Goal: Transaction & Acquisition: Purchase product/service

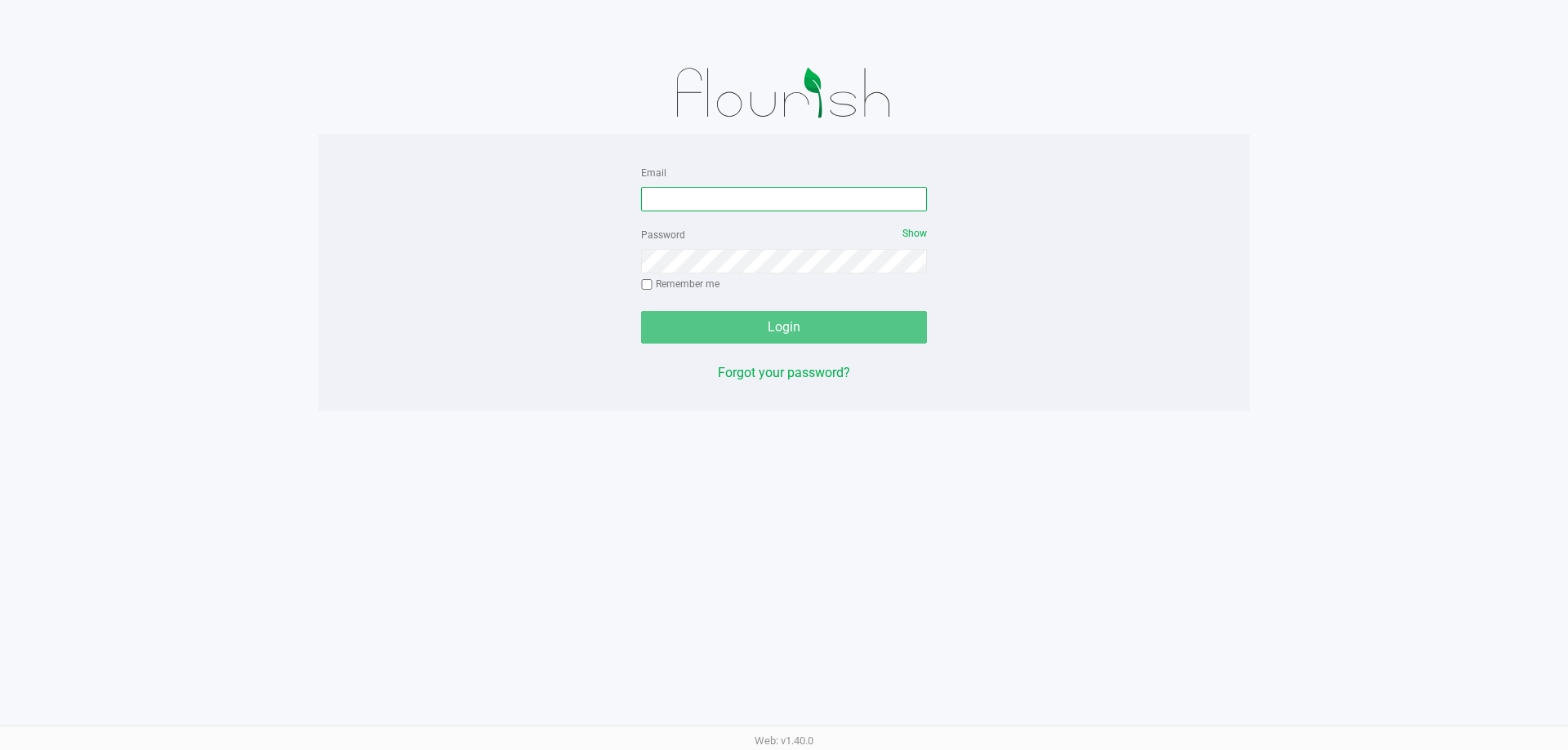
click at [738, 199] on input "Email" at bounding box center [784, 199] width 286 height 25
type input "cbrinkley@liveparallel.com"
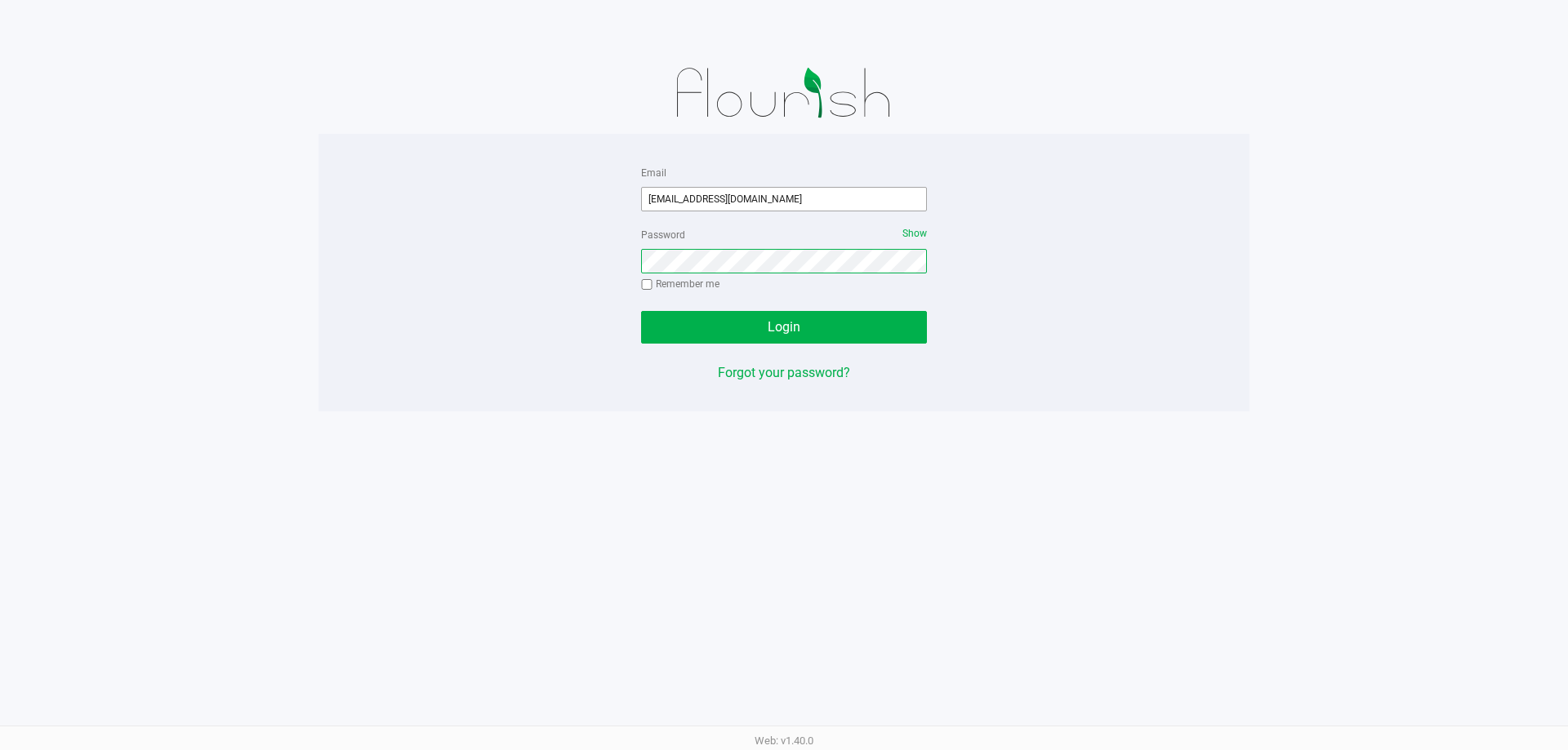
click at [641, 311] on button "Login" at bounding box center [784, 327] width 286 height 33
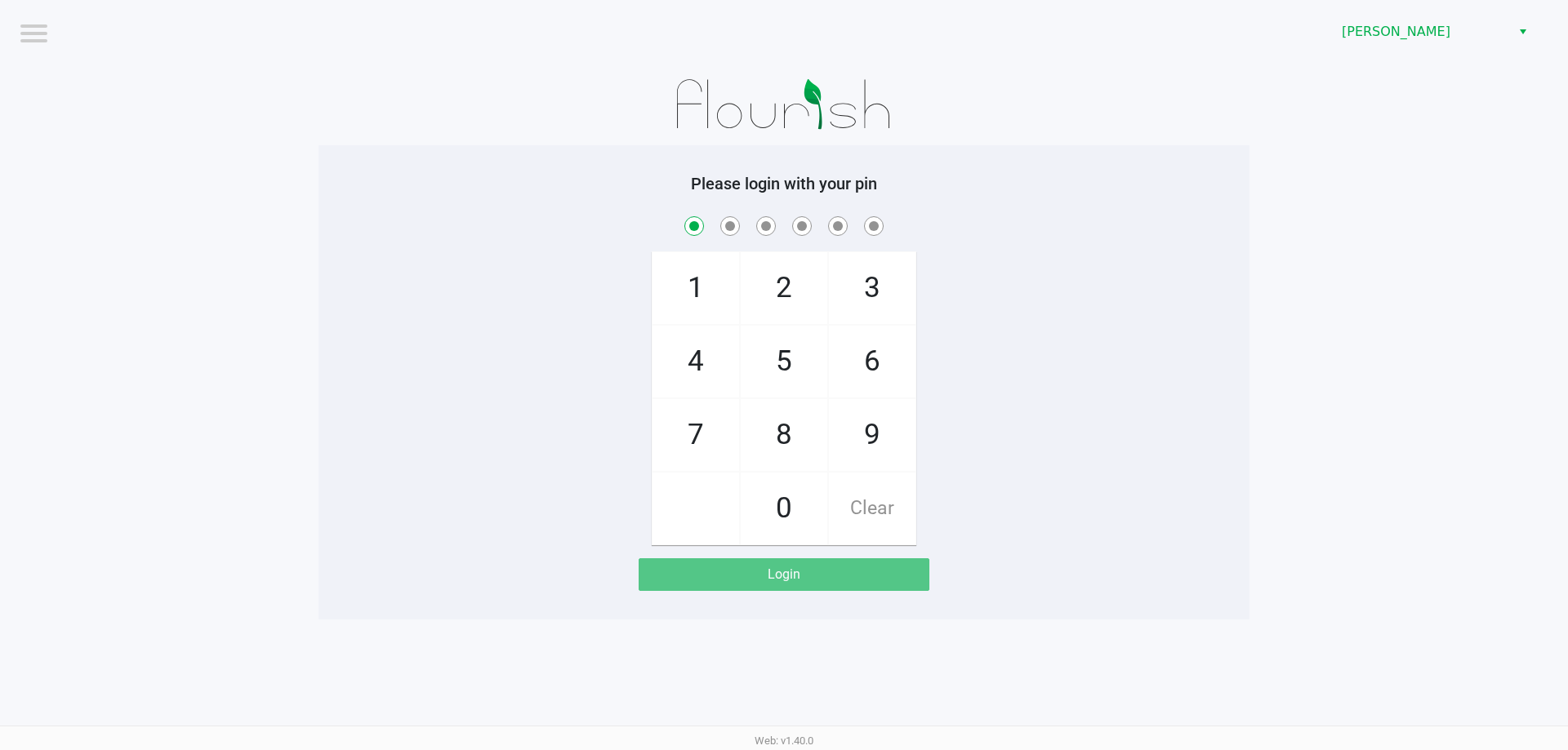
checkbox input "true"
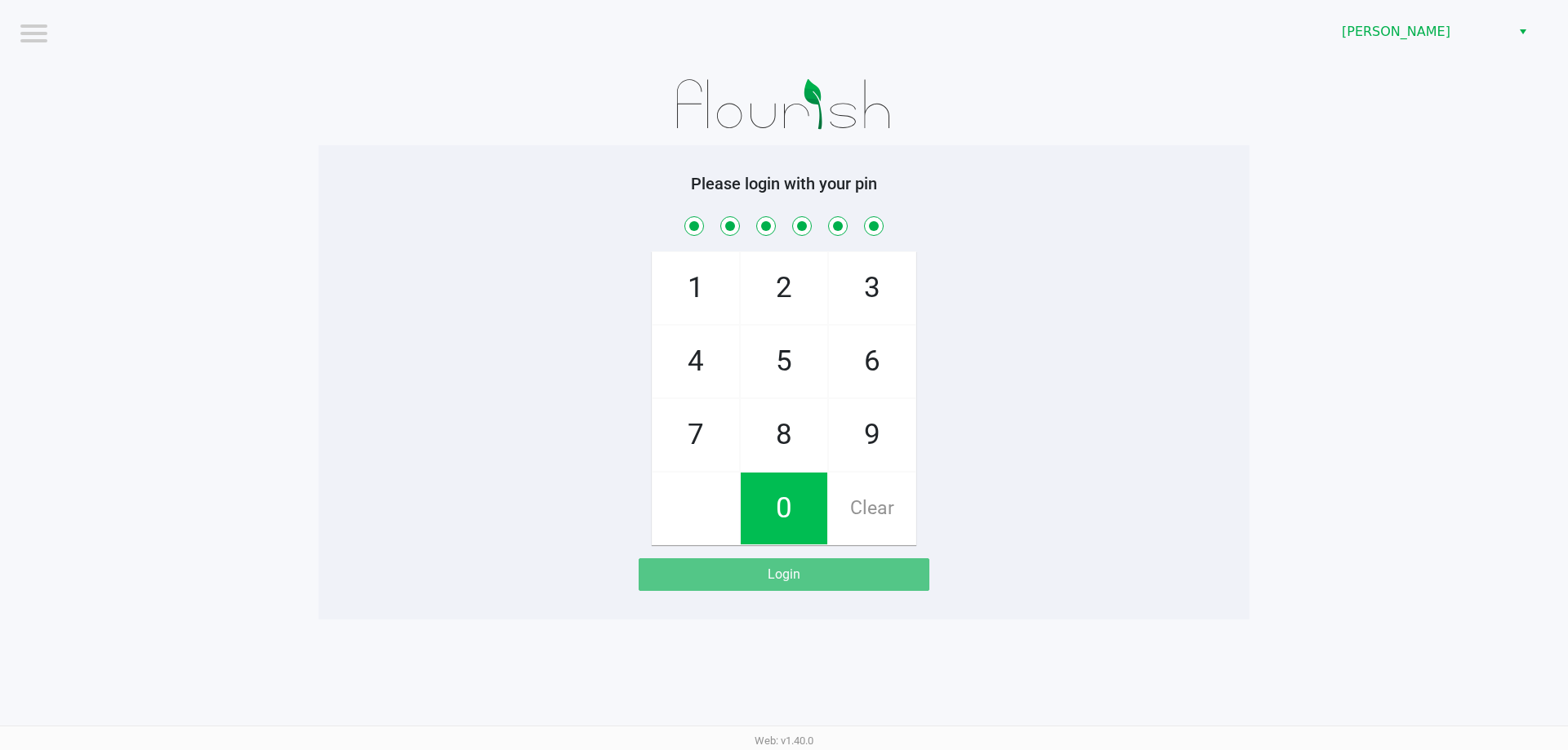
checkbox input "true"
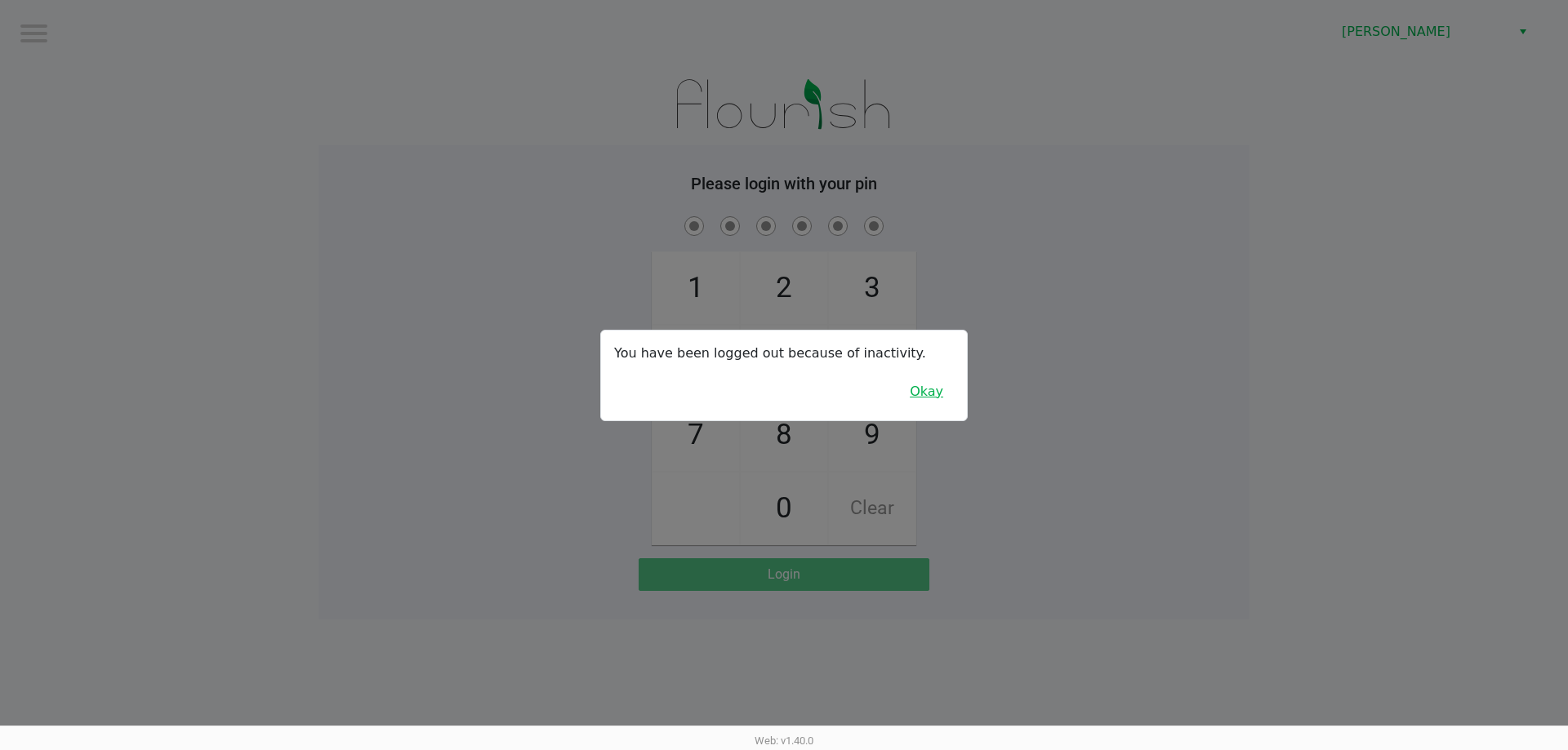
click at [951, 403] on button "Okay" at bounding box center [926, 392] width 54 height 31
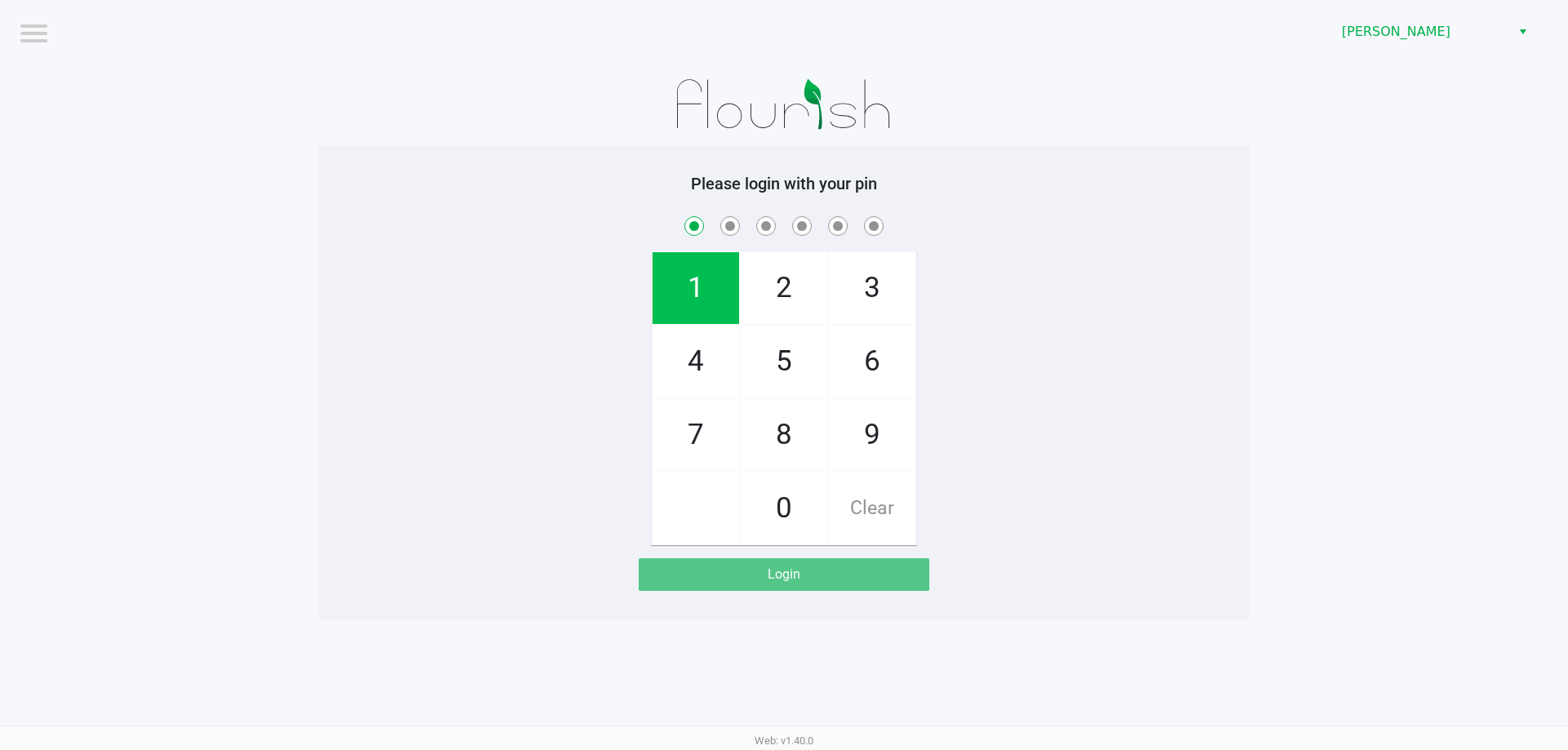
checkbox input "true"
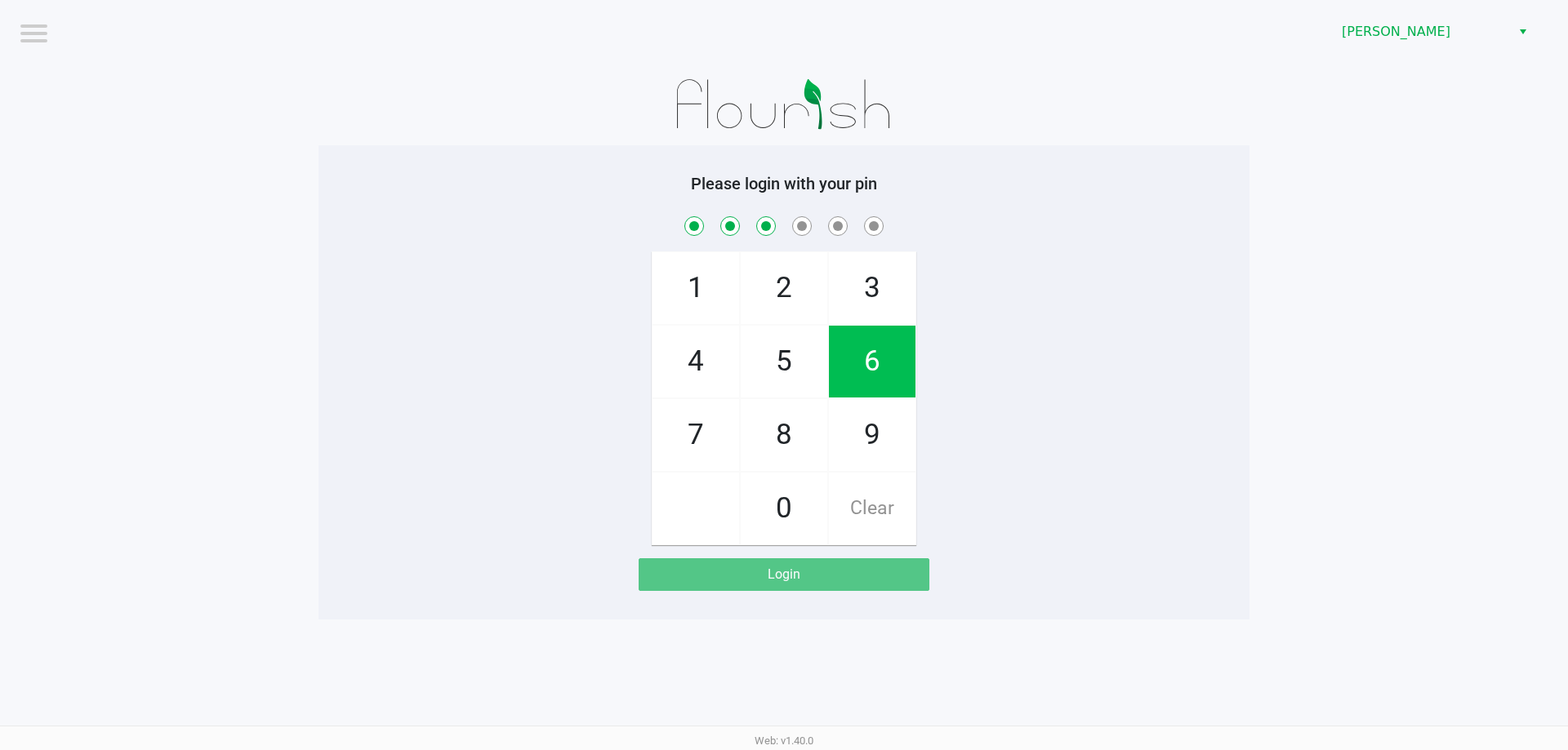
checkbox input "true"
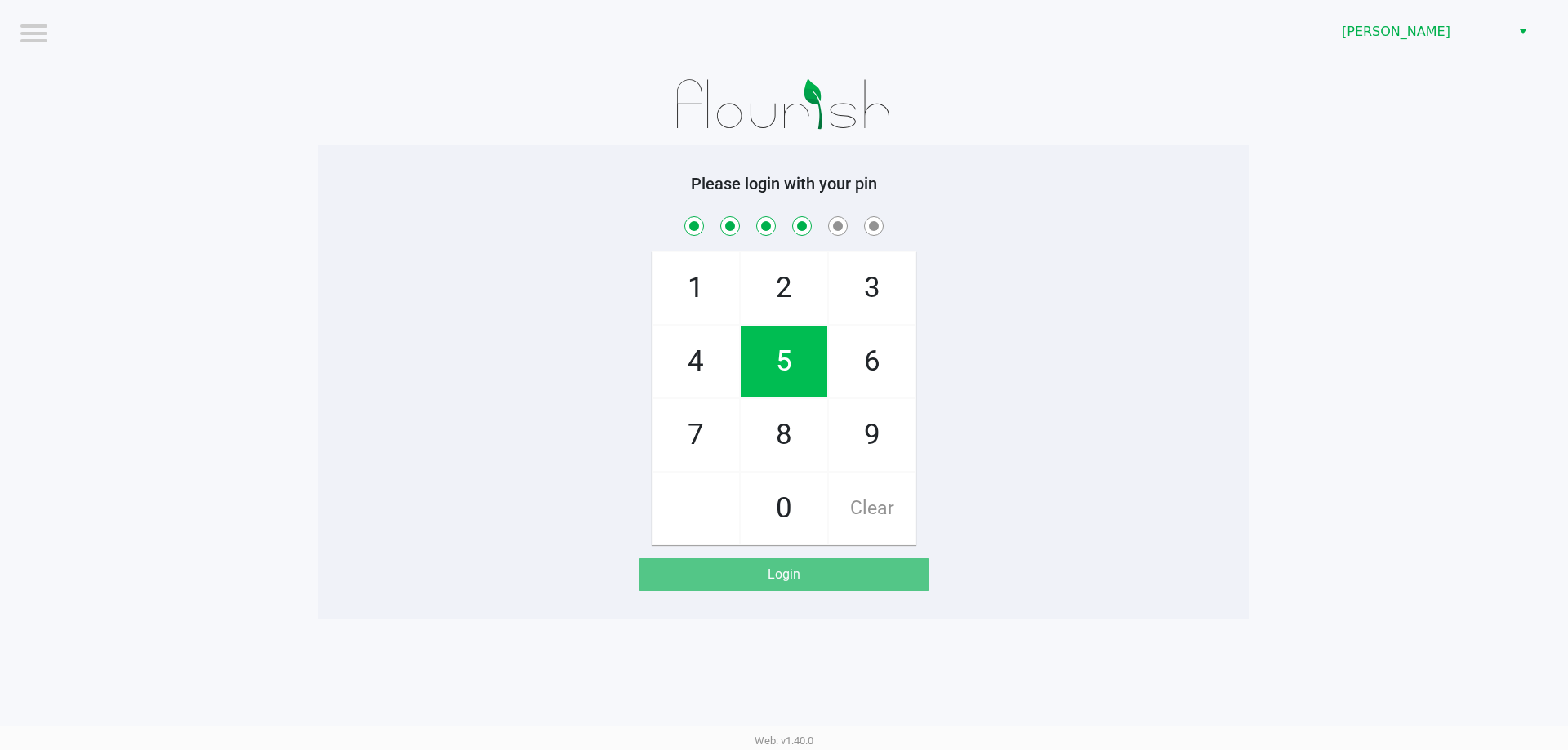
checkbox input "true"
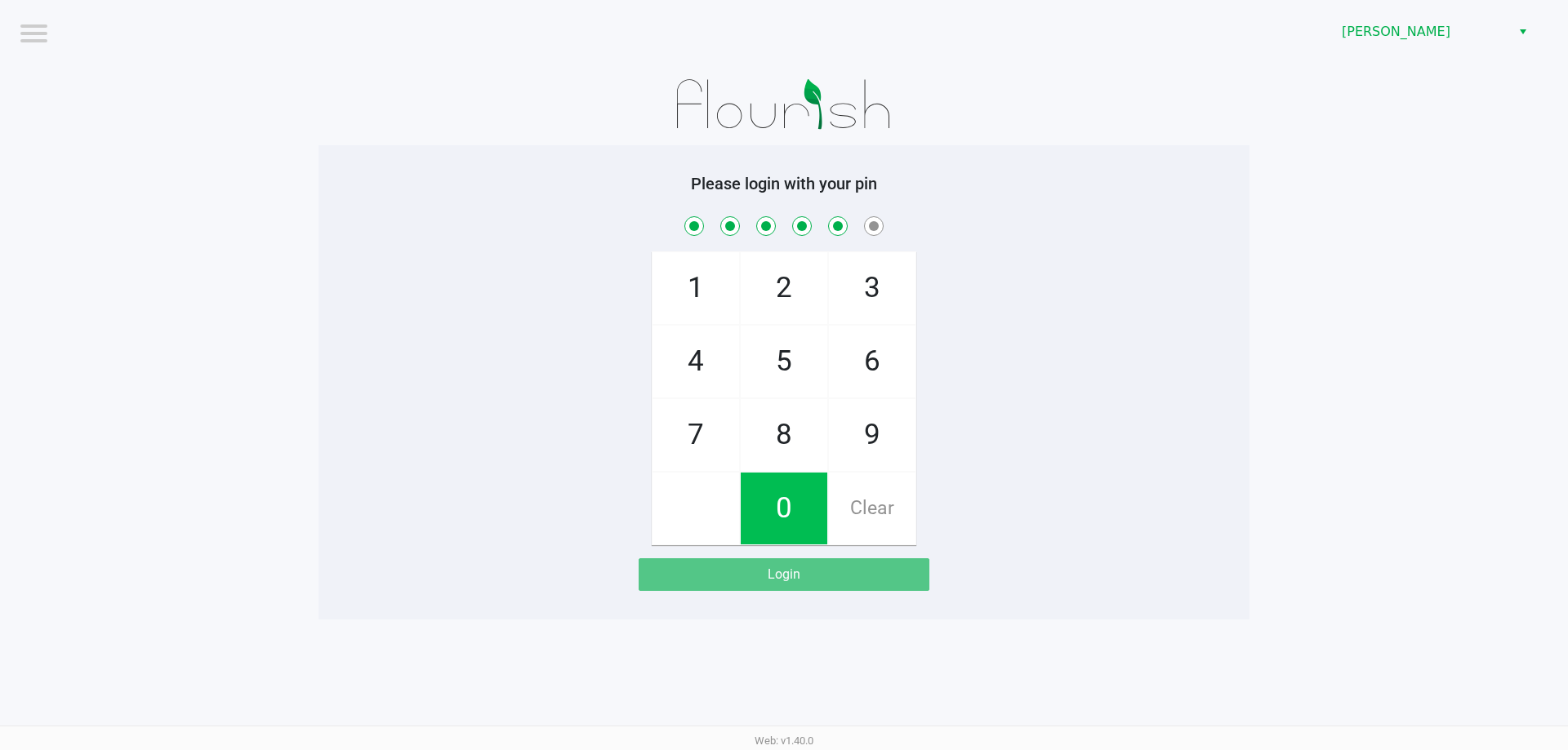
checkbox input "true"
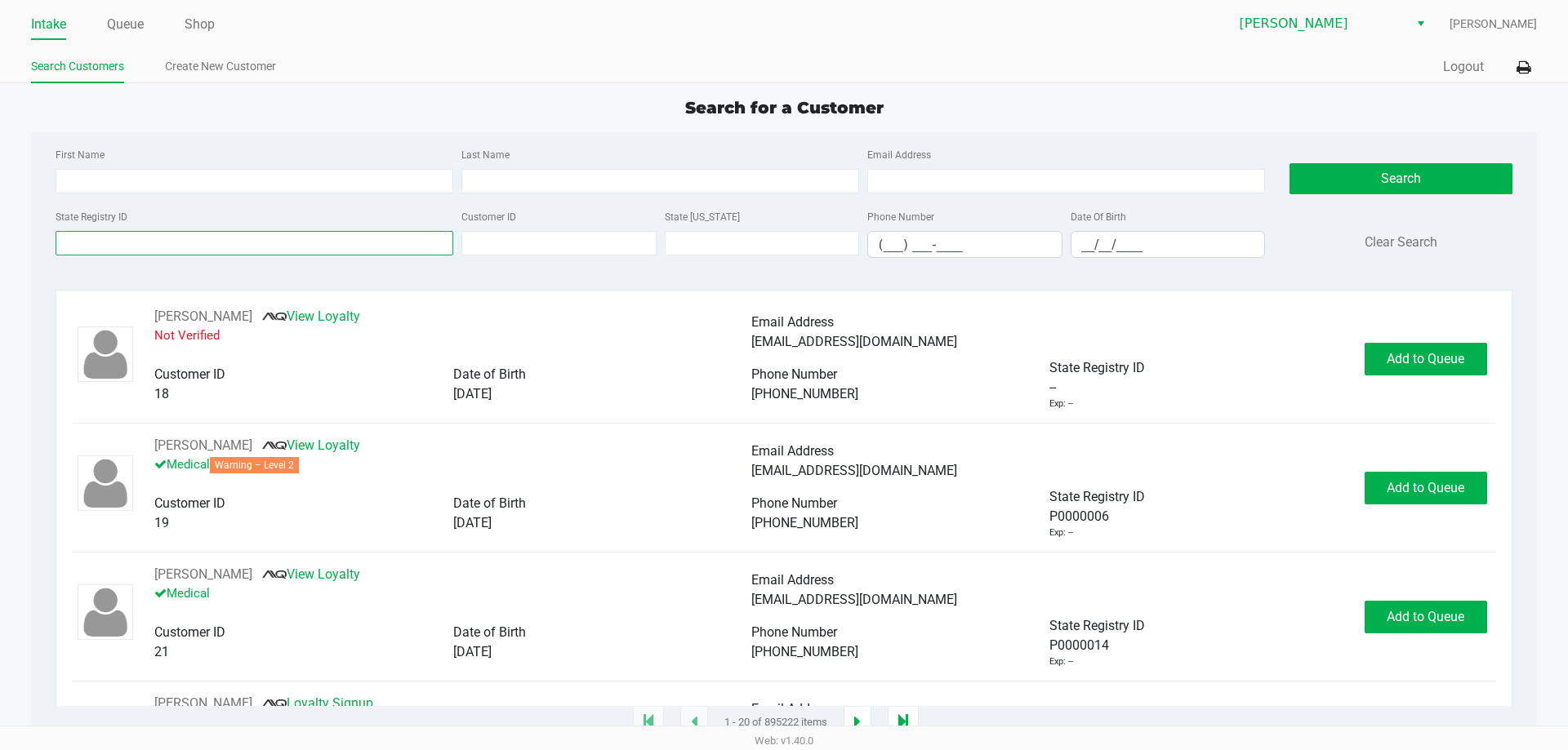
click at [91, 254] on input "State Registry ID" at bounding box center [254, 243] width 397 height 25
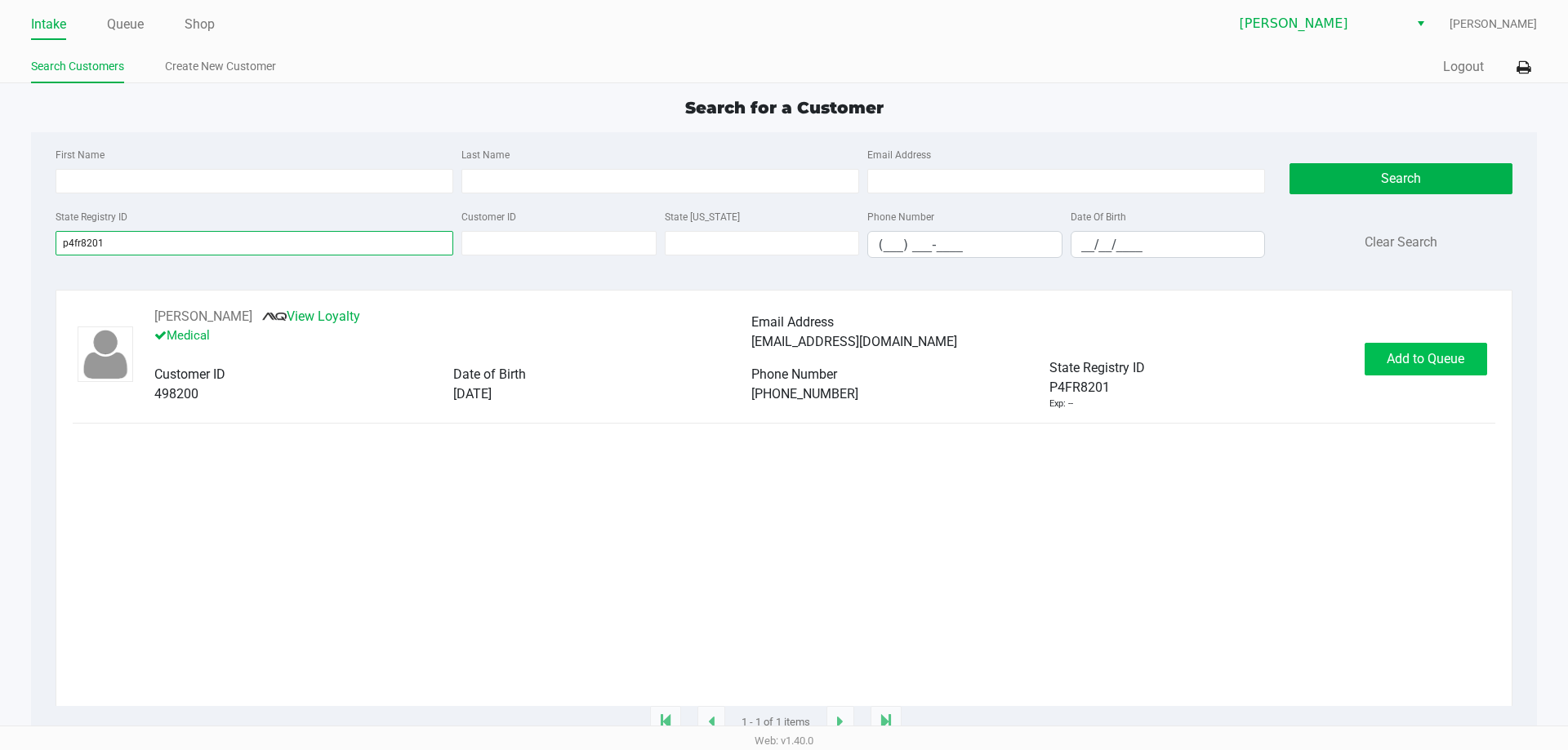
type input "p4fr8201"
click at [1401, 358] on span "Add to Queue" at bounding box center [1425, 358] width 77 height 16
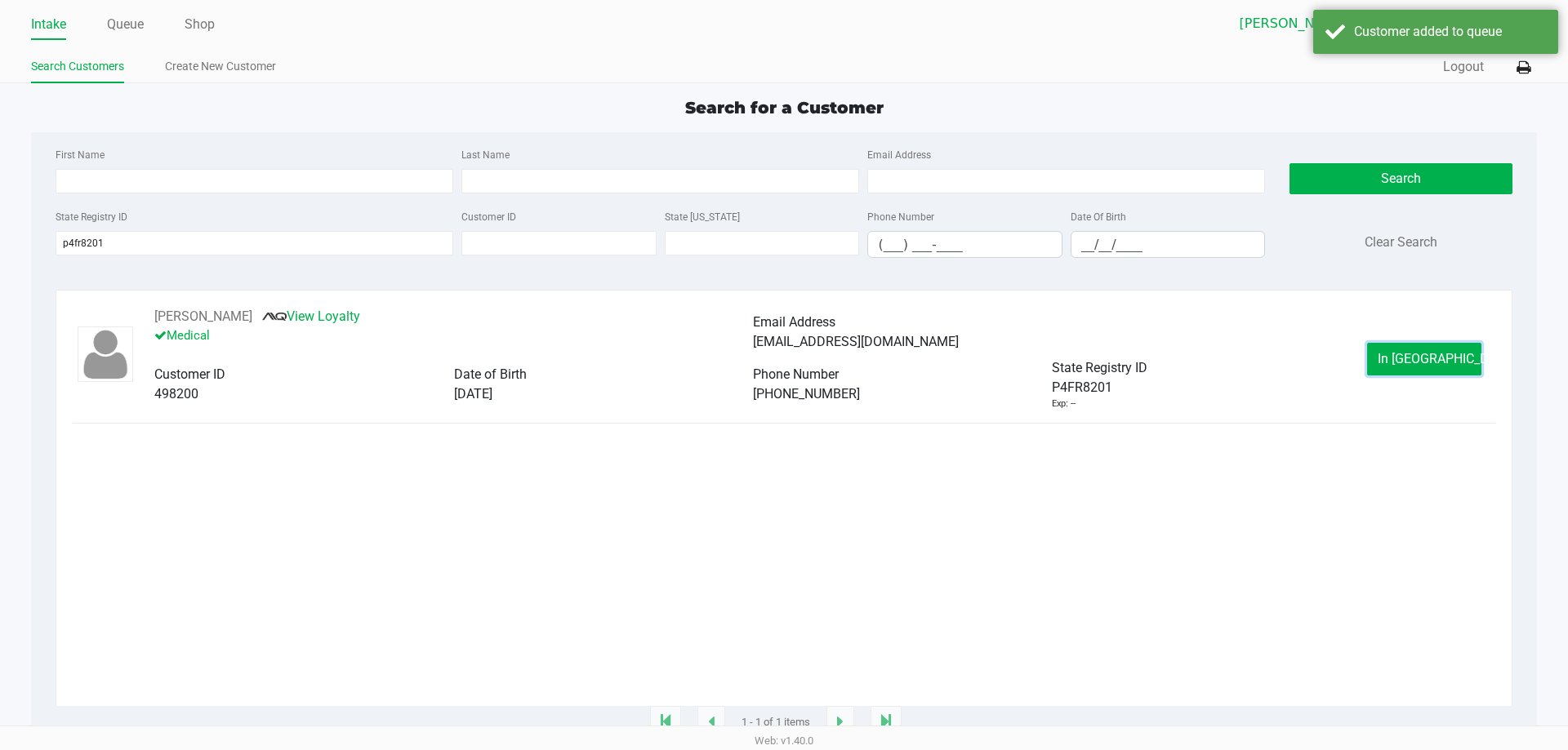
click at [1401, 358] on span "In Queue" at bounding box center [1446, 358] width 137 height 16
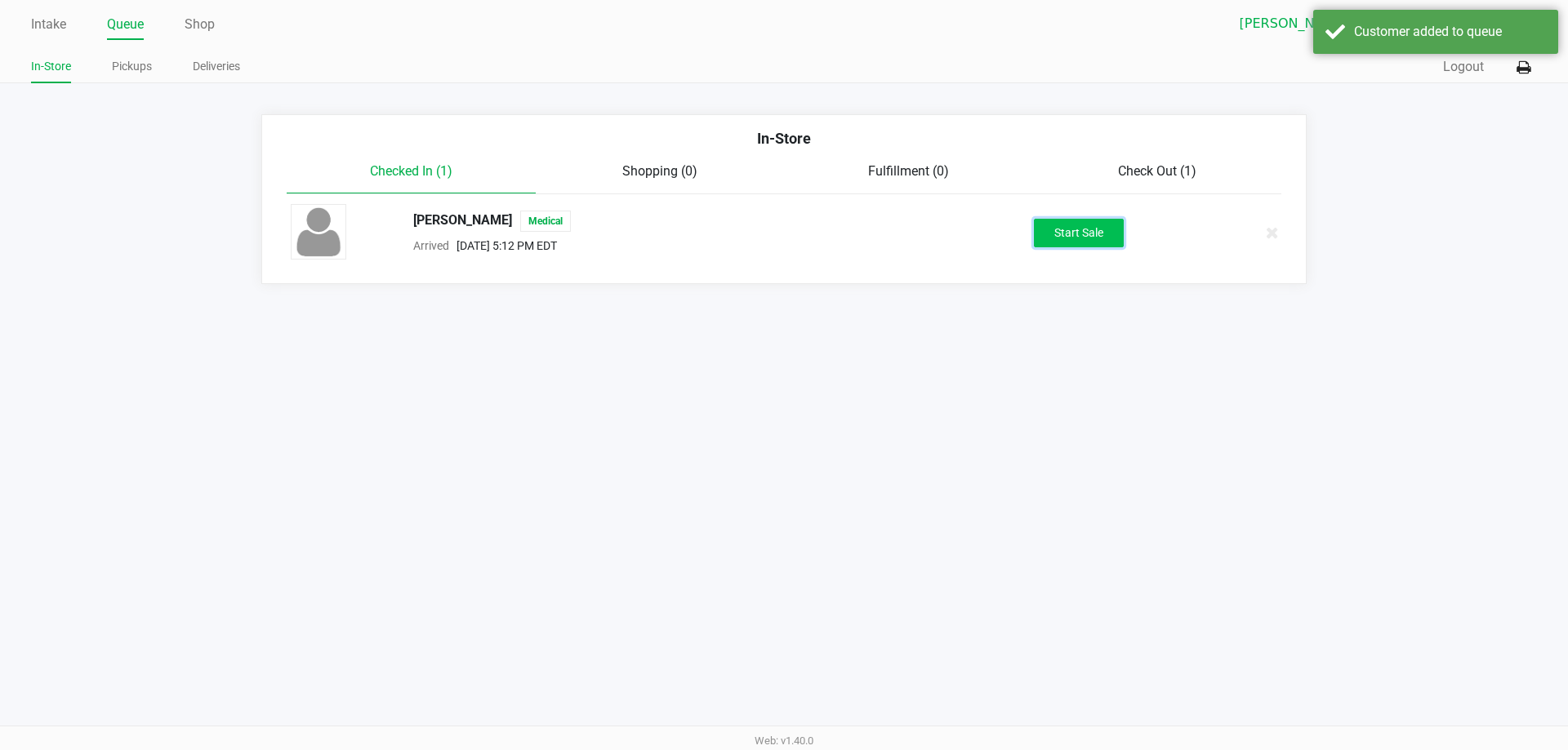
click at [1082, 231] on button "Start Sale" at bounding box center [1079, 233] width 90 height 28
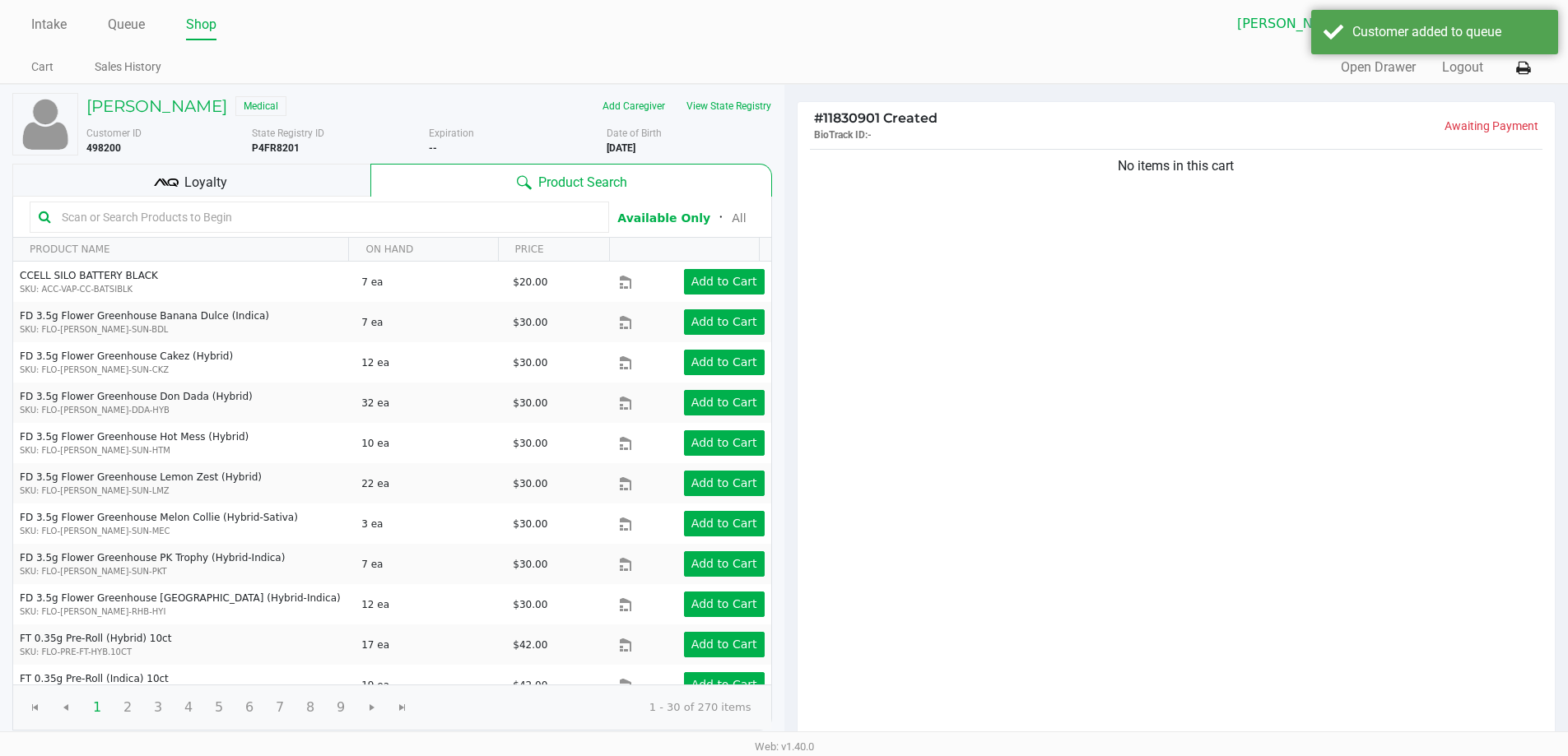
click at [322, 216] on input "text" at bounding box center [327, 217] width 545 height 25
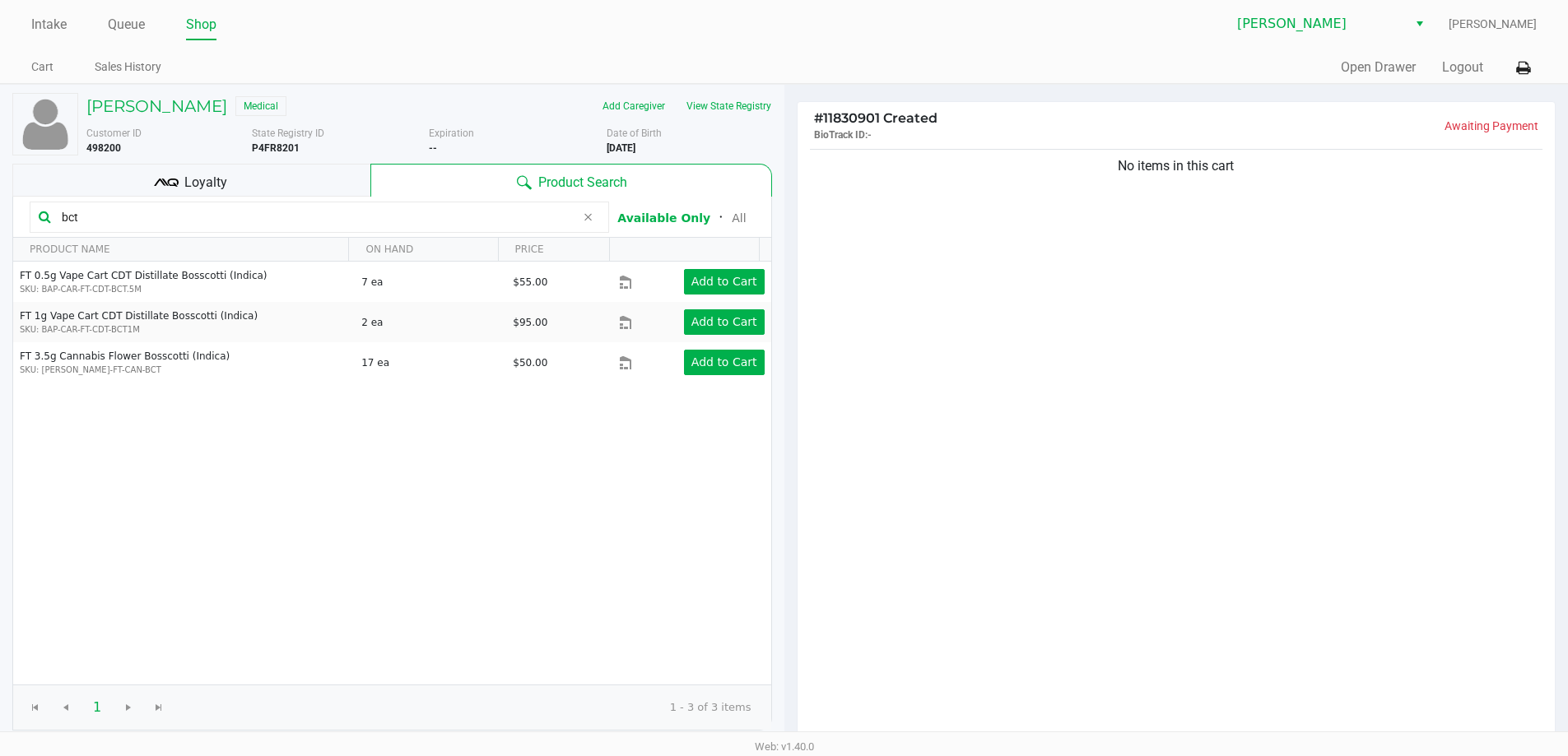
click at [89, 225] on input "bct" at bounding box center [314, 217] width 520 height 25
click at [106, 226] on input "bct" at bounding box center [314, 217] width 520 height 25
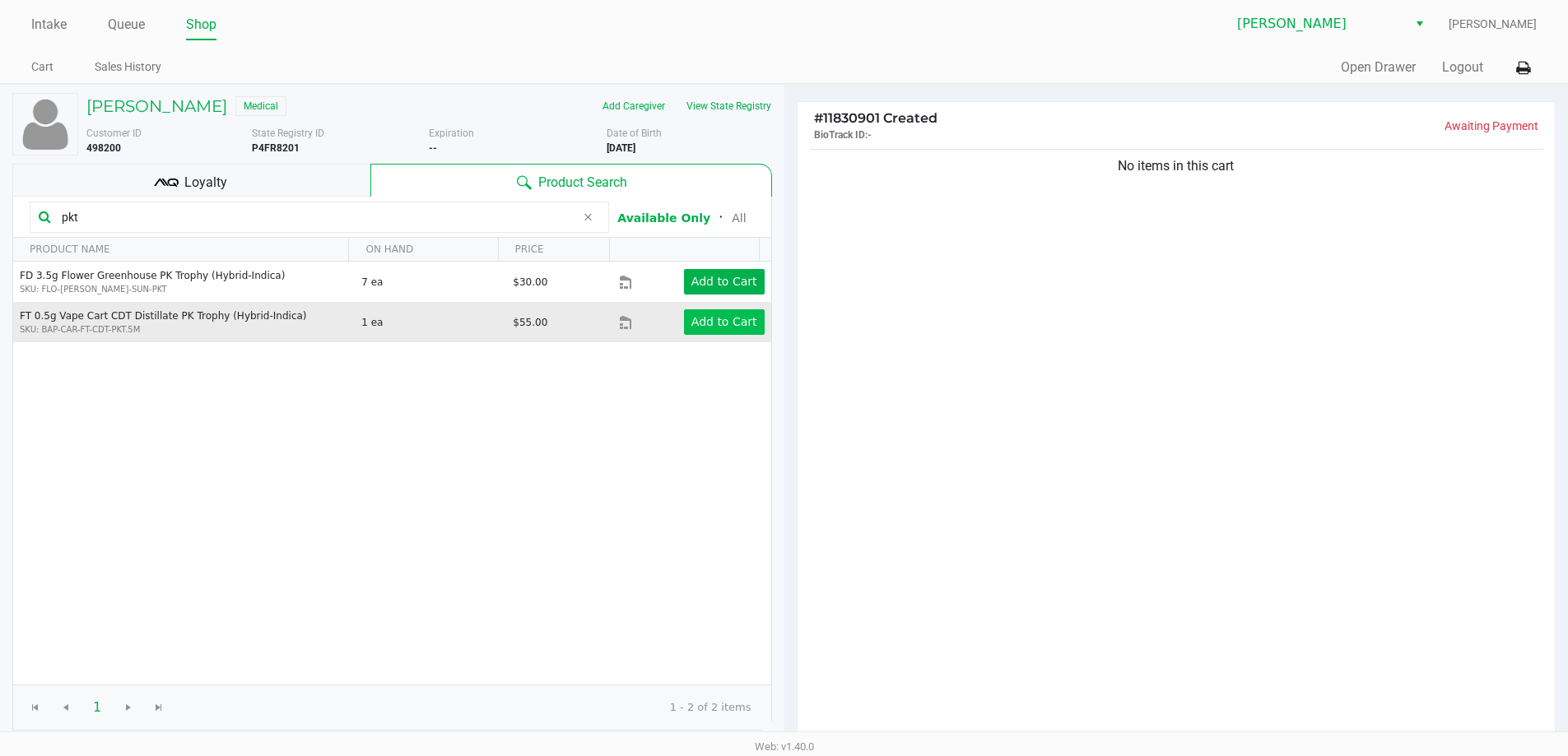
type input "pkt"
click at [691, 331] on button "Add to Cart" at bounding box center [724, 322] width 81 height 26
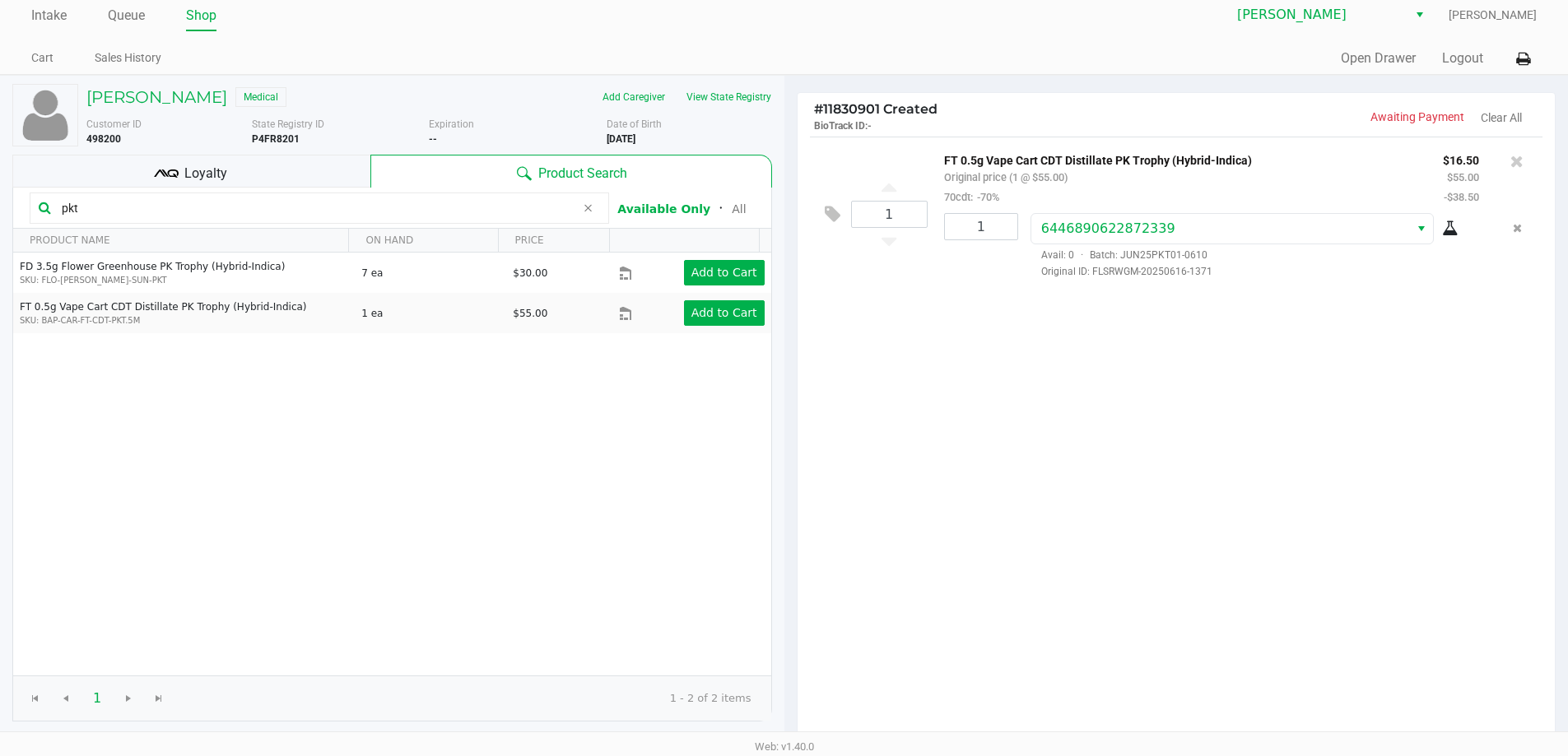
scroll to position [169, 0]
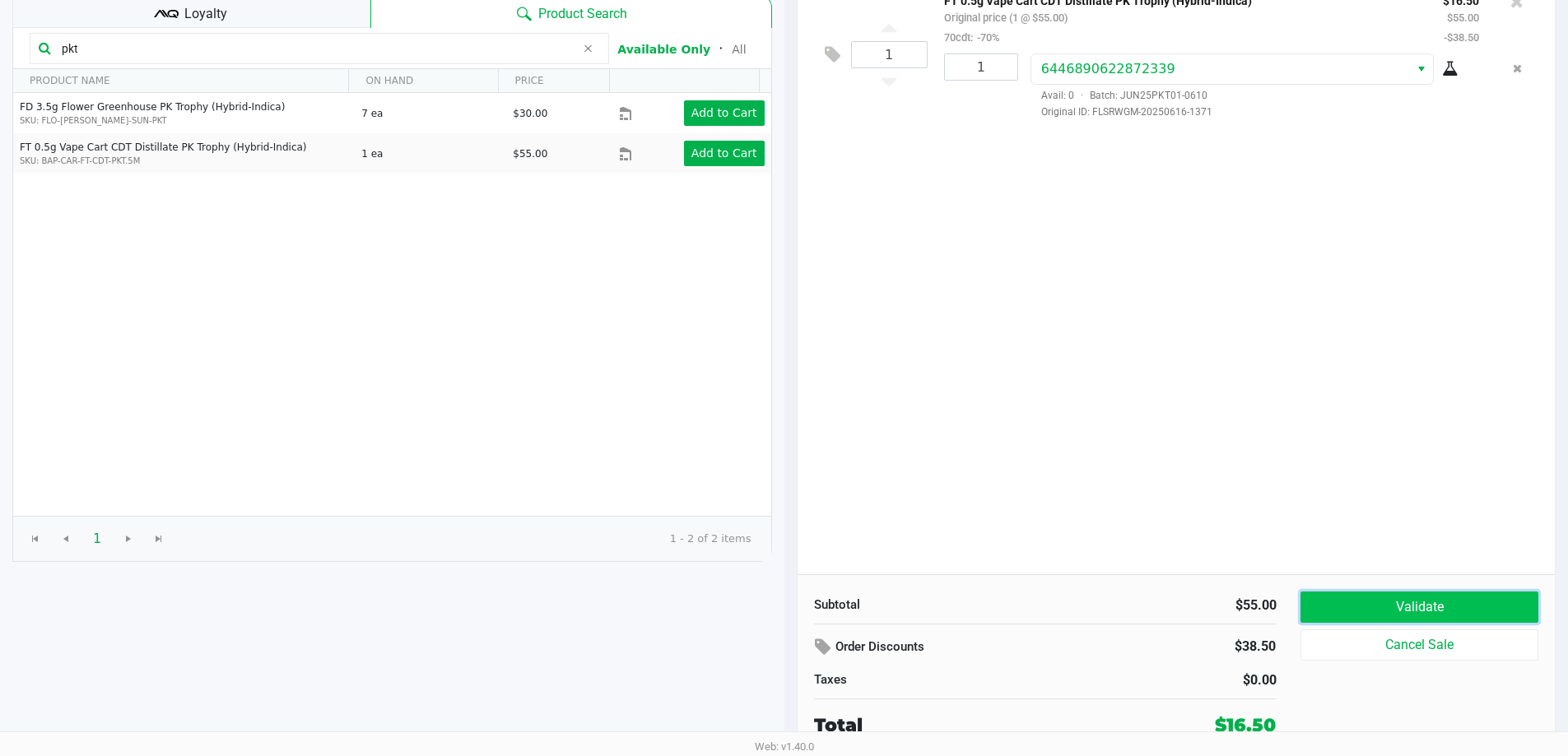
click at [1334, 619] on button "Validate" at bounding box center [1419, 607] width 237 height 32
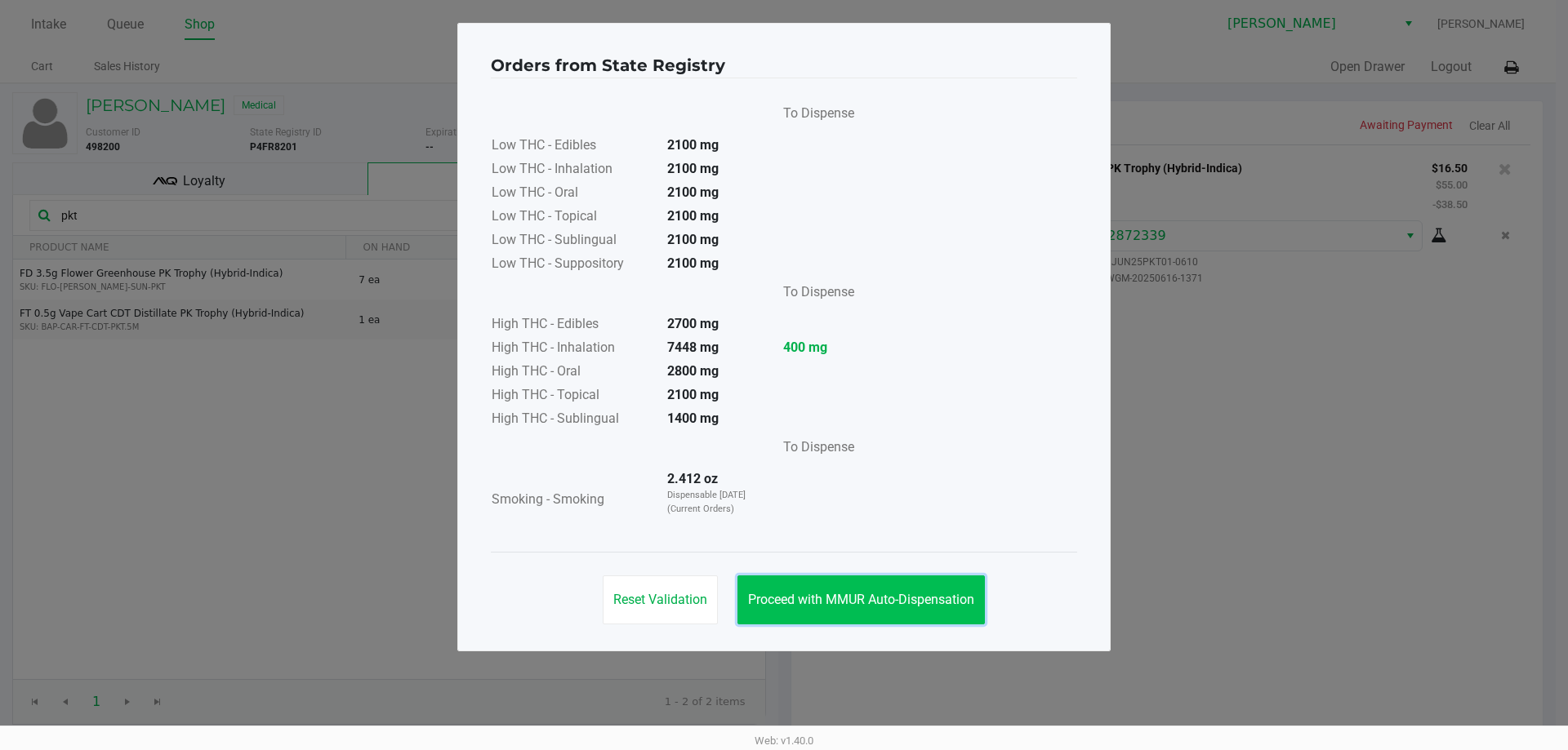
click at [830, 594] on span "Proceed with MMUR Auto-Dispensation" at bounding box center [861, 599] width 226 height 16
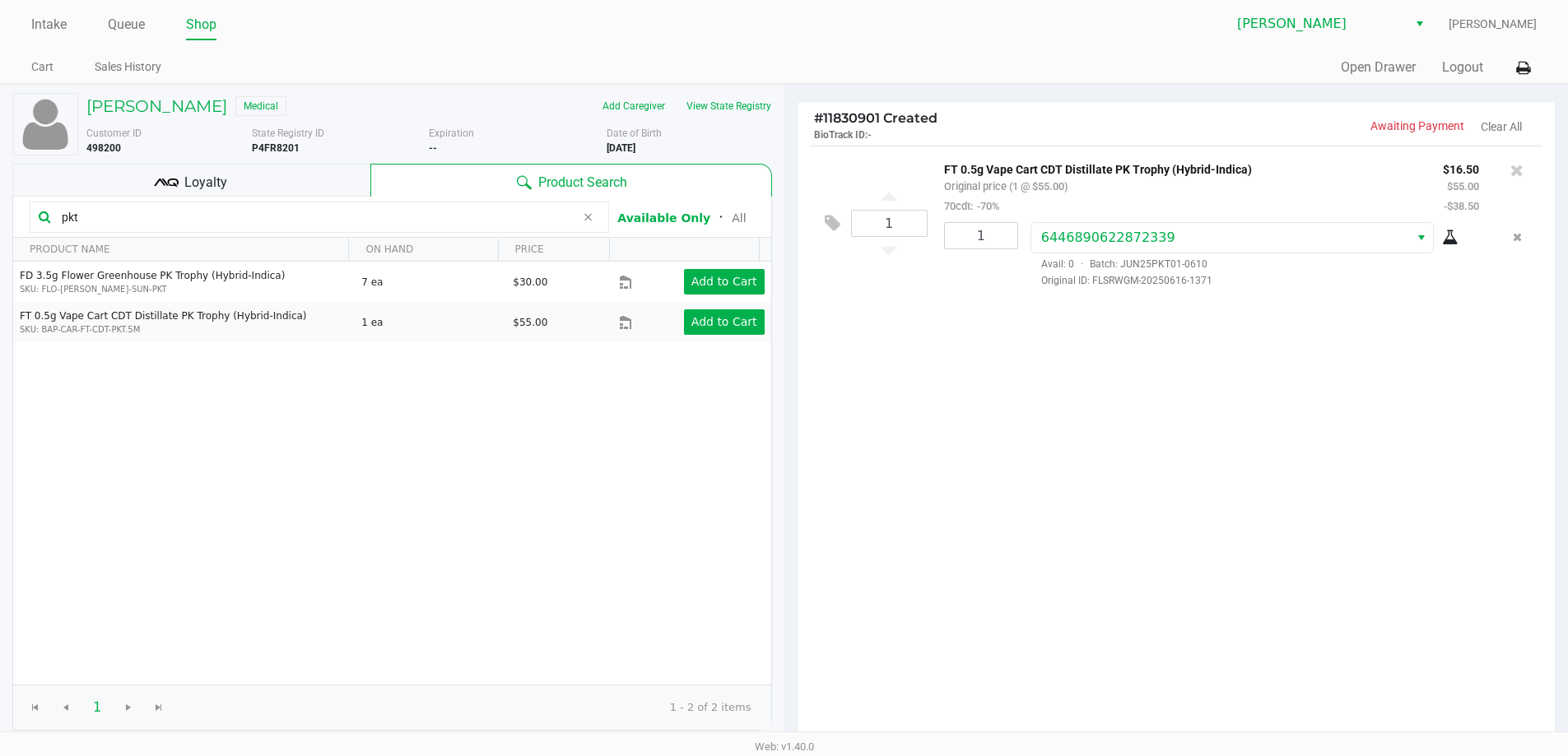
scroll to position [169, 0]
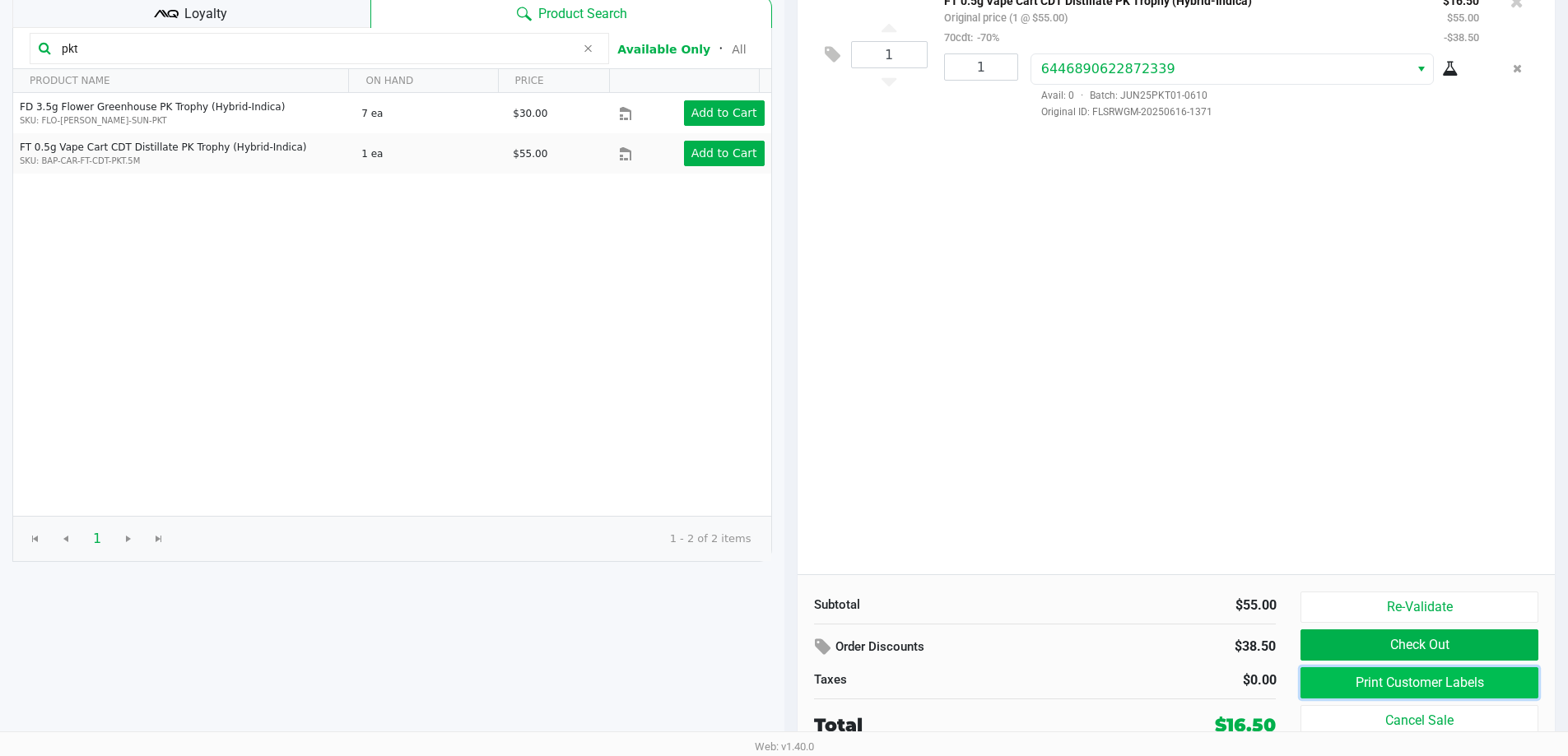
click at [1347, 674] on button "Print Customer Labels" at bounding box center [1419, 683] width 237 height 32
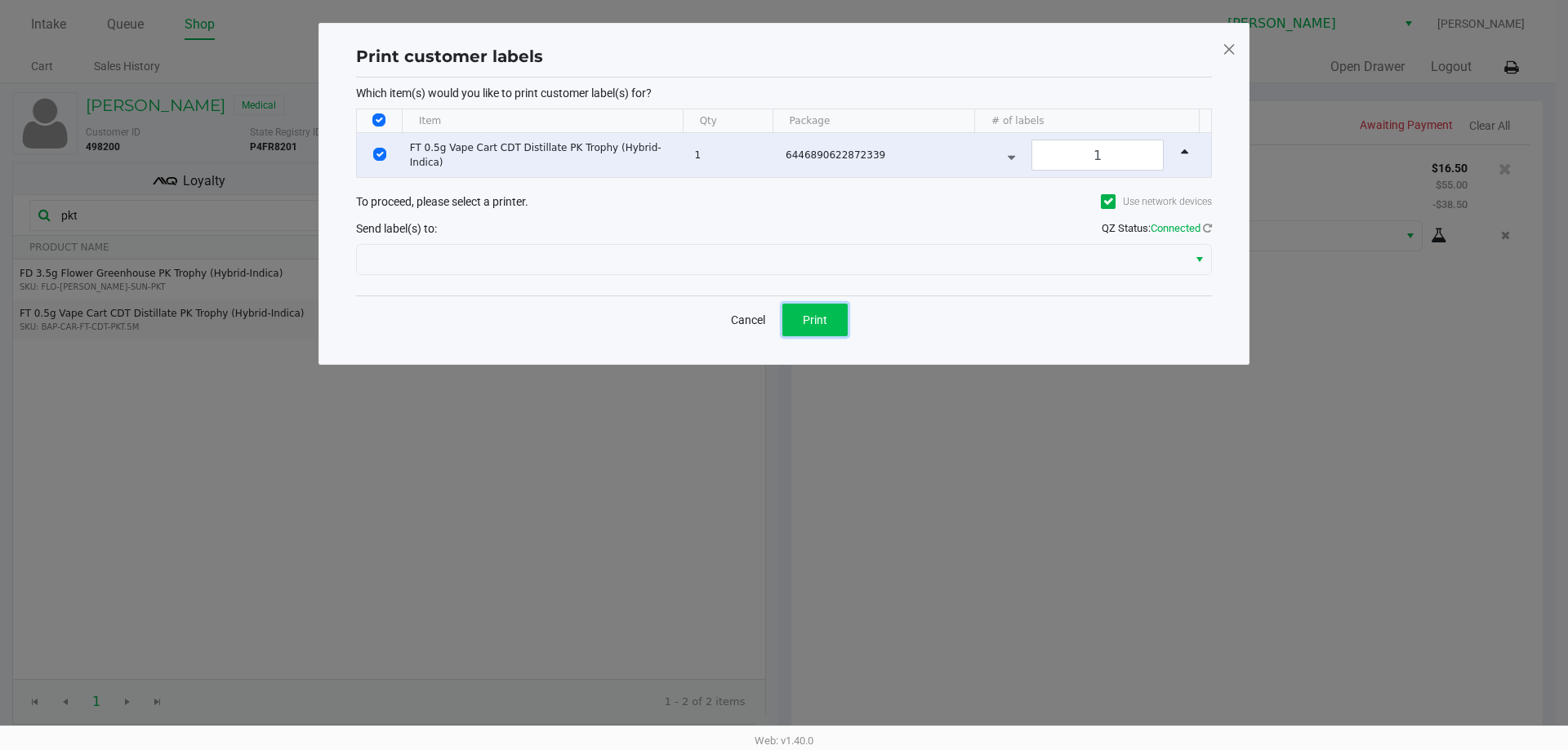
click at [813, 321] on span "Print" at bounding box center [815, 320] width 25 height 13
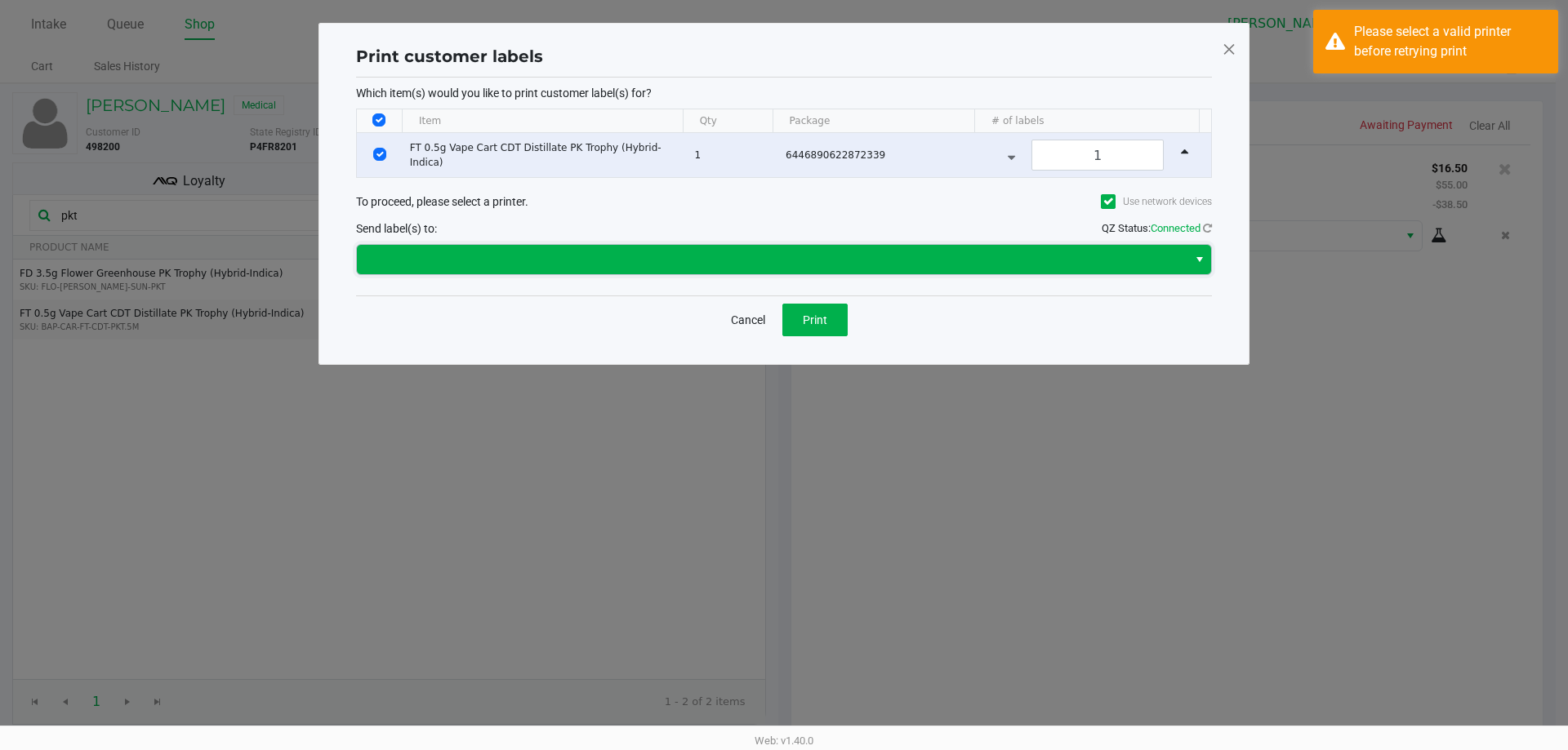
click at [713, 259] on span at bounding box center [773, 259] width 811 height 19
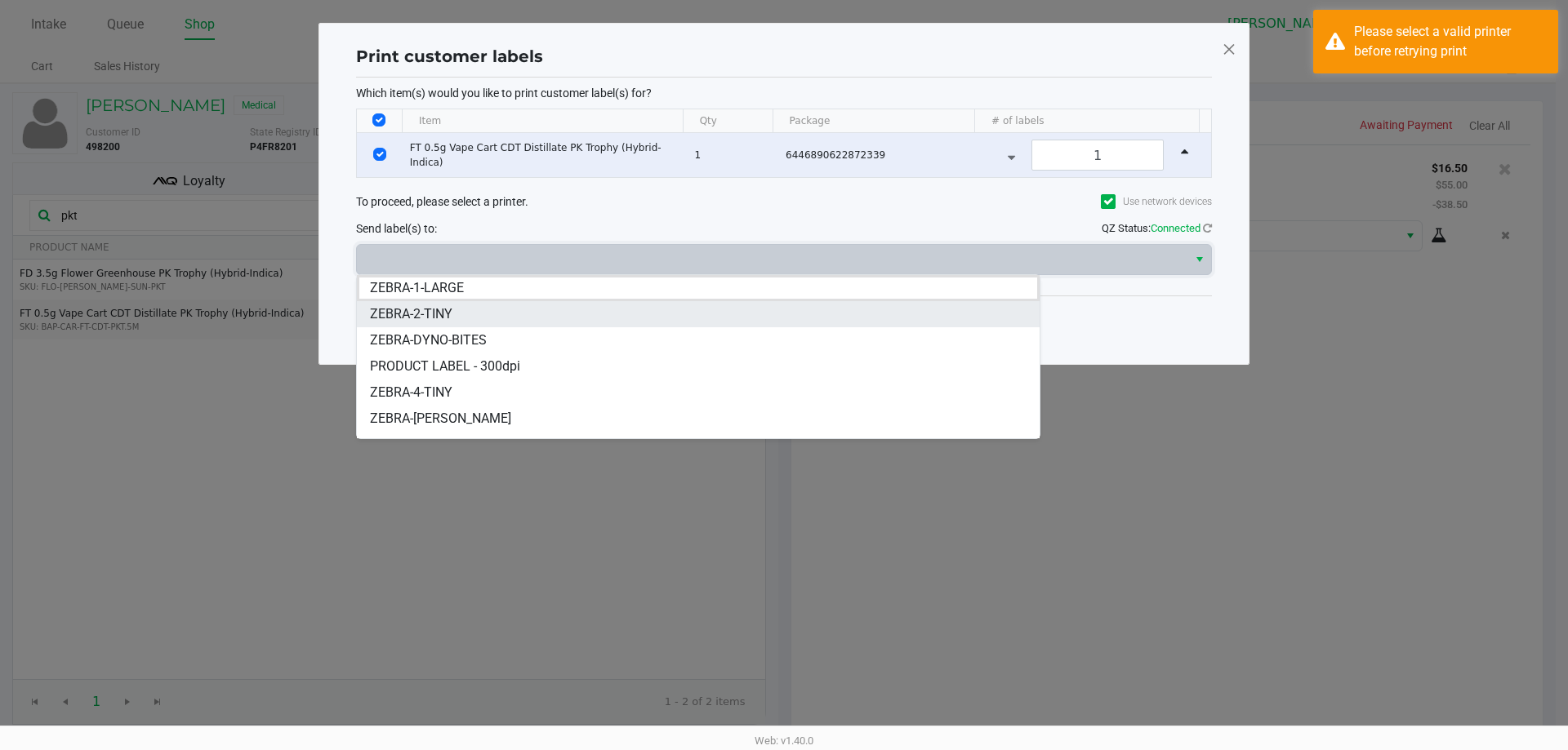
click at [455, 321] on li "ZEBRA-2-TINY" at bounding box center [698, 314] width 682 height 26
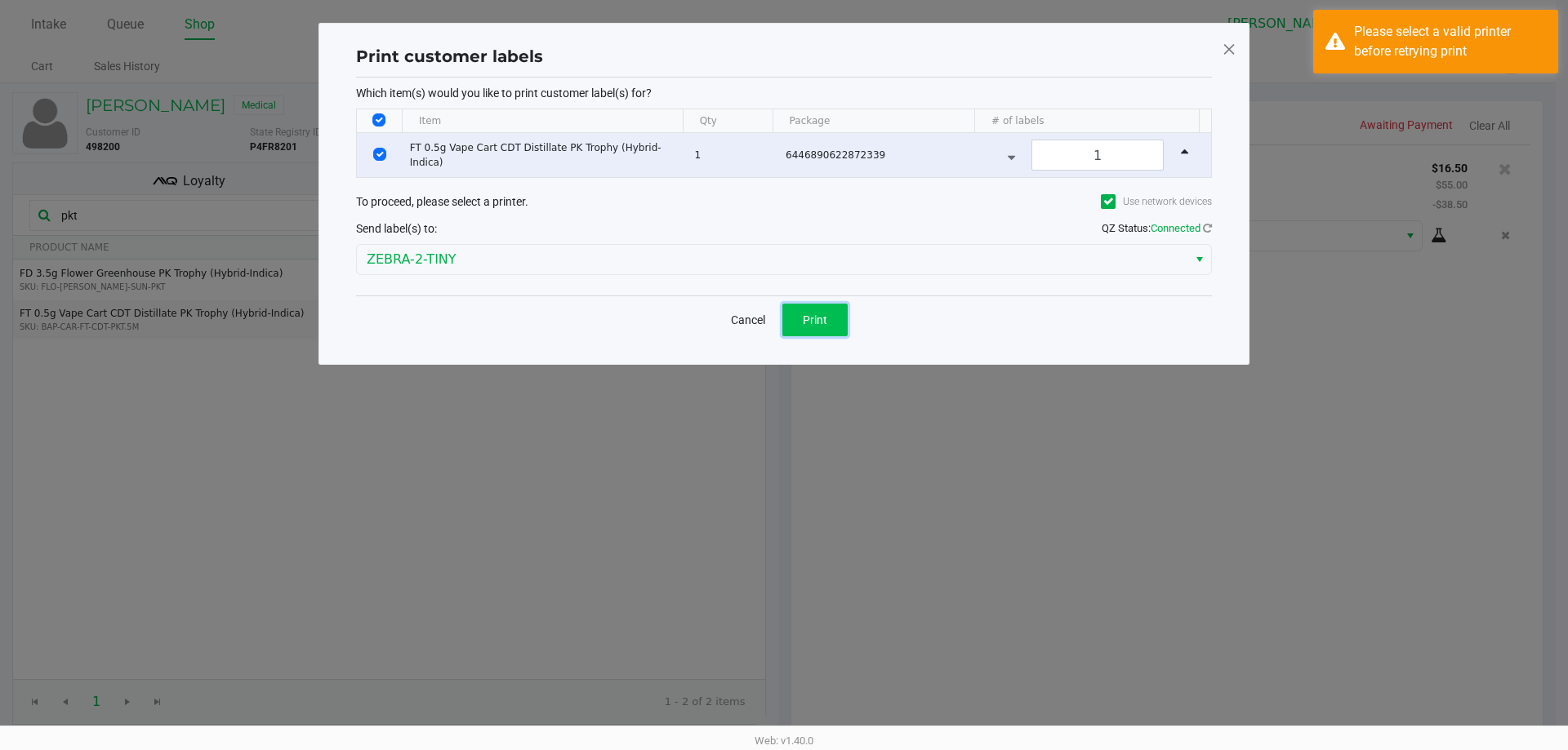
click at [837, 313] on button "Print" at bounding box center [815, 320] width 65 height 33
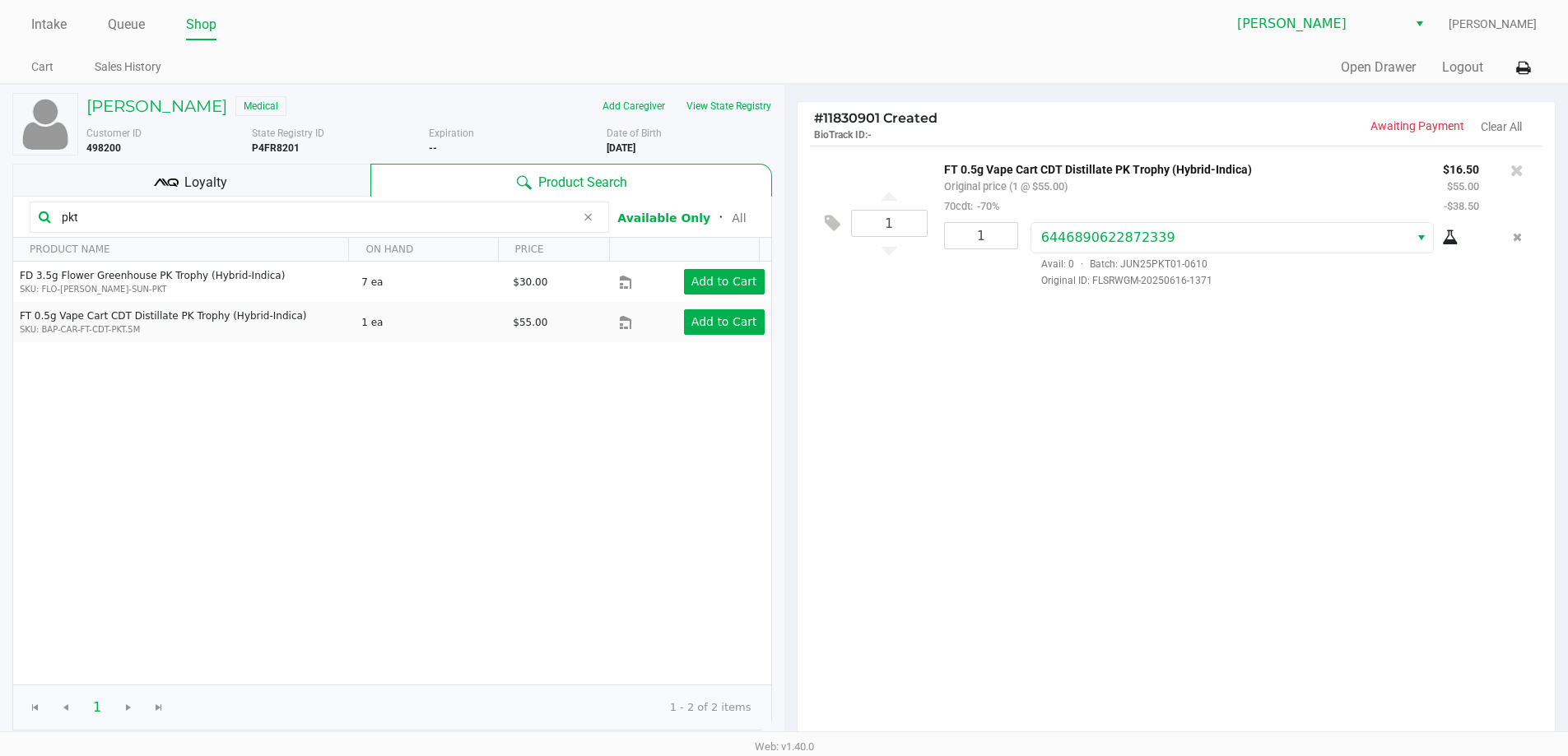
click at [1505, 63] on div "Quick Sale Open Drawer Logout" at bounding box center [1160, 68] width 752 height 31
click at [1521, 69] on icon at bounding box center [1523, 68] width 14 height 11
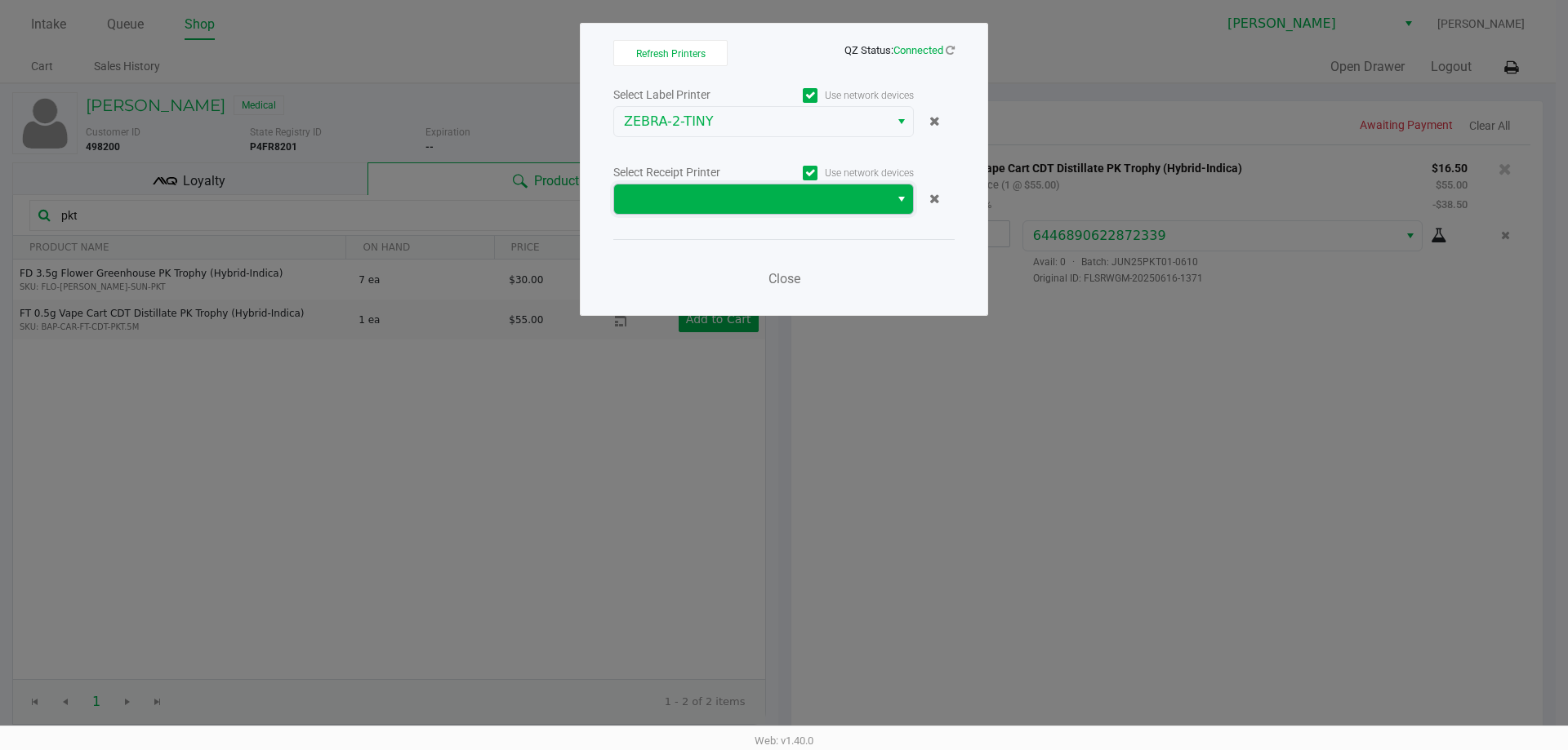
click at [768, 214] on kendo-dropdownlist at bounding box center [763, 199] width 301 height 31
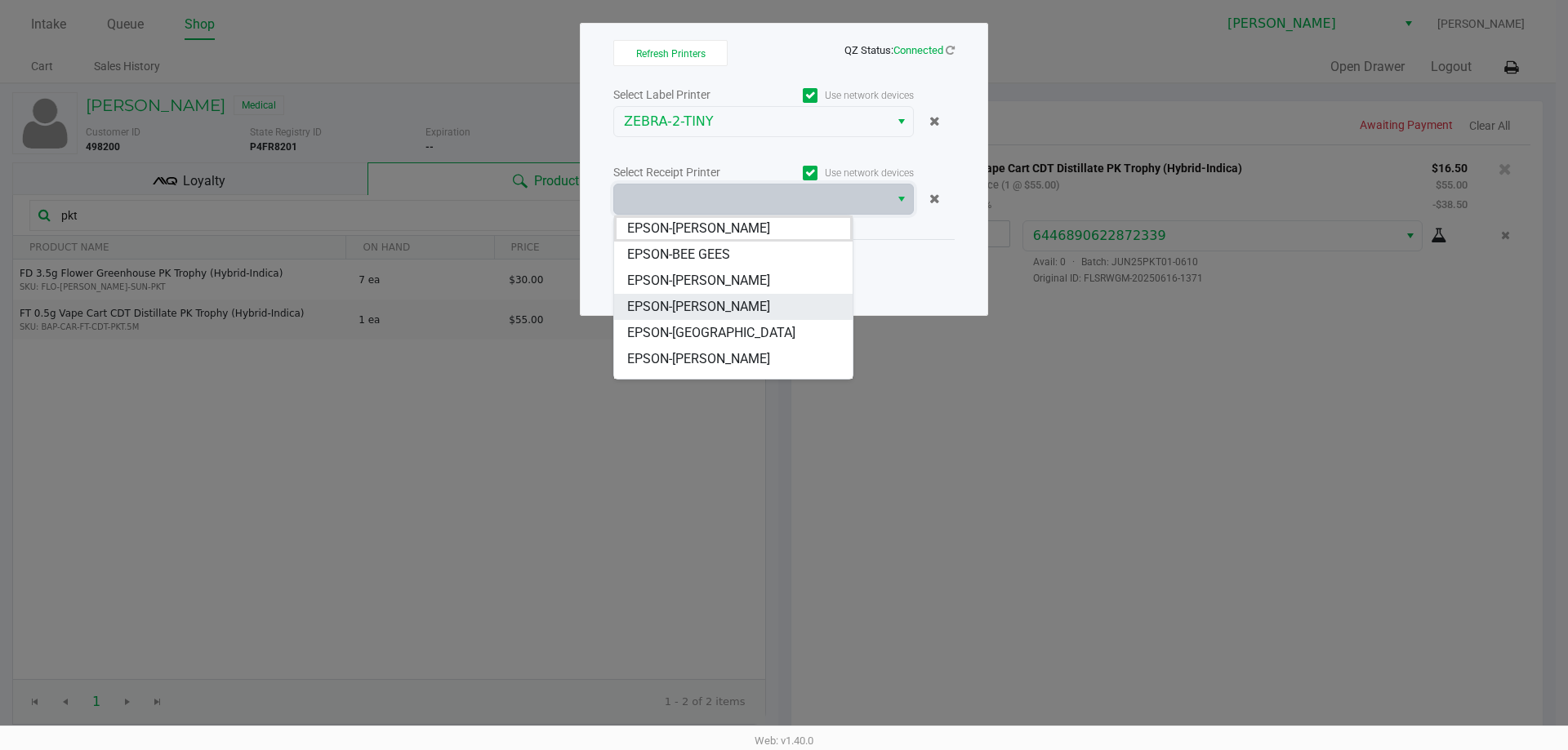
click at [721, 302] on span "EPSON-CHARLIE SIMPSON" at bounding box center [698, 306] width 143 height 19
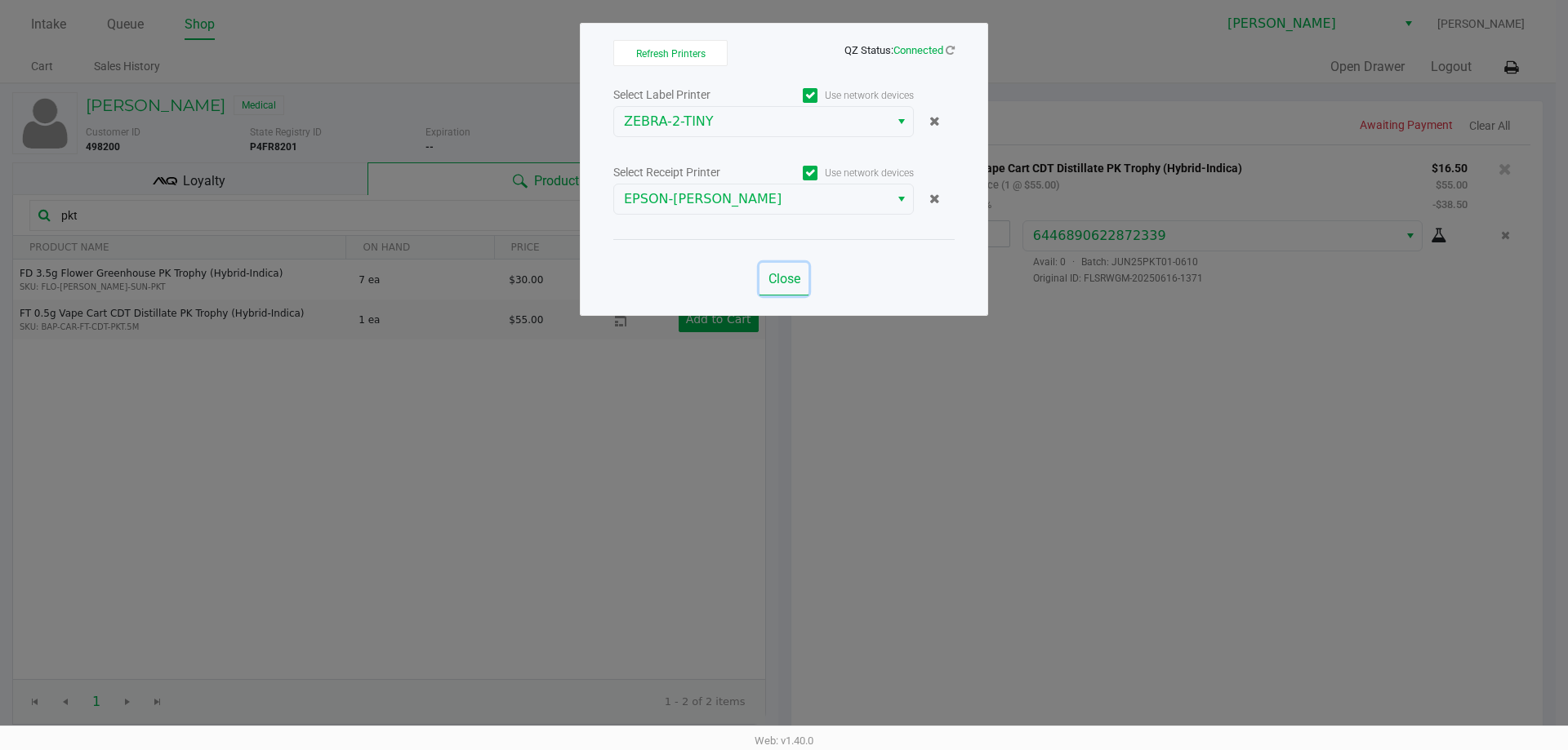
click at [797, 270] on button "Close" at bounding box center [784, 279] width 49 height 33
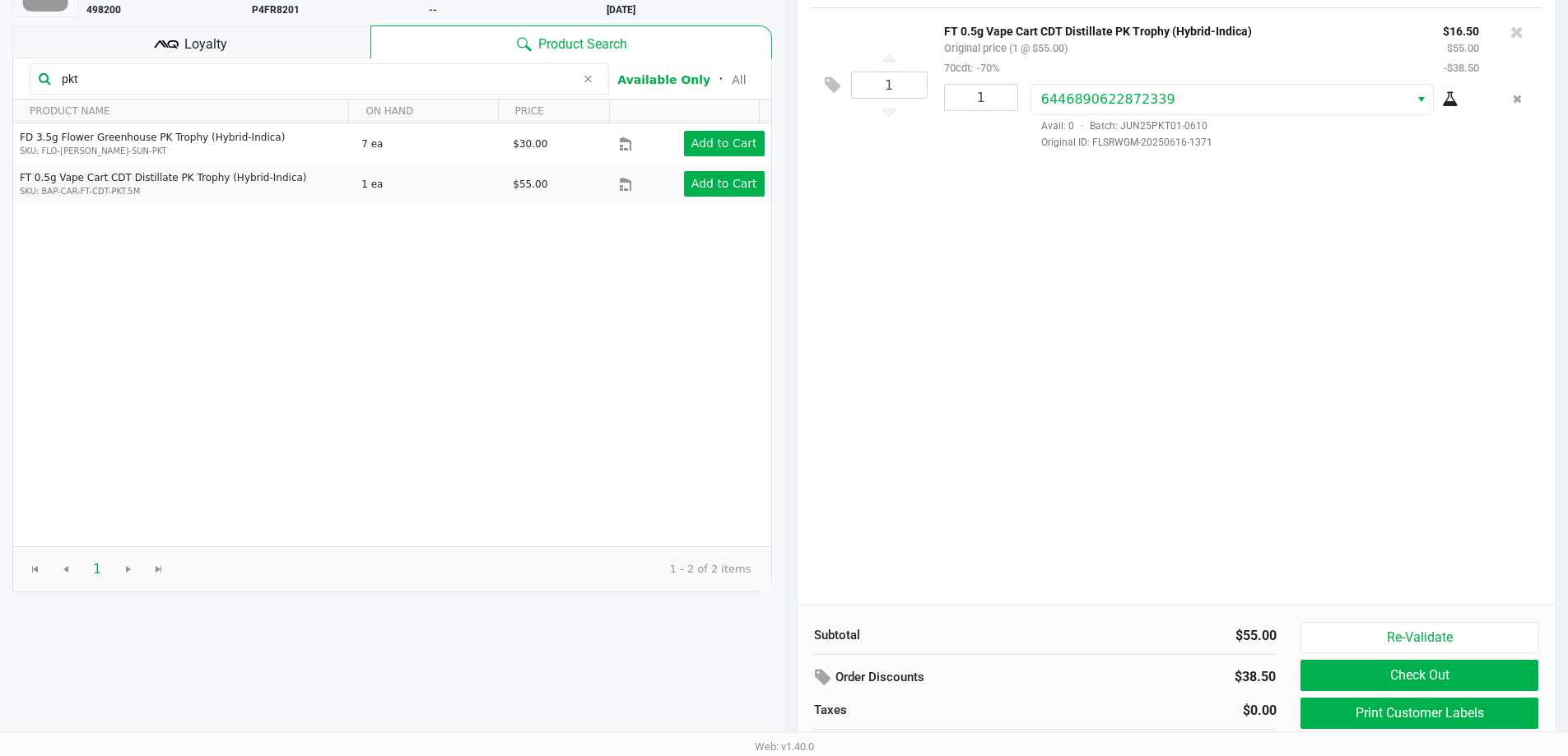
scroll to position [169, 0]
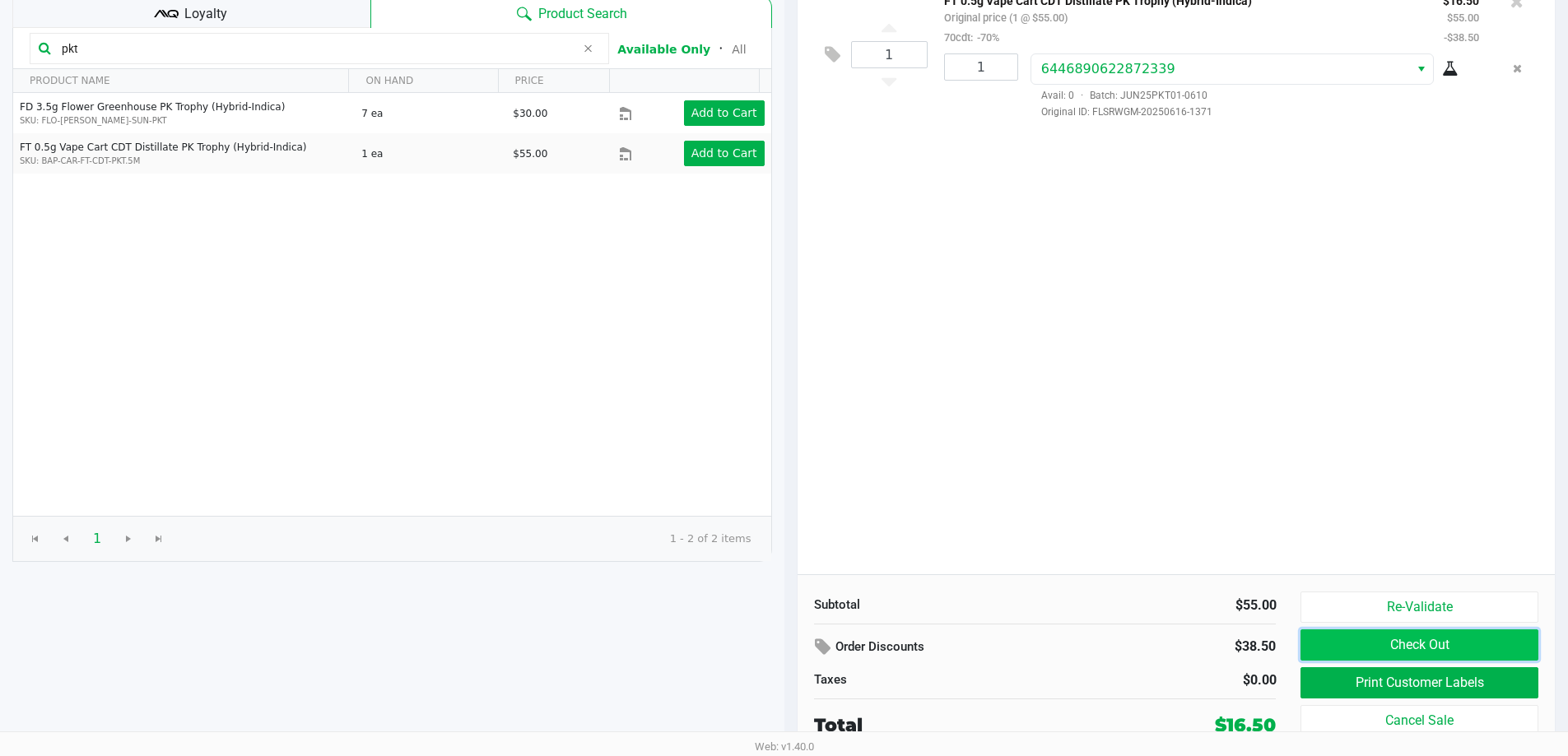
click at [1471, 647] on button "Check Out" at bounding box center [1419, 645] width 237 height 32
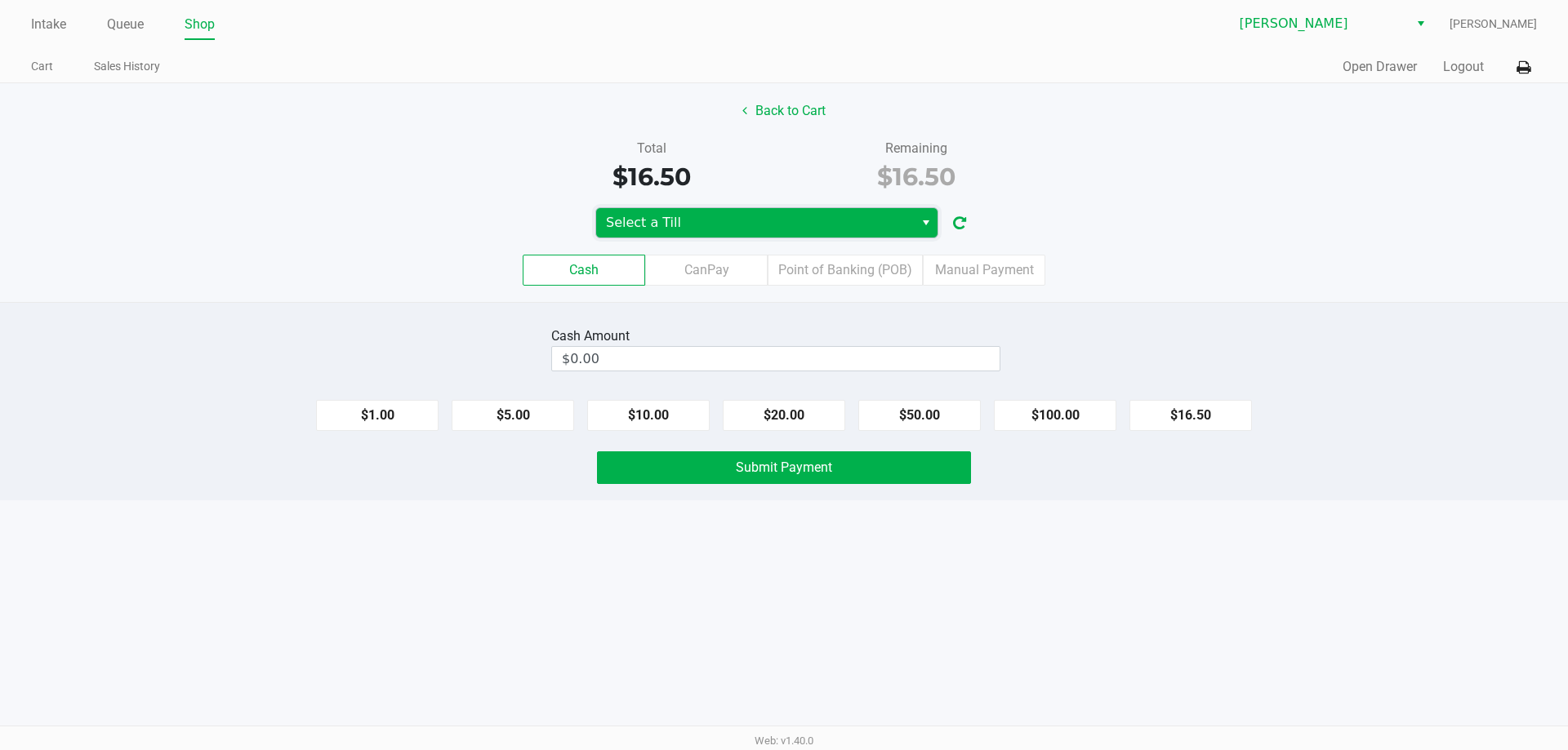
click at [673, 216] on span "Select a Till" at bounding box center [755, 222] width 298 height 19
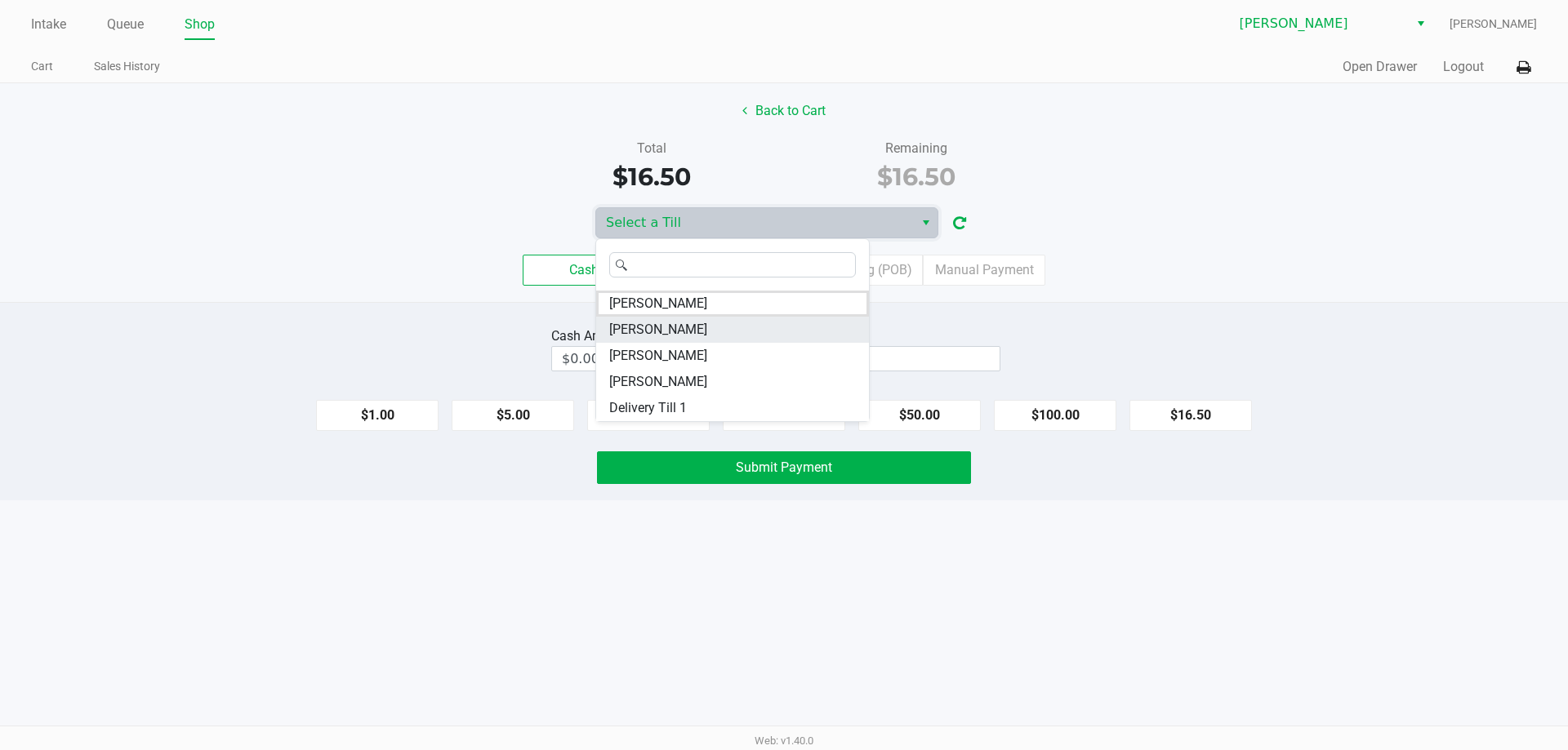
click at [641, 332] on span "CHARLIE-SIMPSON" at bounding box center [658, 329] width 98 height 19
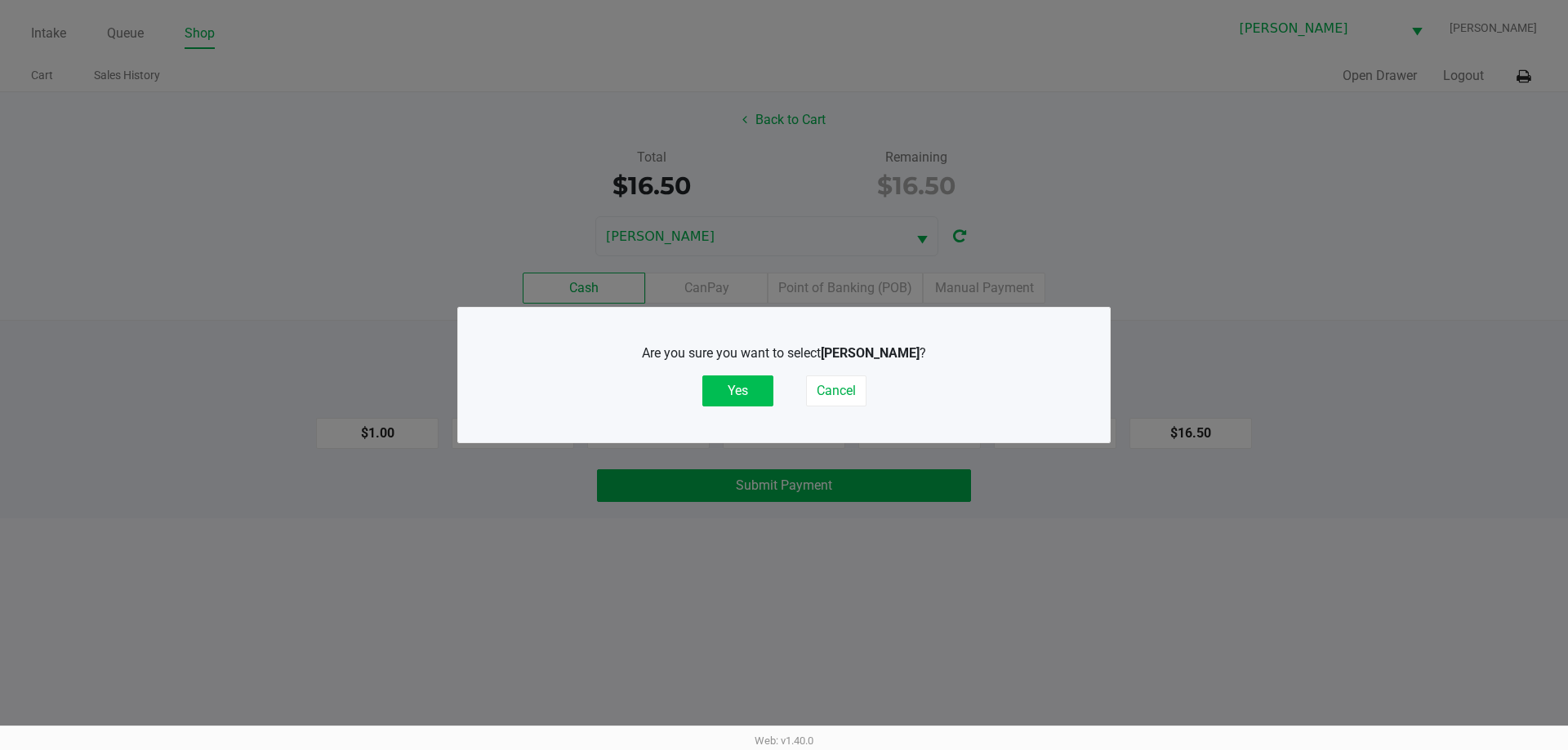
click at [727, 384] on button "Yes" at bounding box center [738, 391] width 71 height 31
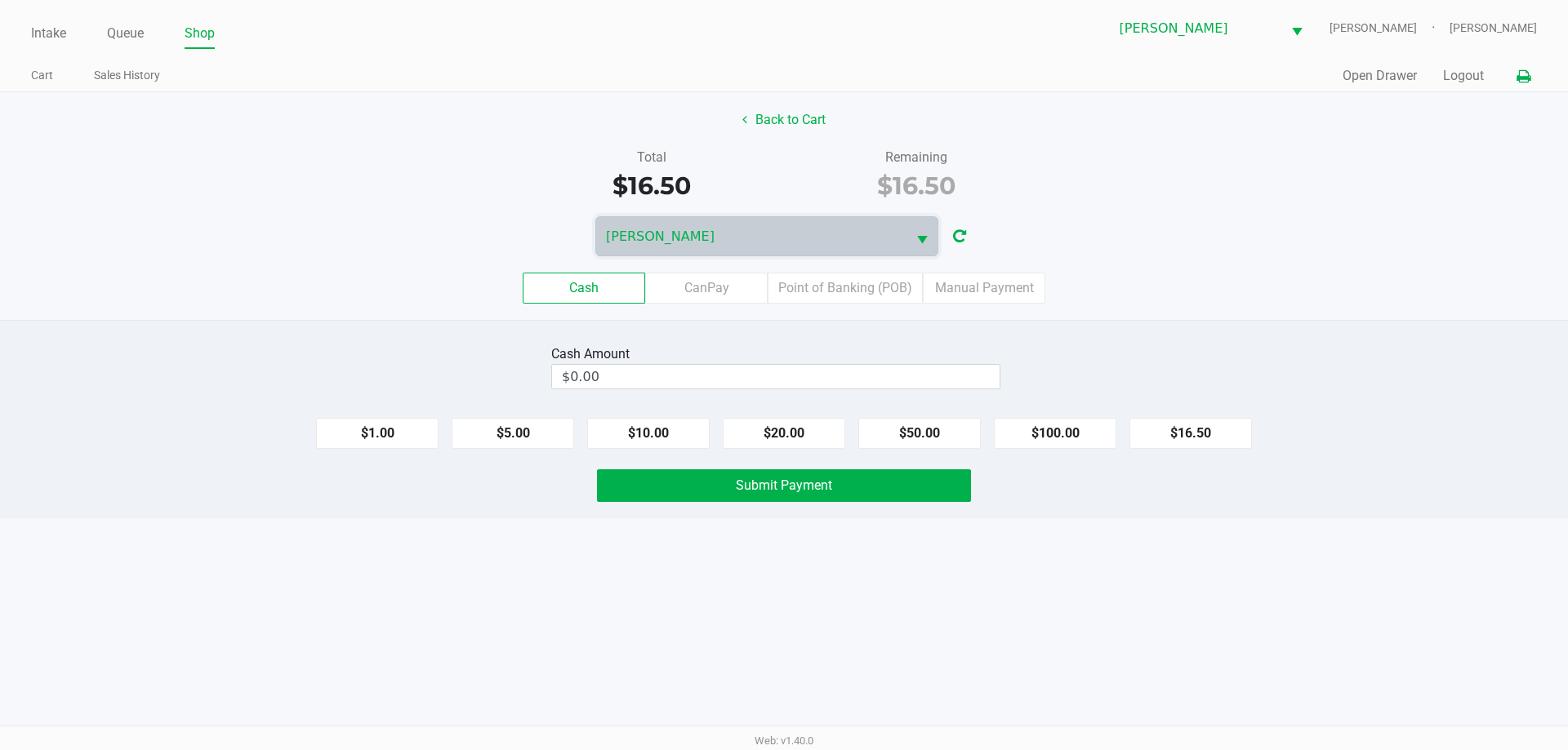
click at [1532, 90] on button at bounding box center [1523, 76] width 27 height 30
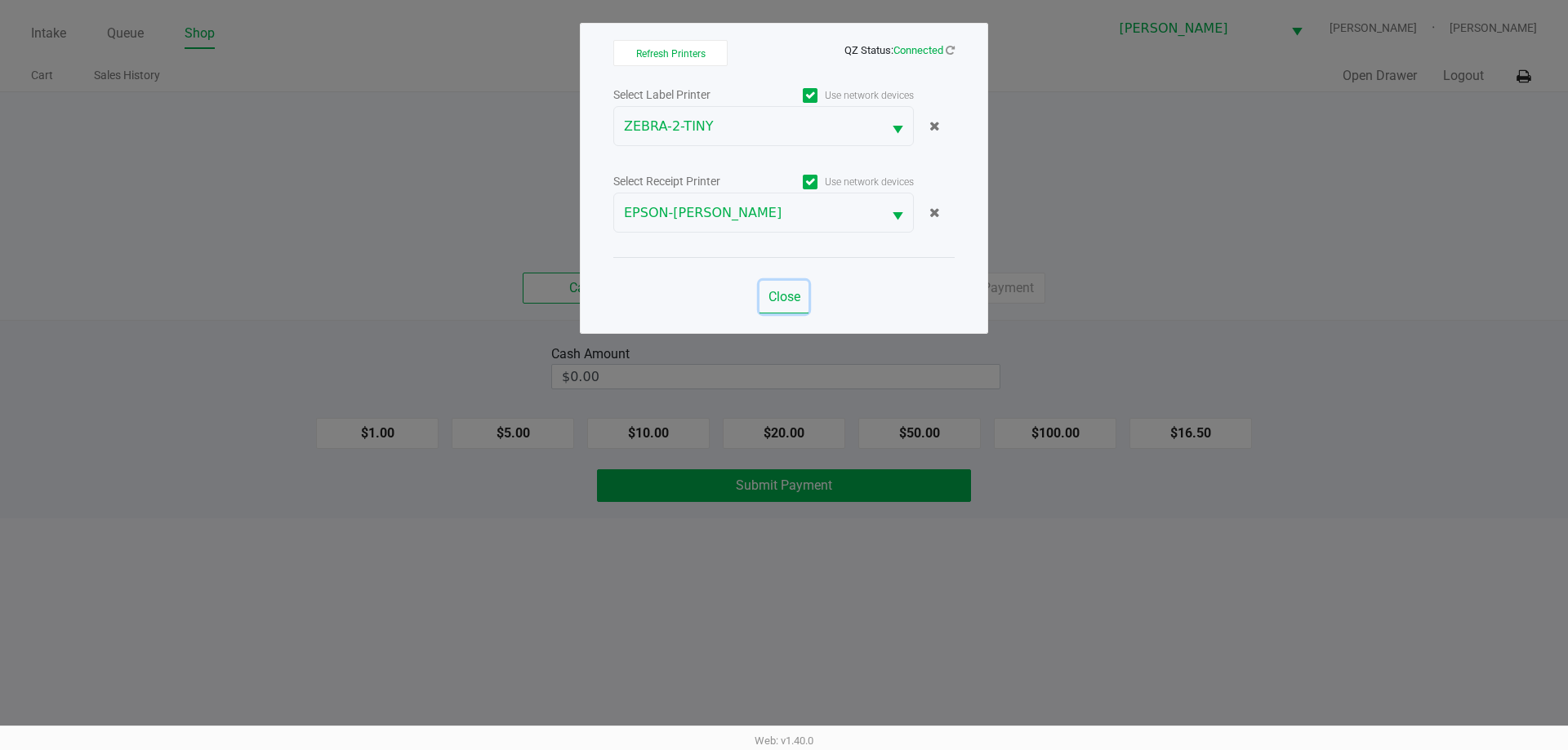
click at [771, 296] on span "Close" at bounding box center [784, 296] width 32 height 16
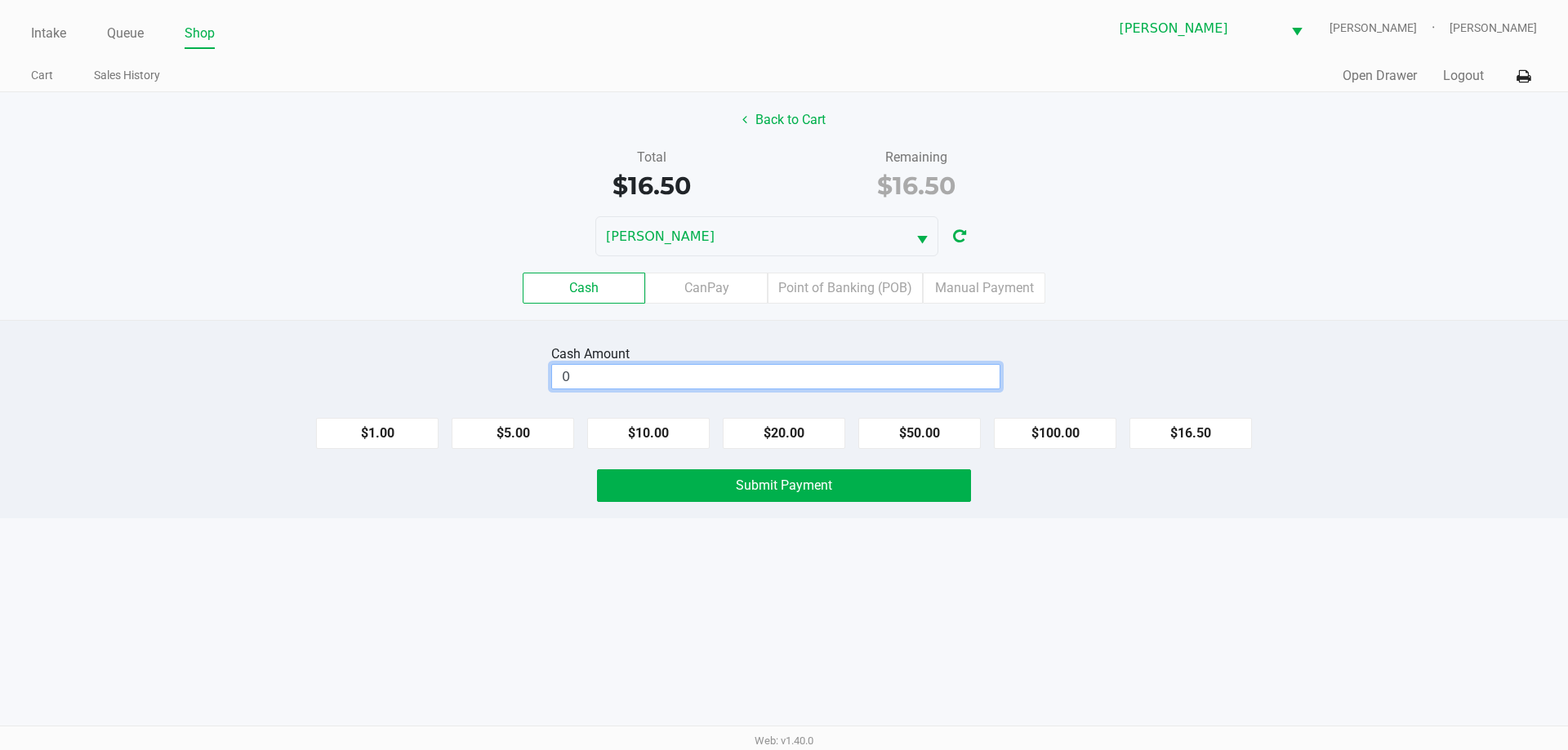
click at [685, 384] on input "0" at bounding box center [775, 377] width 448 height 24
type input "$16.50"
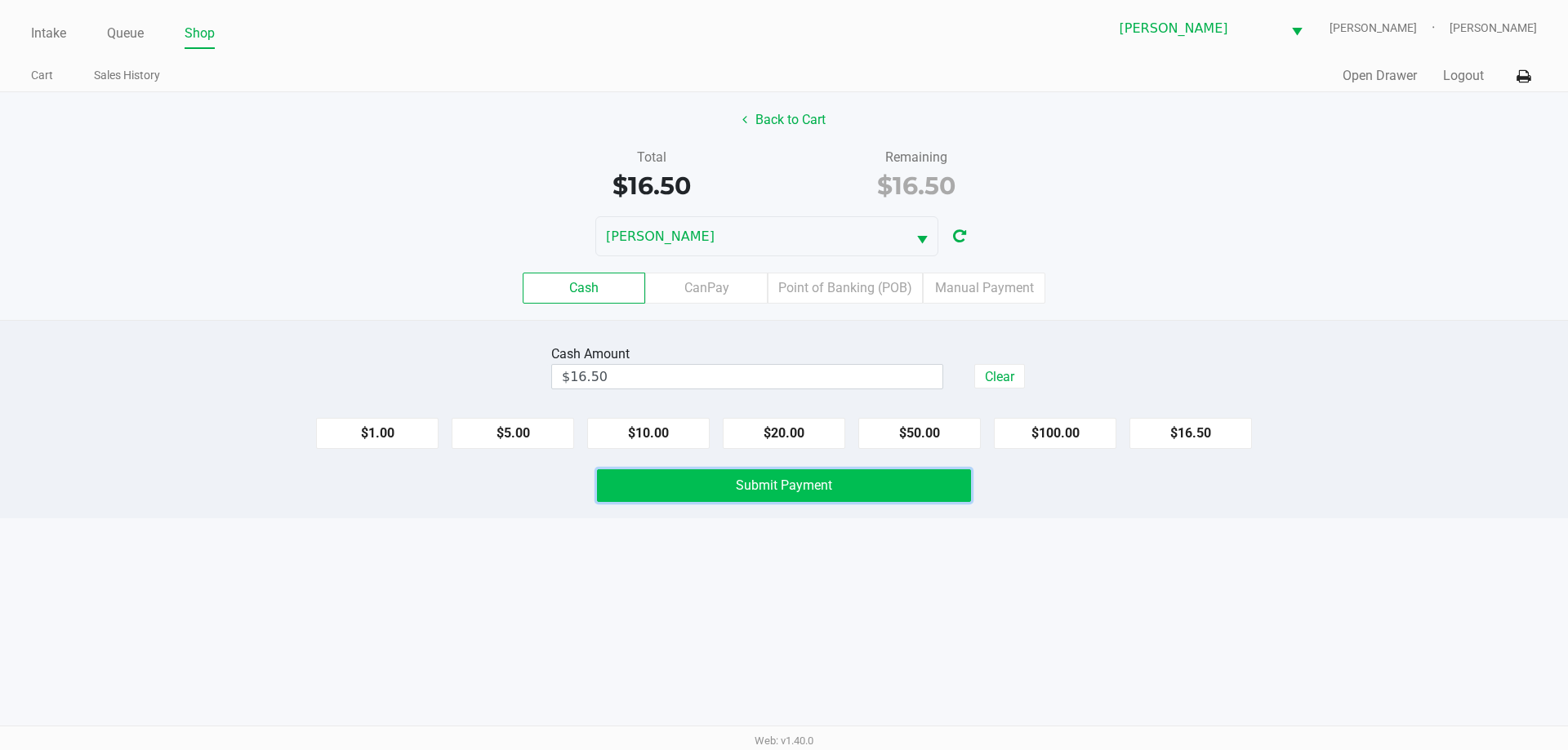
click at [699, 498] on button "Submit Payment" at bounding box center [784, 486] width 374 height 33
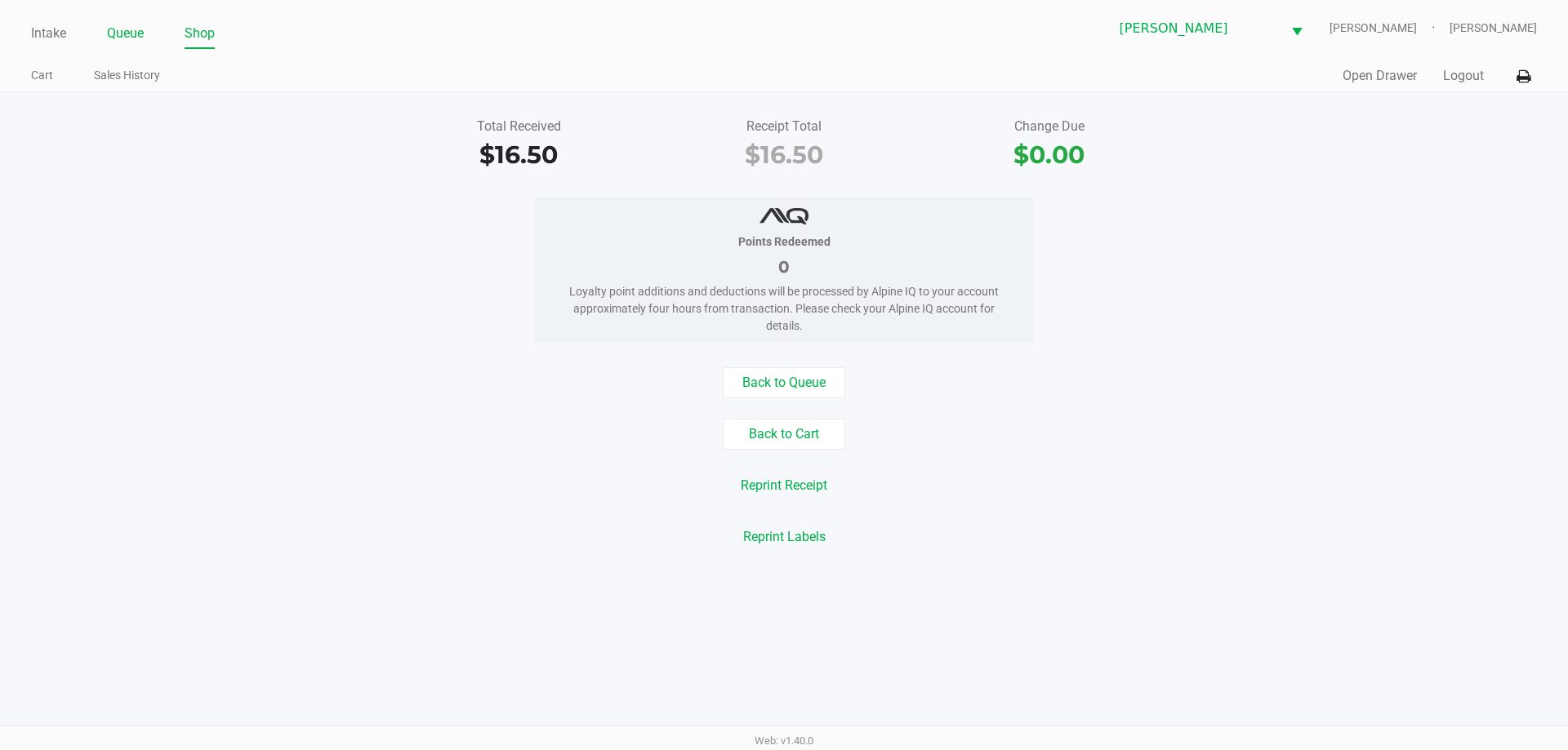
click at [143, 33] on link "Queue" at bounding box center [125, 33] width 37 height 23
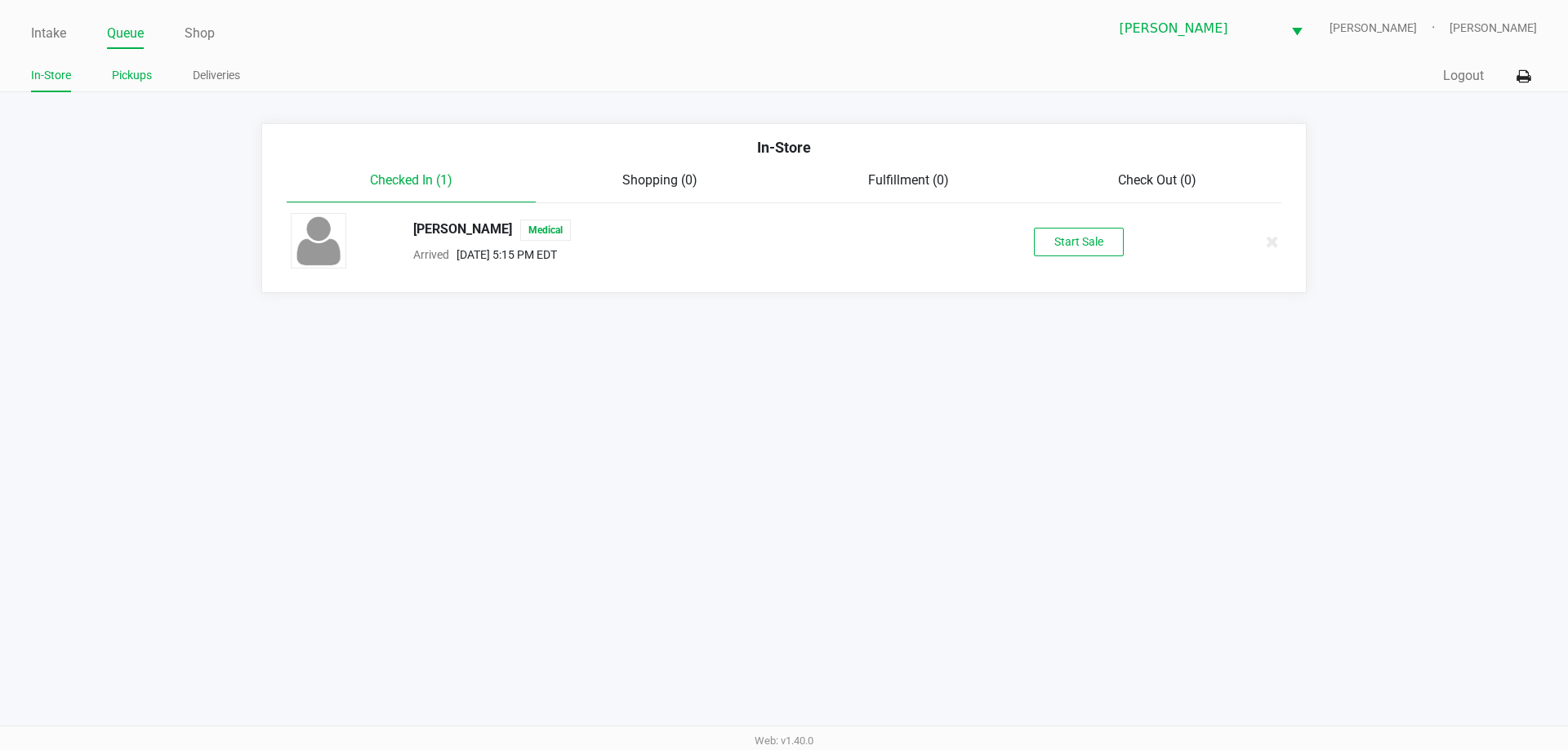
click at [143, 82] on link "Pickups" at bounding box center [132, 75] width 40 height 20
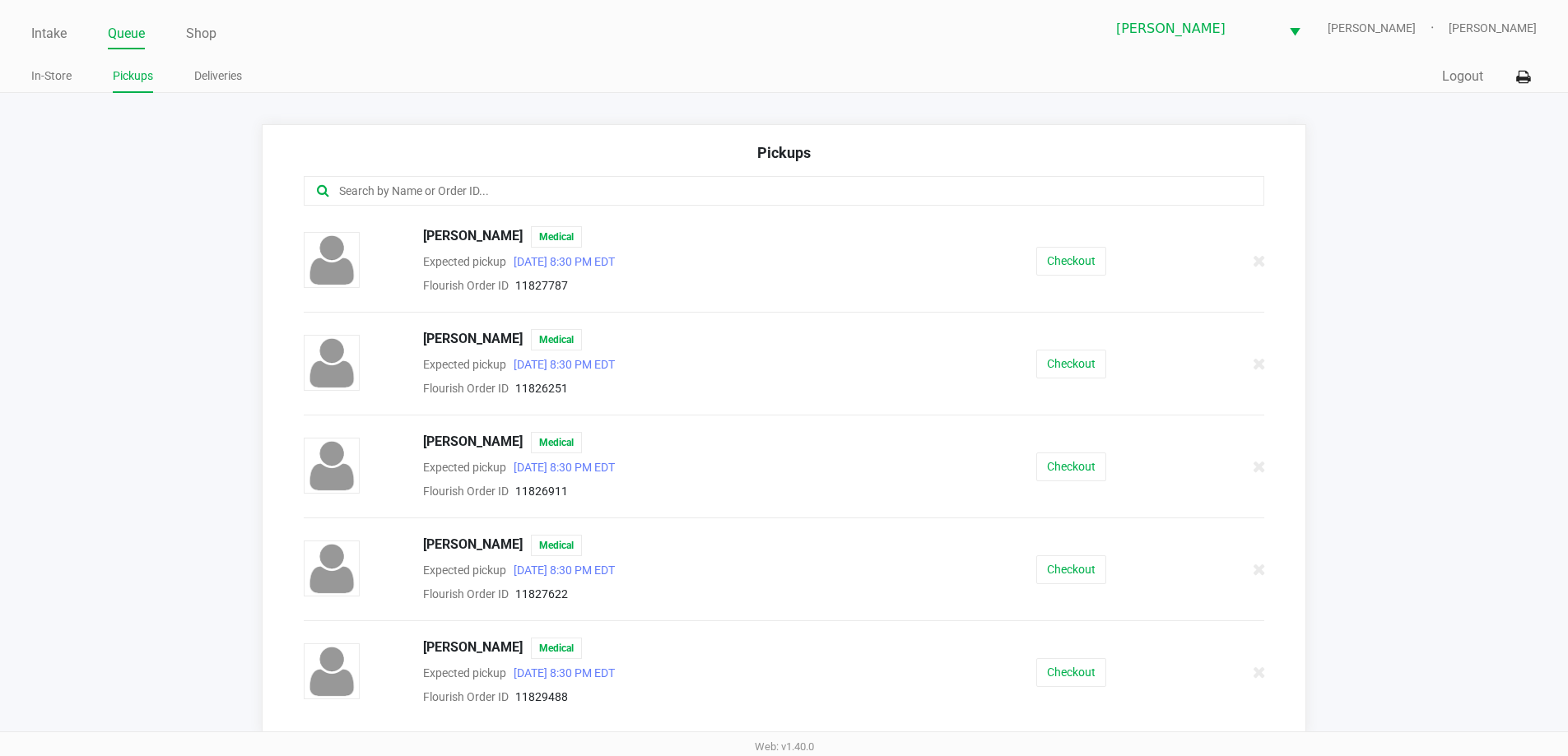
click at [415, 180] on div at bounding box center [784, 191] width 961 height 30
click at [415, 194] on input "text" at bounding box center [757, 191] width 841 height 19
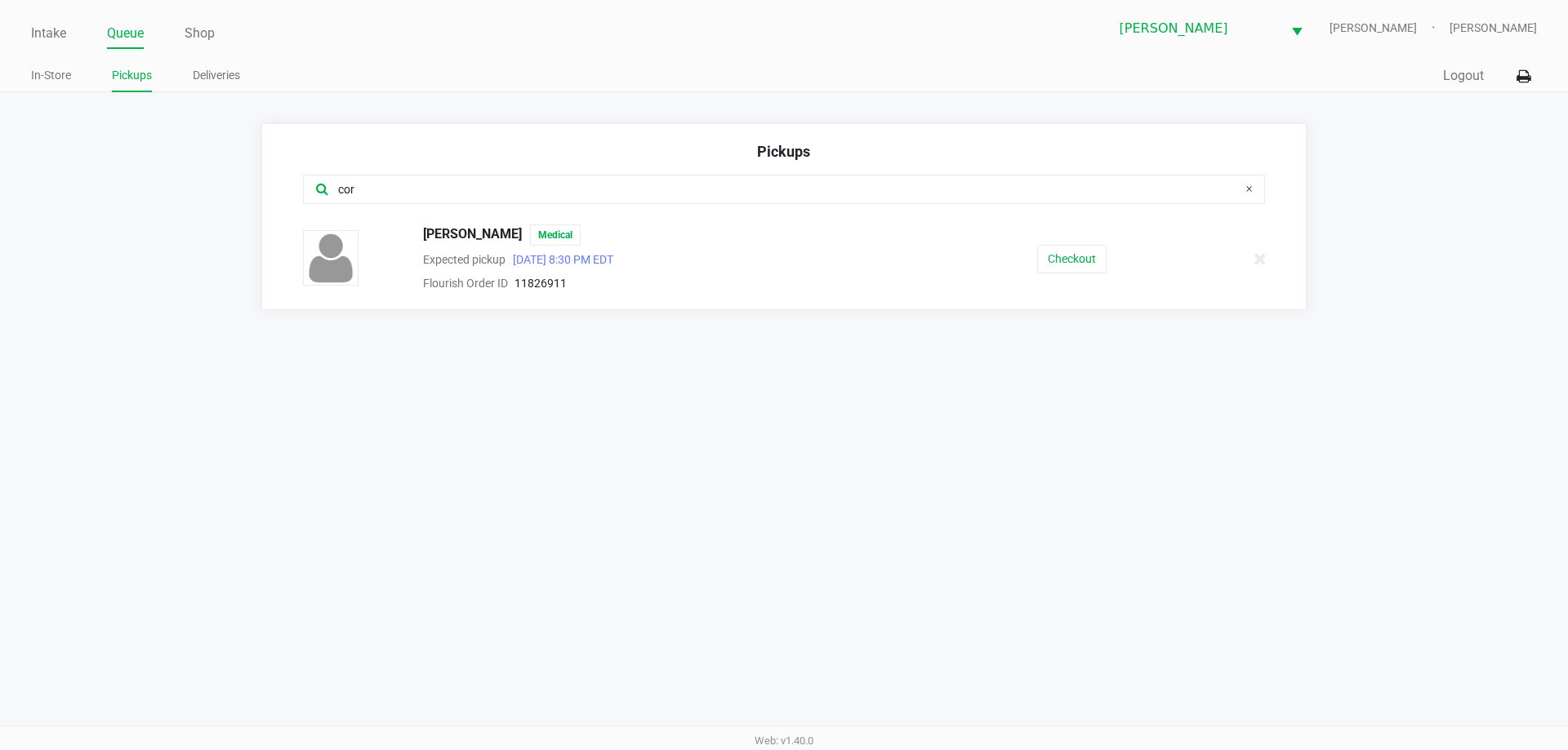
type input "cor"
click at [1082, 278] on div "JULIANA CORTES Medical Expected pickup Aug 22, 2025 8:30 PM EDT Flourish Order …" at bounding box center [784, 258] width 987 height 69
click at [1082, 266] on button "Checkout" at bounding box center [1071, 258] width 69 height 28
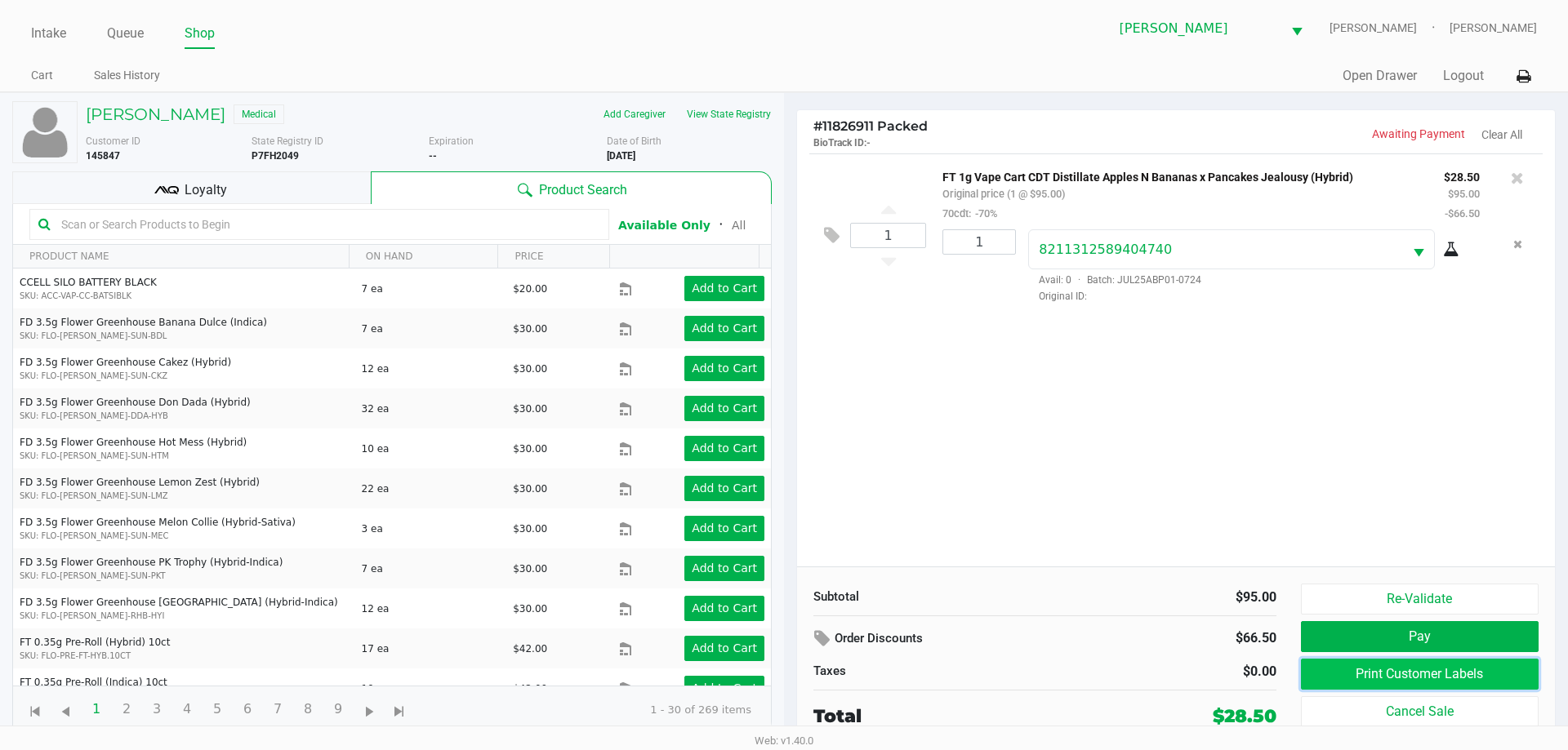
click at [1342, 674] on button "Print Customer Labels" at bounding box center [1420, 675] width 237 height 31
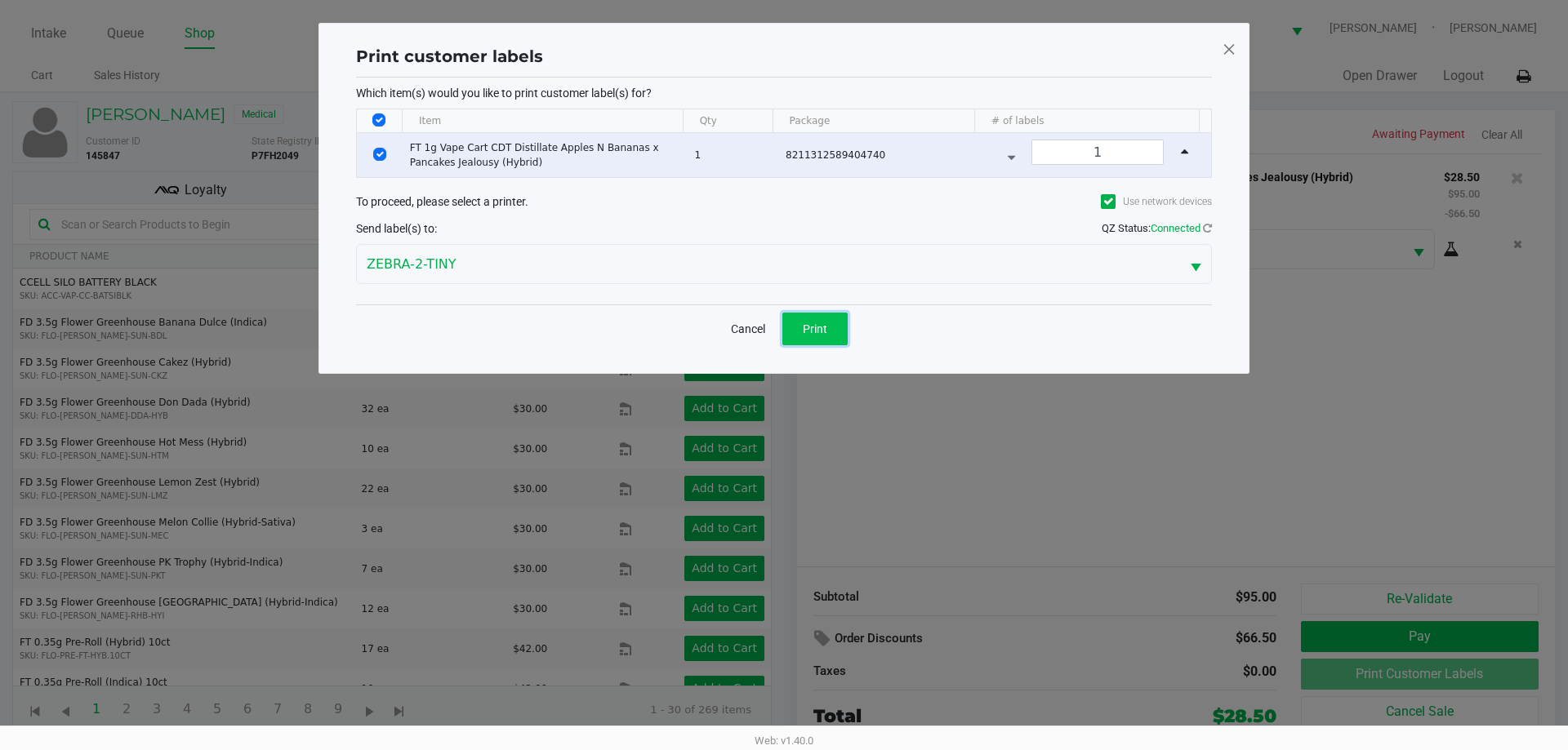
click at [837, 324] on button "Print" at bounding box center [815, 329] width 65 height 33
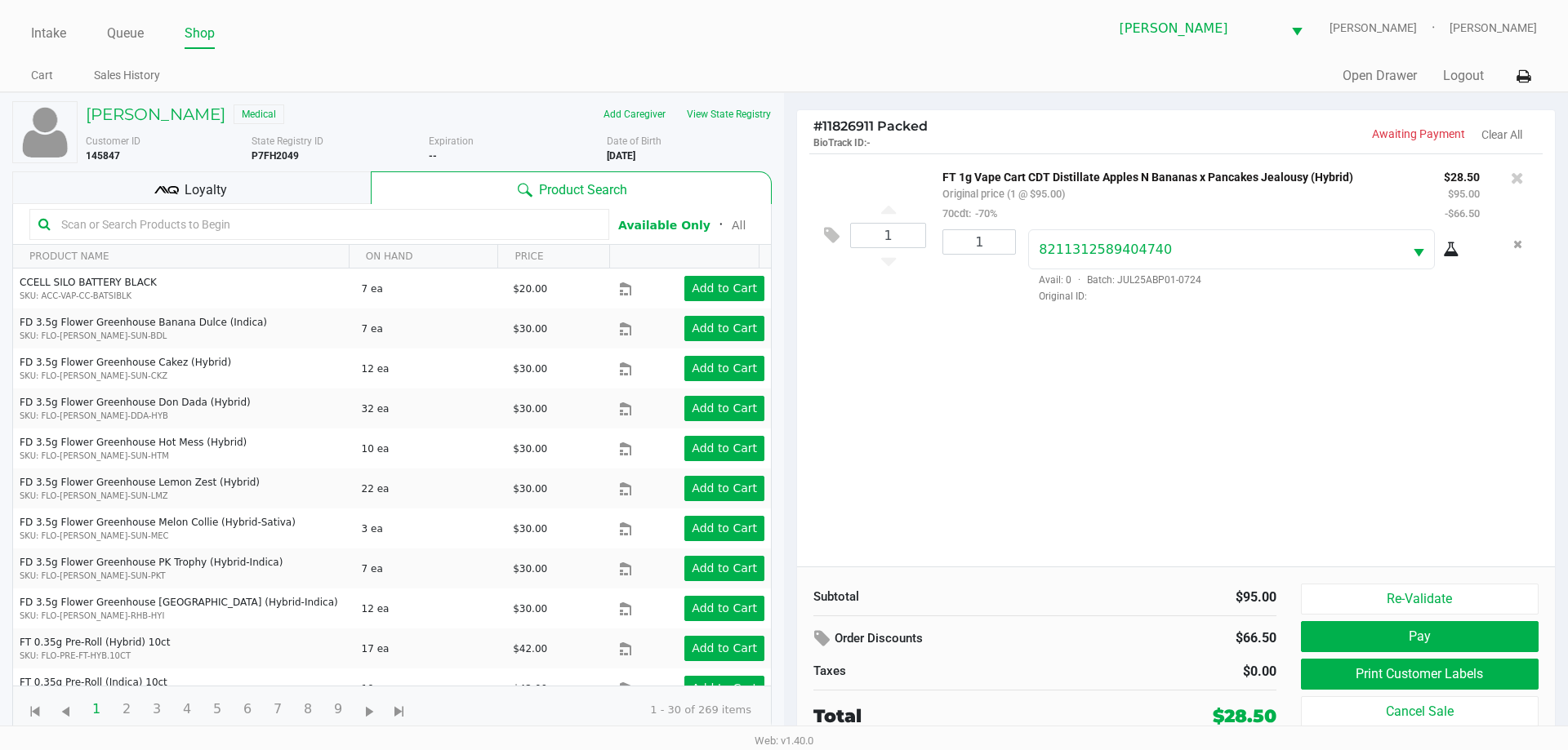
click at [254, 198] on div "Loyalty" at bounding box center [191, 188] width 359 height 33
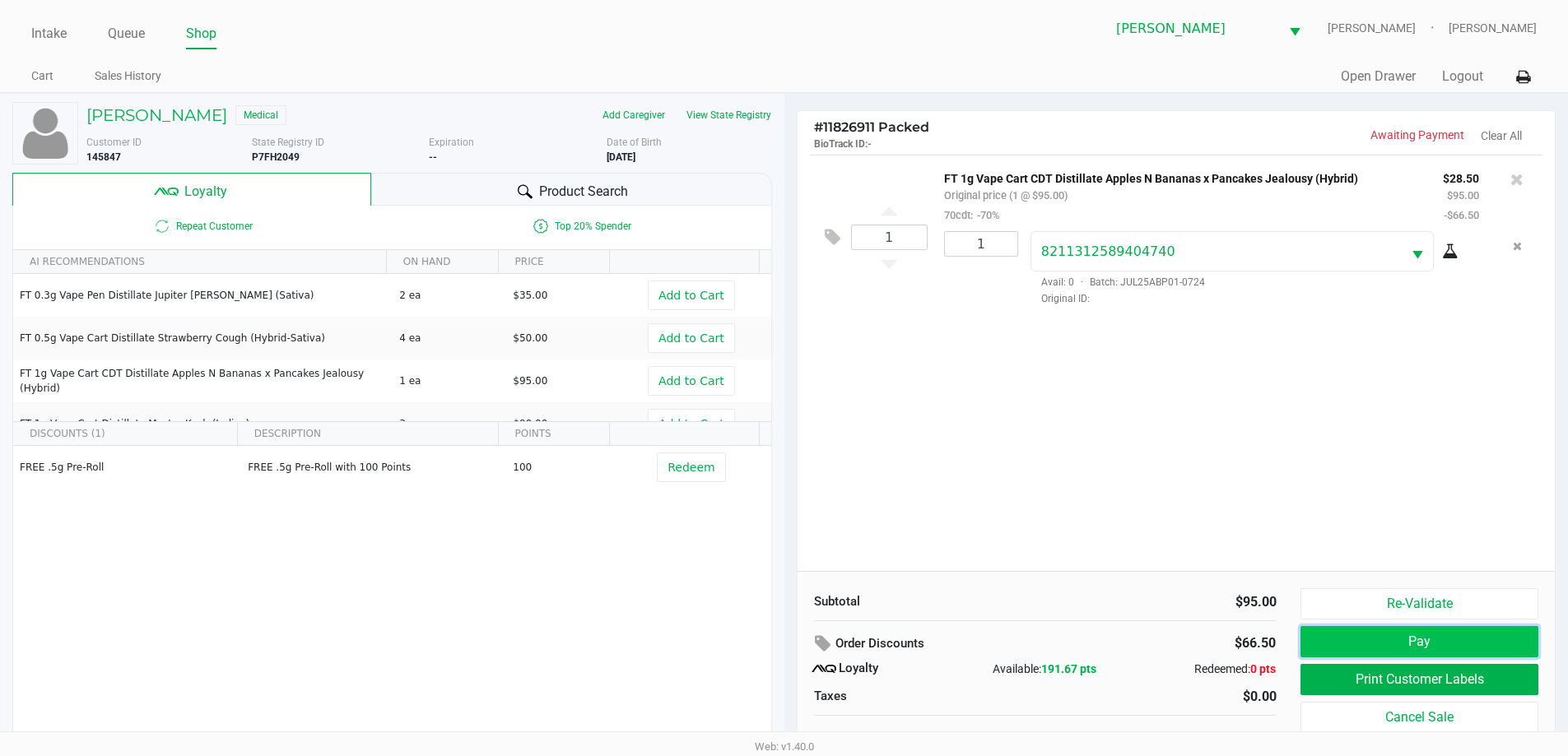
click at [1410, 641] on button "Pay" at bounding box center [1419, 642] width 237 height 32
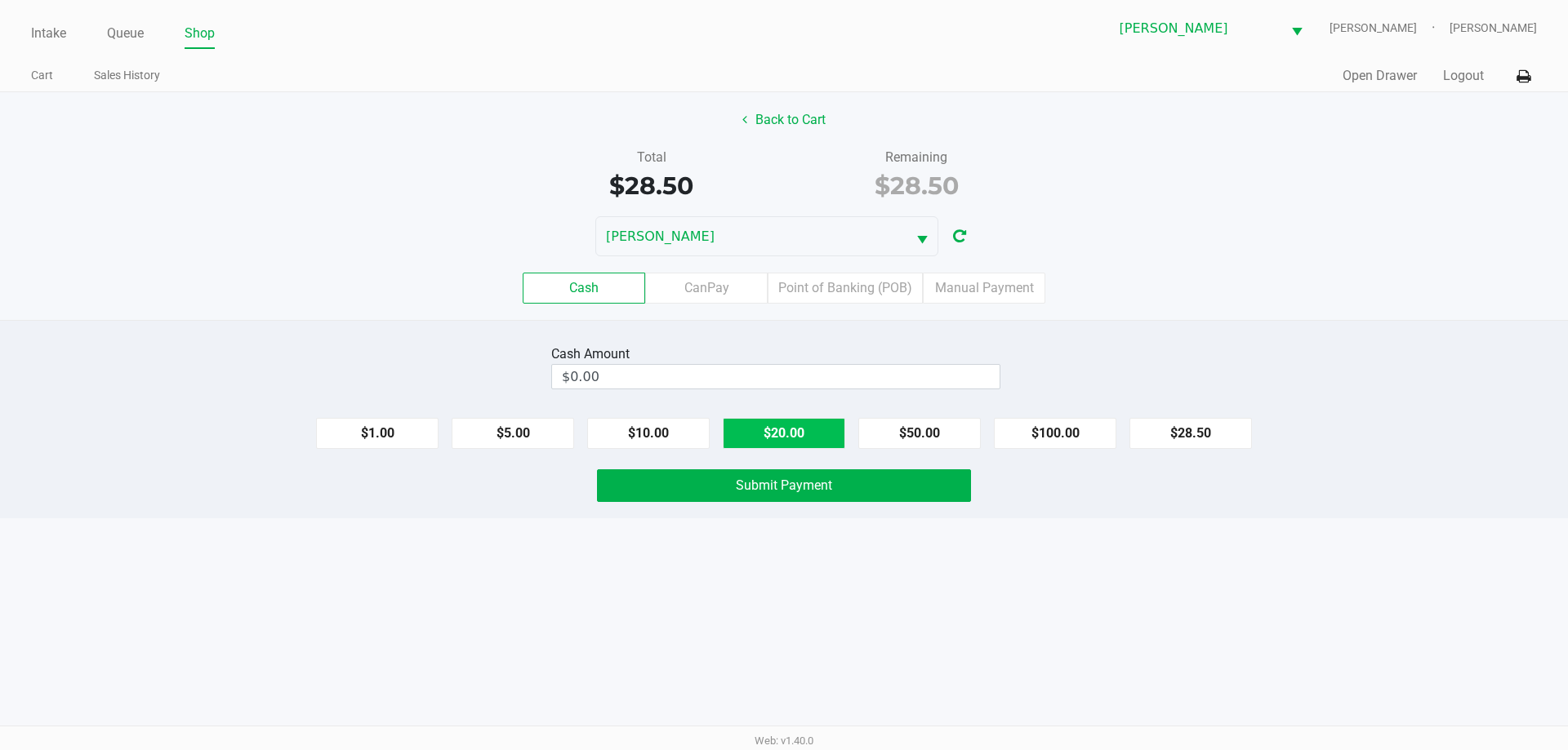
click at [772, 429] on button "$20.00" at bounding box center [784, 434] width 122 height 31
type input "$40.00"
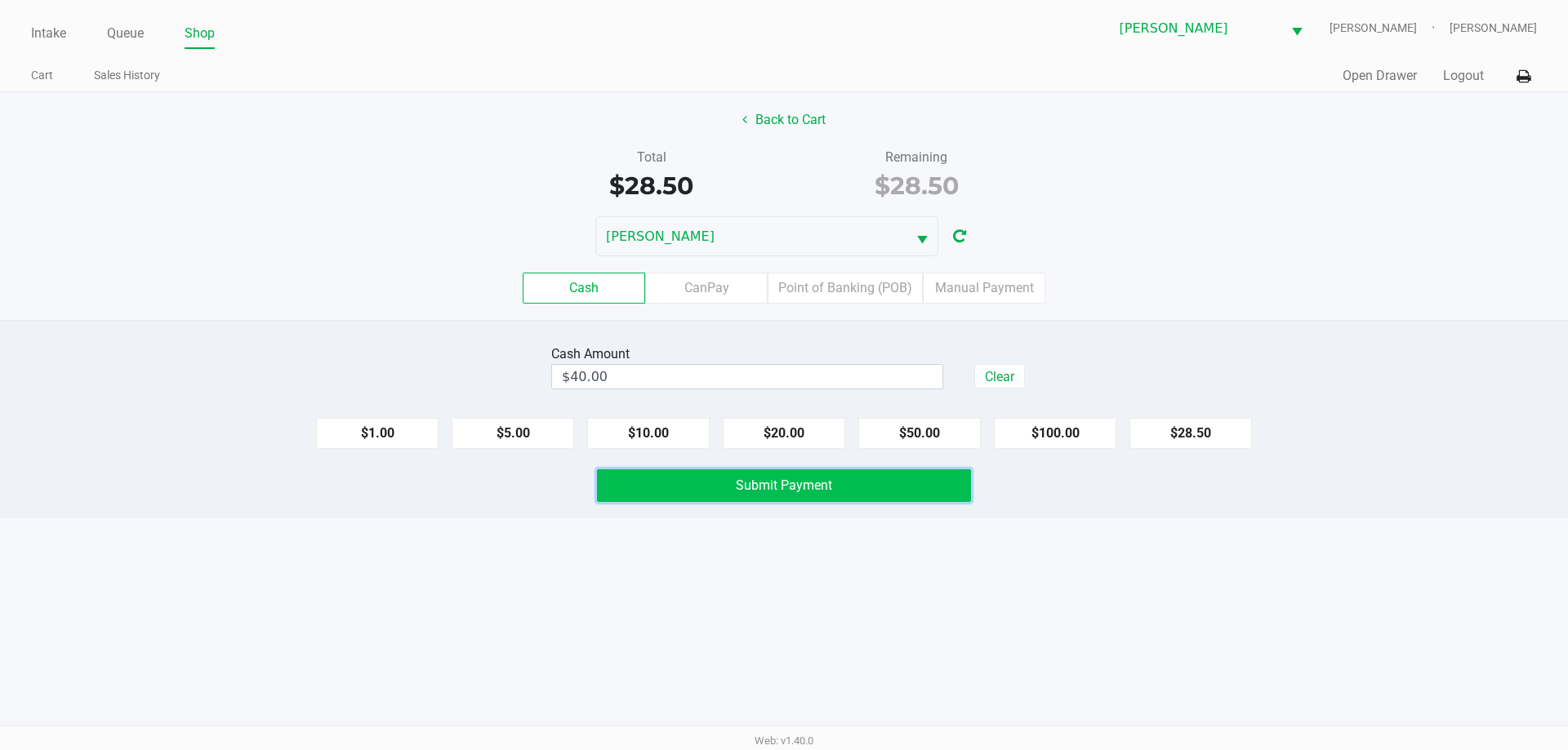
click at [711, 481] on button "Submit Payment" at bounding box center [784, 486] width 374 height 33
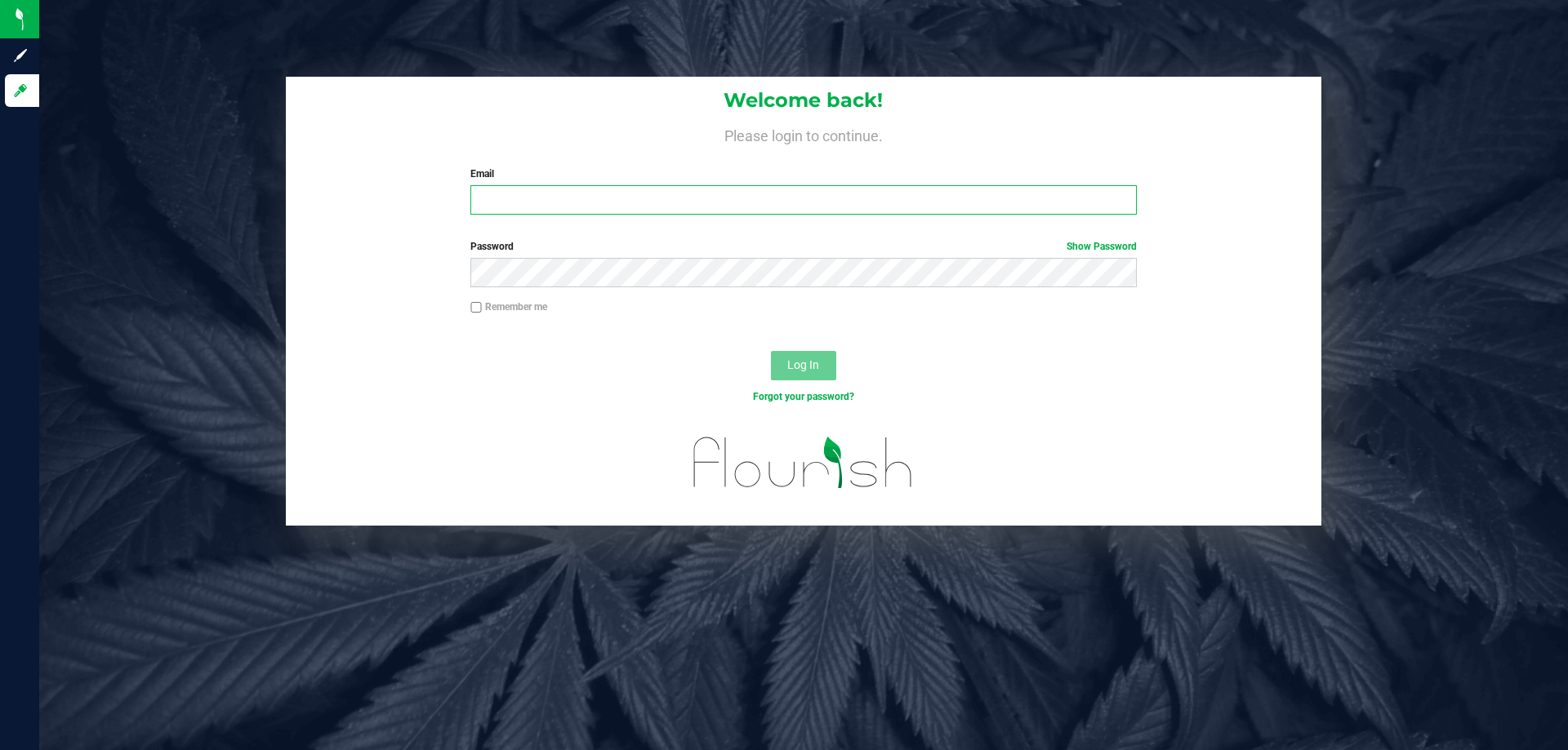
click at [533, 207] on input "Email" at bounding box center [803, 200] width 666 height 29
type input "[EMAIL_ADDRESS][DOMAIN_NAME]"
click at [771, 351] on button "Log In" at bounding box center [803, 366] width 65 height 29
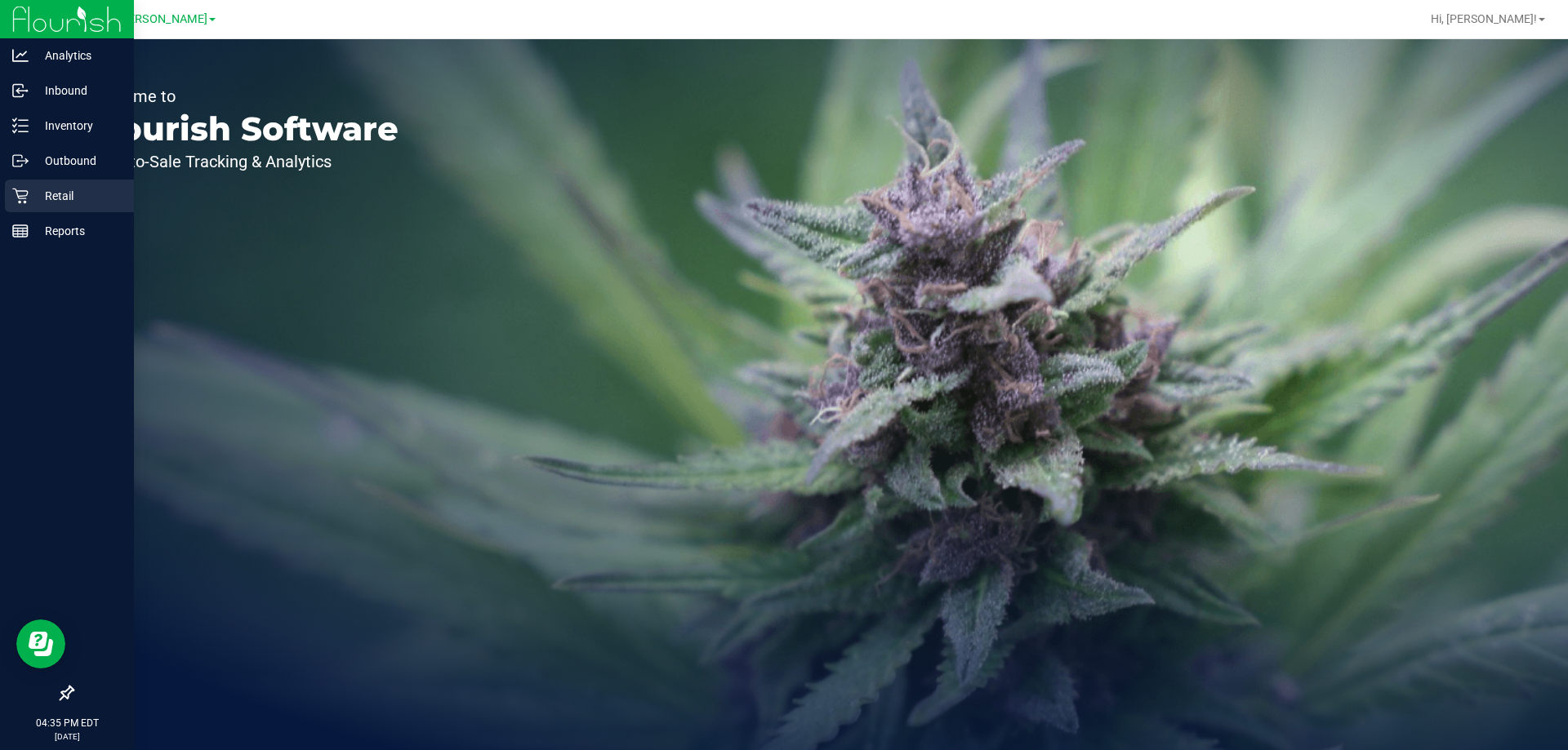
click at [22, 195] on icon at bounding box center [20, 196] width 17 height 17
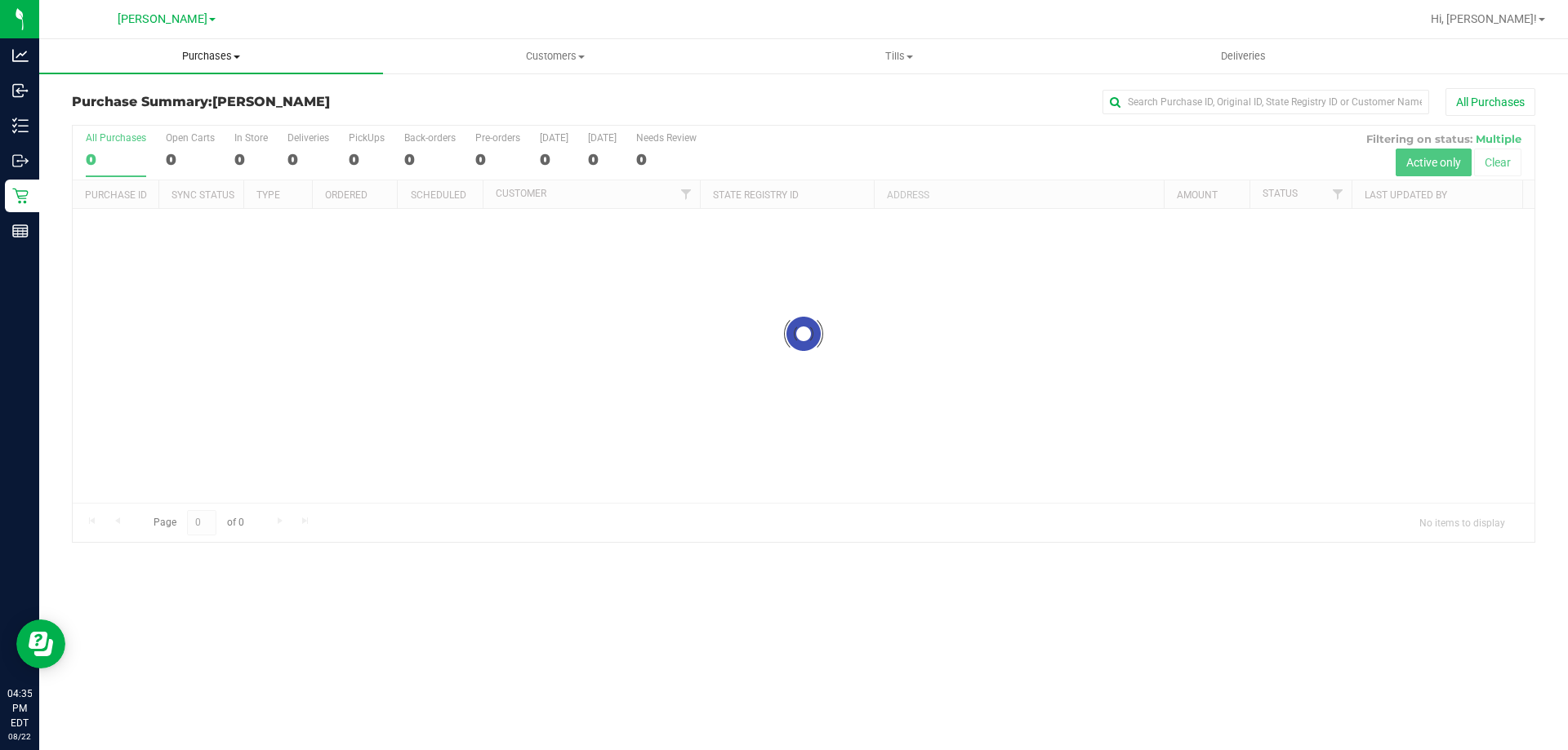
click at [194, 50] on span "Purchases" at bounding box center [212, 56] width 344 height 15
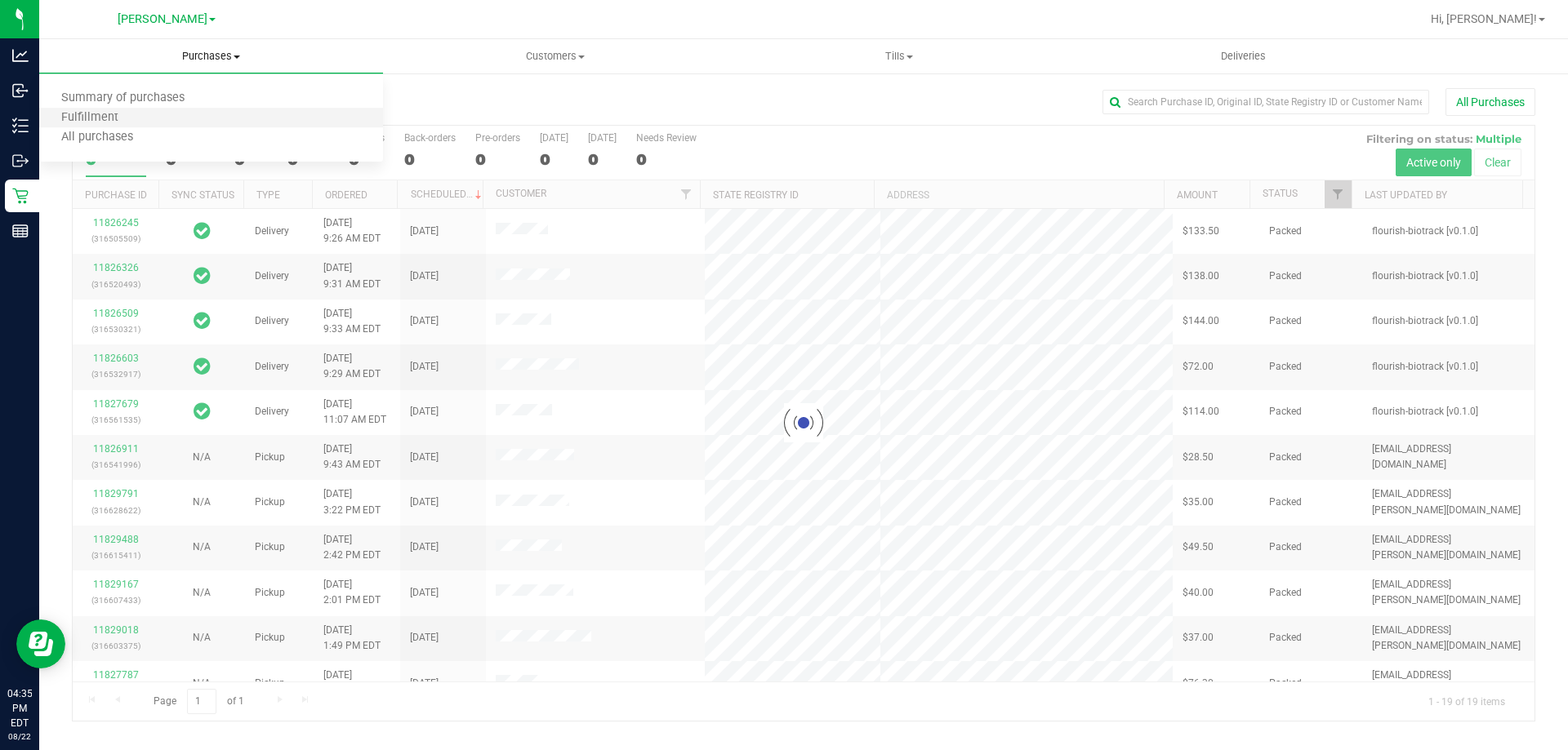
click at [148, 120] on li "Fulfillment" at bounding box center [212, 118] width 344 height 19
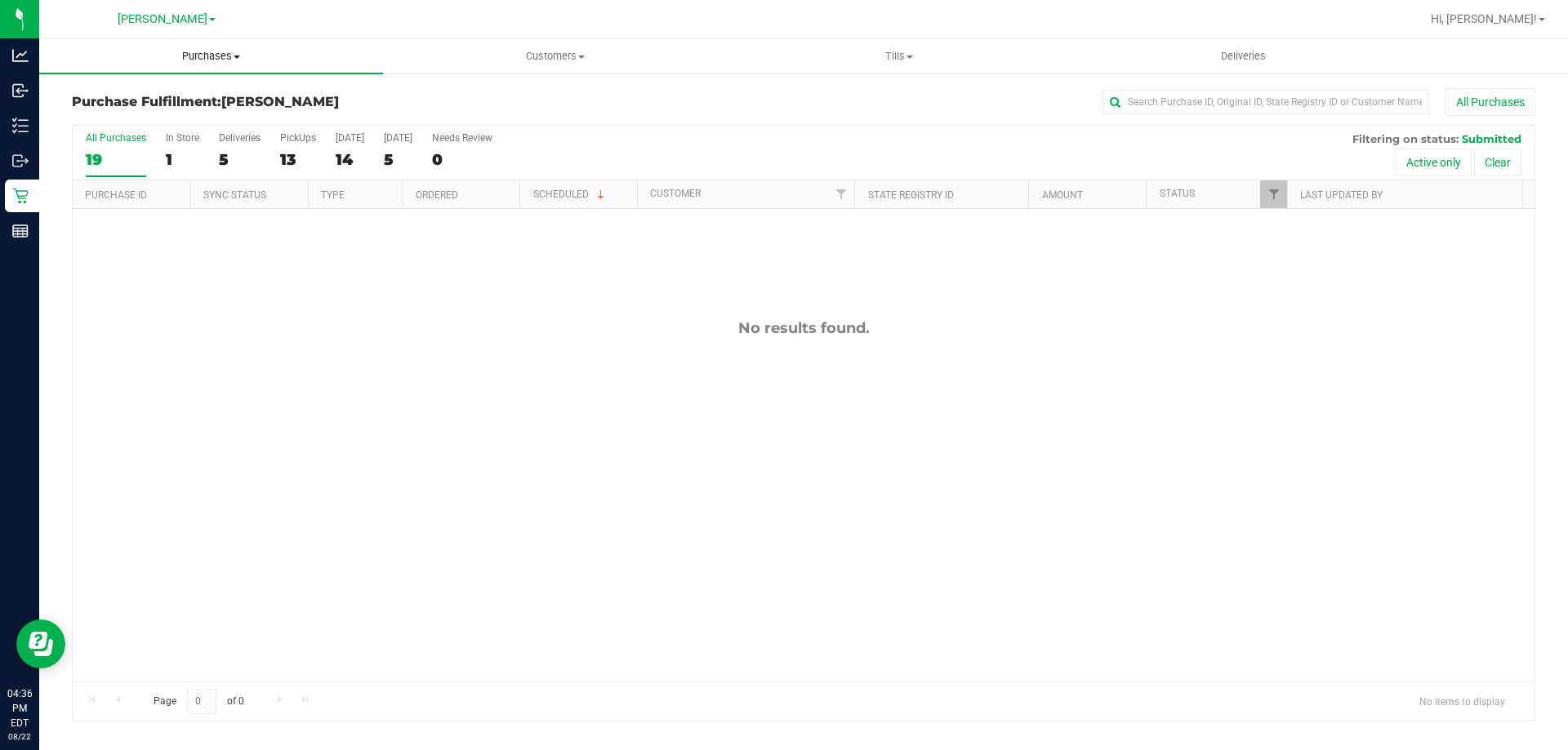
click at [243, 58] on span "Purchases" at bounding box center [212, 56] width 344 height 15
click at [349, 308] on div "No results found." at bounding box center [803, 500] width 1461 height 583
click at [165, 54] on span "Purchases" at bounding box center [212, 56] width 344 height 15
click at [126, 99] on span "Summary of purchases" at bounding box center [123, 97] width 167 height 14
click at [168, 93] on span "Summary of purchases" at bounding box center [123, 97] width 167 height 14
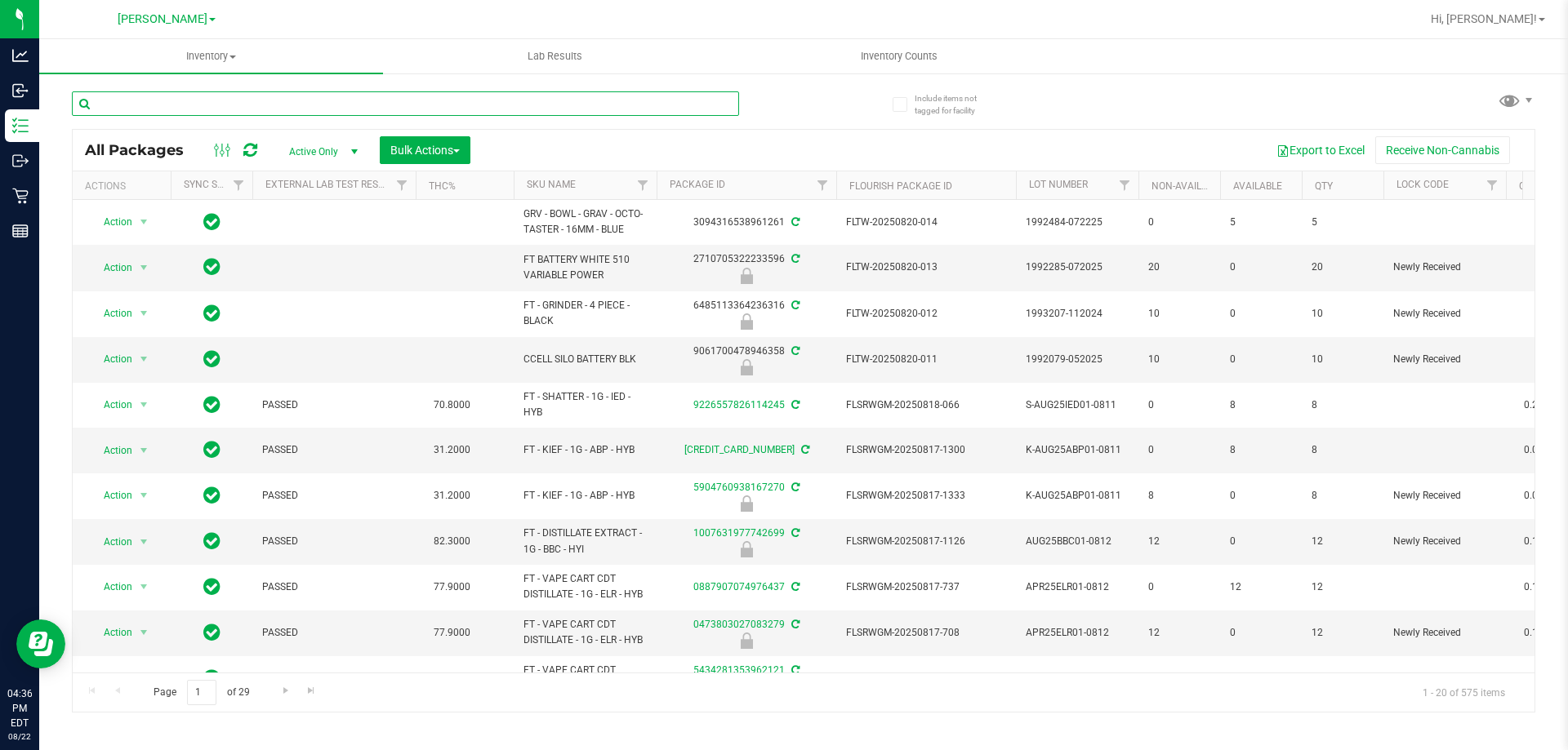
click at [321, 106] on input "text" at bounding box center [405, 103] width 667 height 25
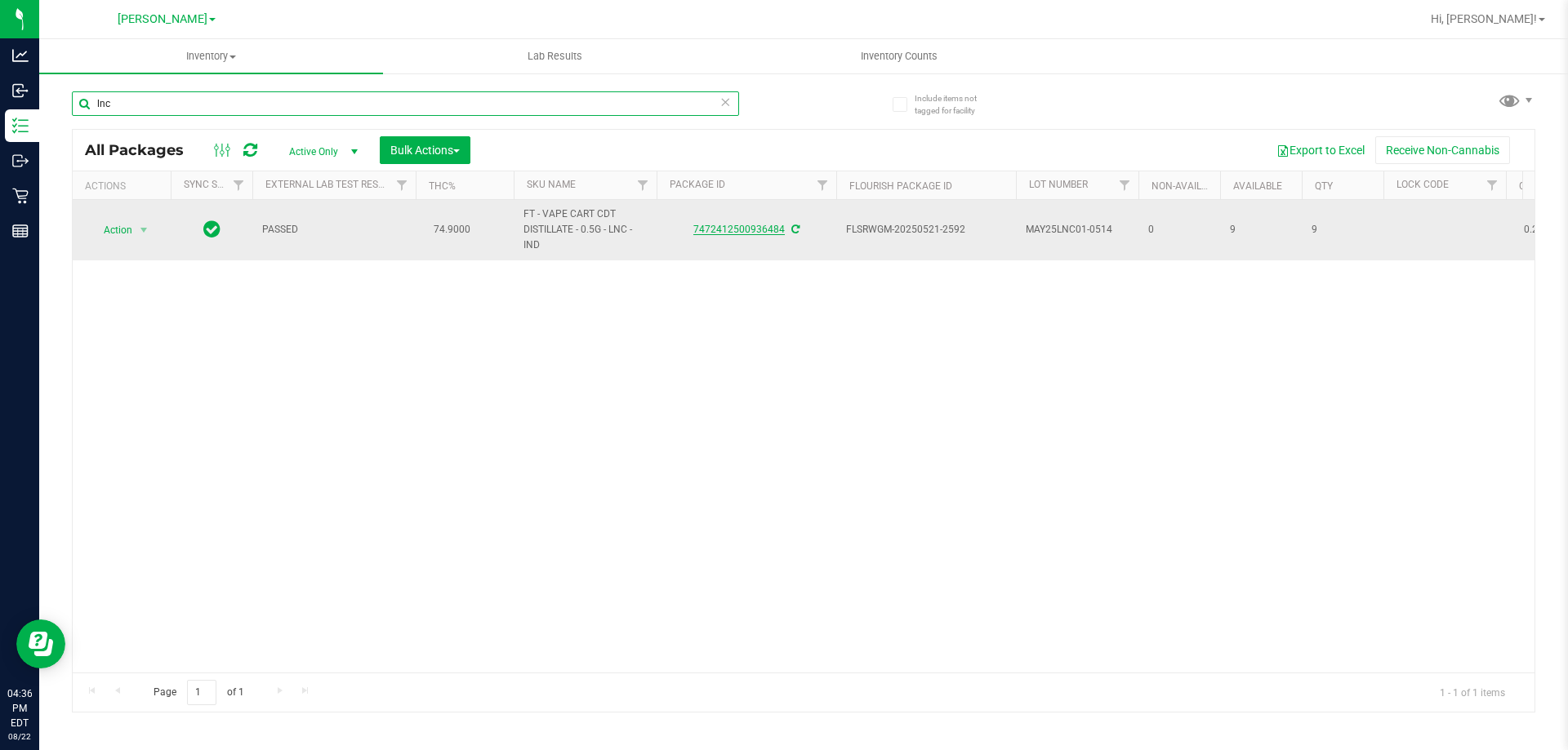
type input "lnc"
click at [763, 231] on link "7472412500936484" at bounding box center [738, 229] width 91 height 11
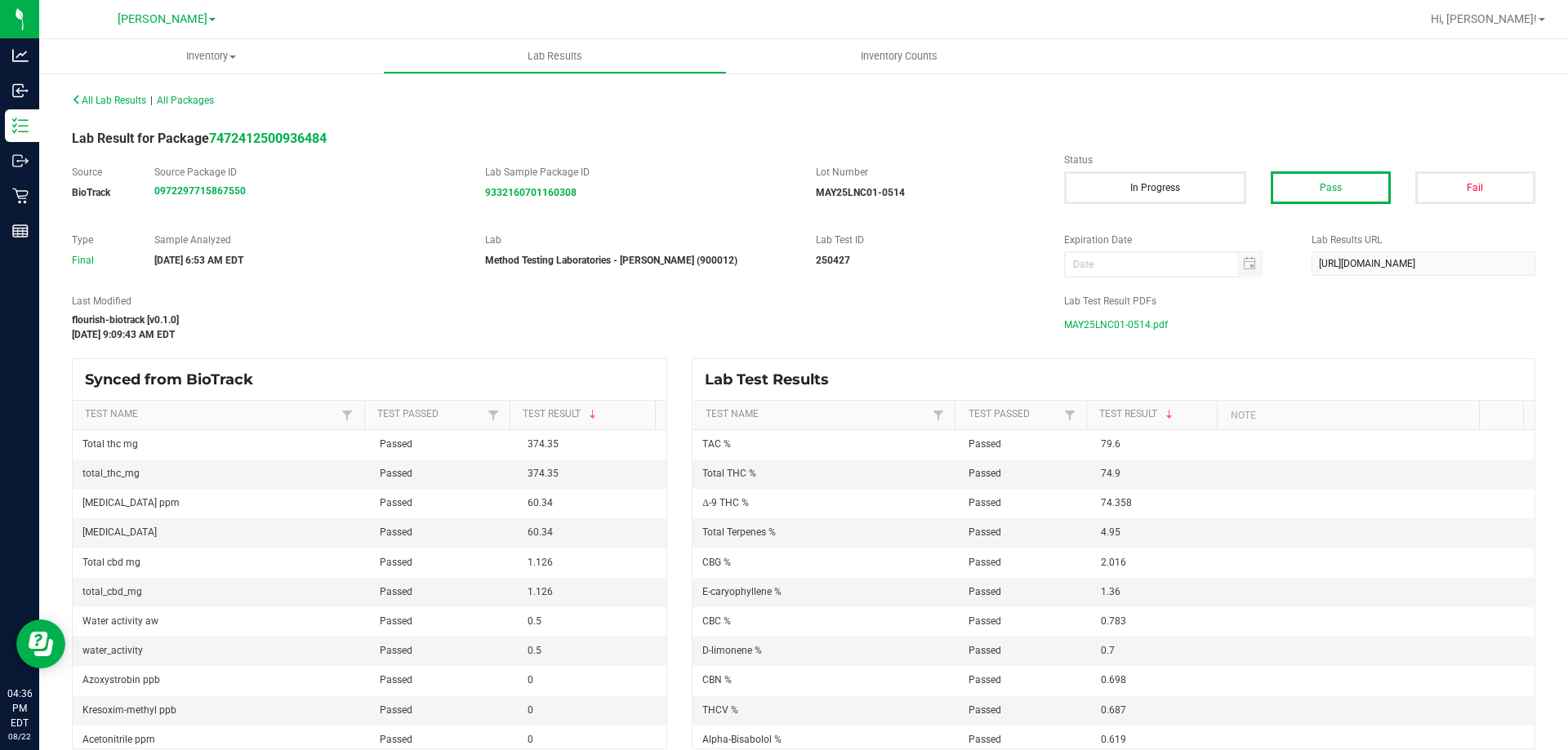
click at [1139, 329] on span "MAY25LNC01-0514.pdf" at bounding box center [1116, 324] width 104 height 25
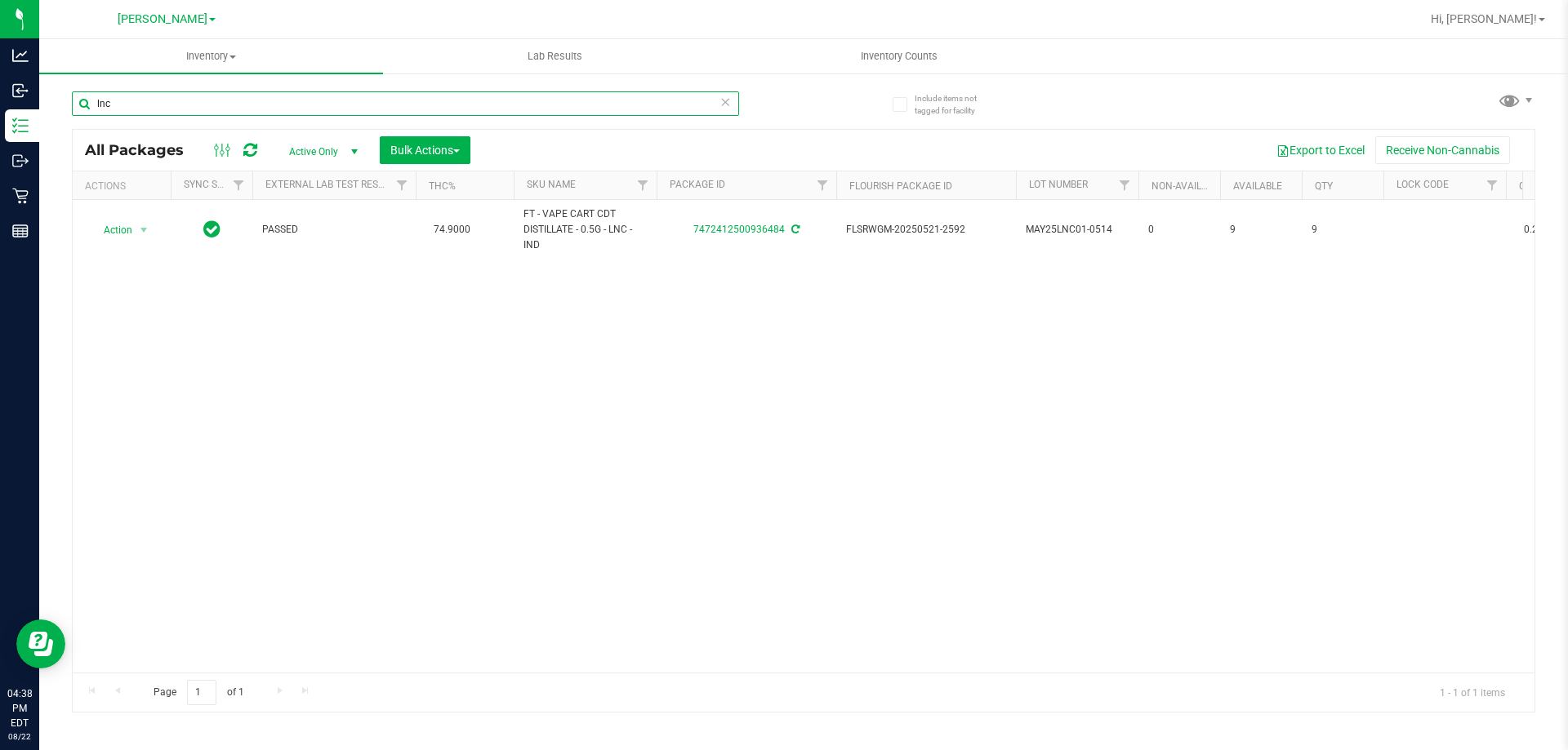
click at [171, 96] on input "lnc" at bounding box center [405, 103] width 667 height 25
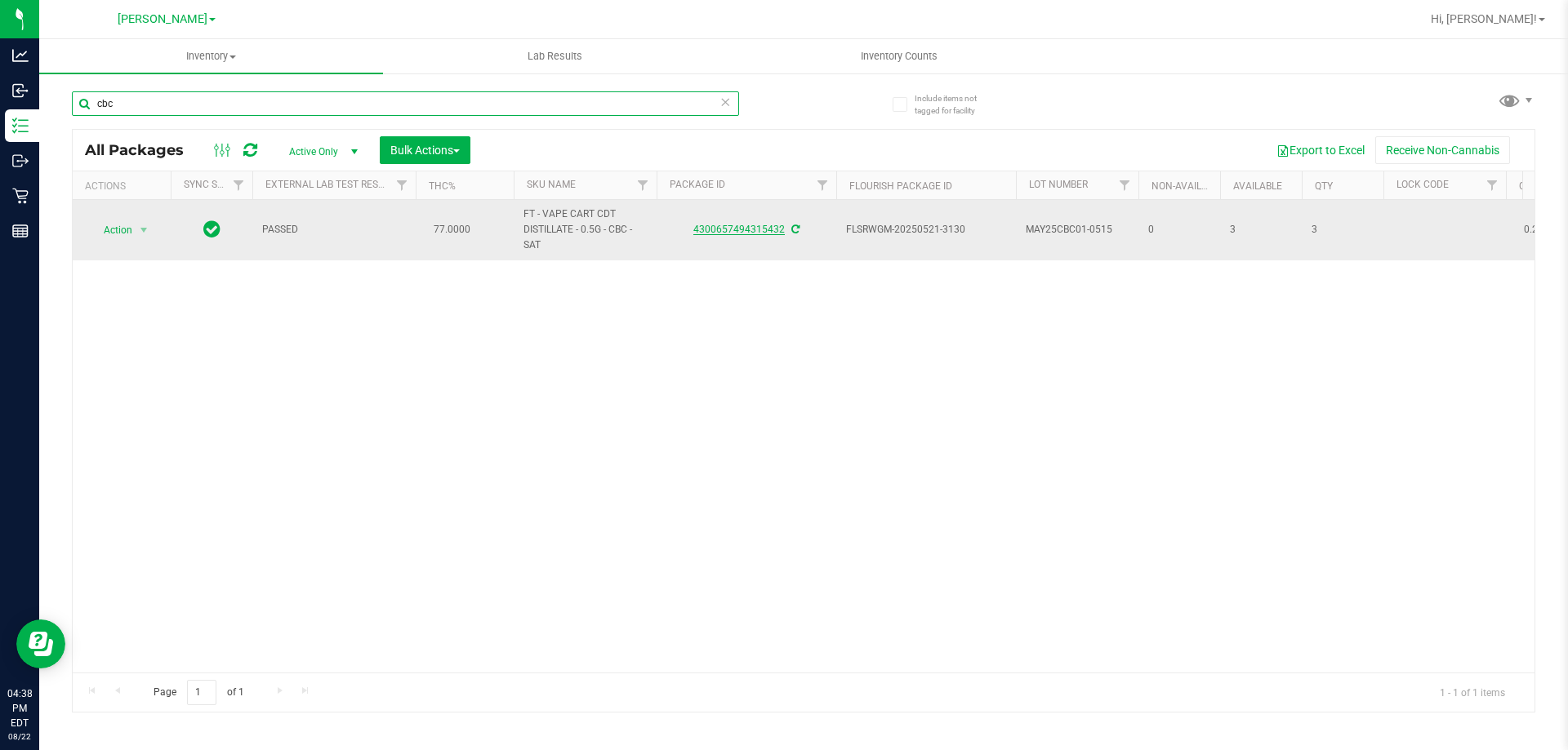
type input "cbc"
click at [725, 227] on link "4300657494315432" at bounding box center [738, 229] width 91 height 11
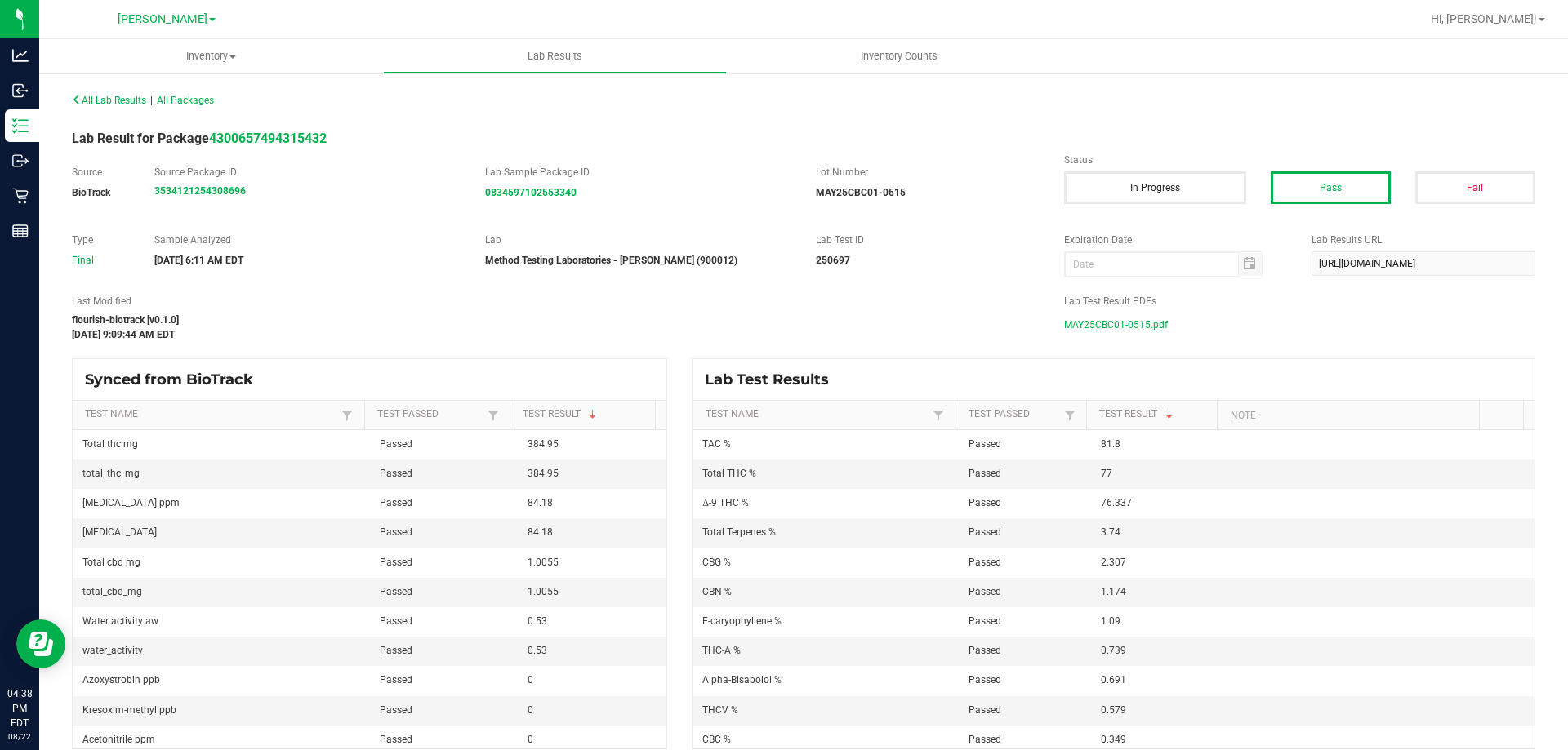
click at [1070, 324] on span "MAY25CBC01-0515.pdf" at bounding box center [1116, 324] width 104 height 25
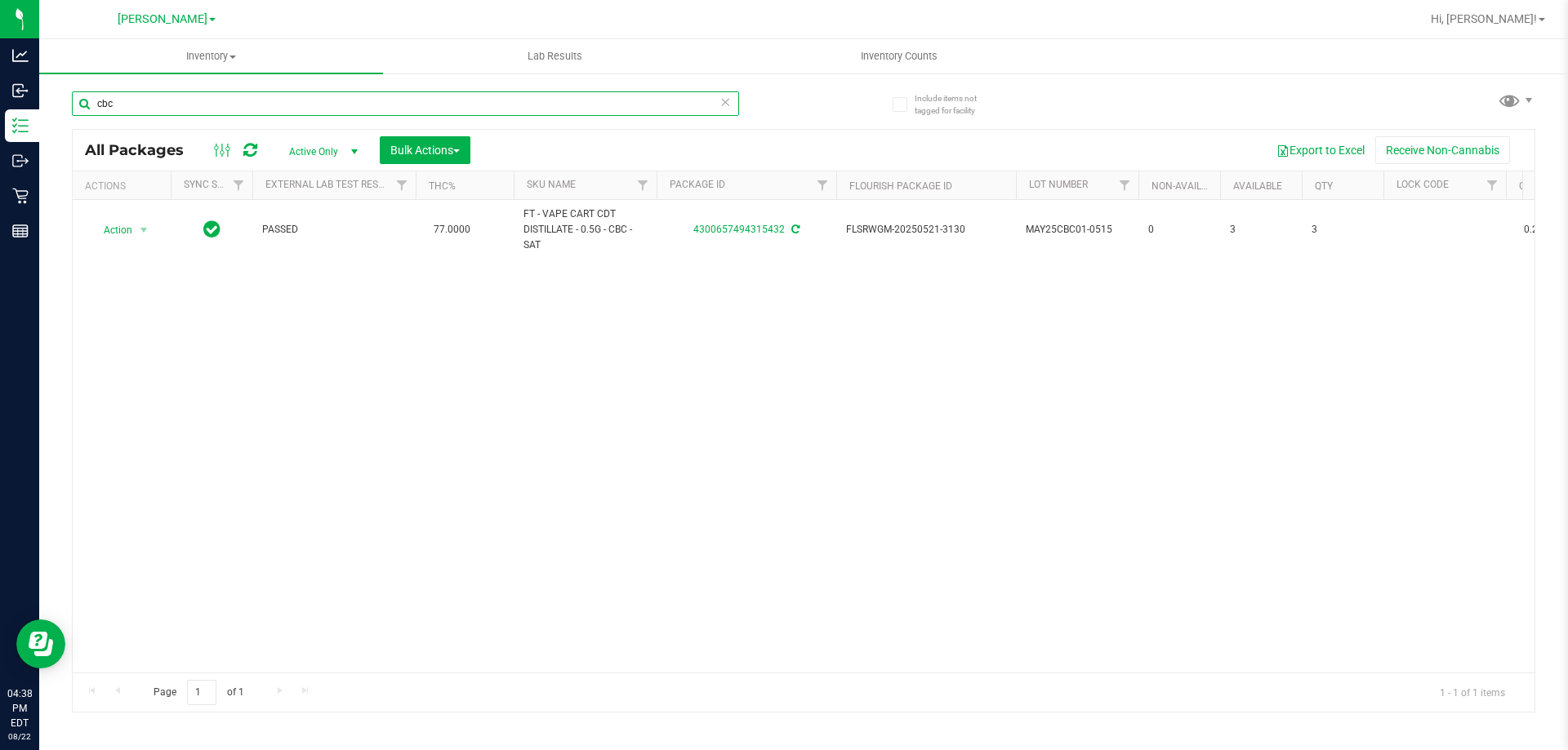
click at [291, 97] on input "cbc" at bounding box center [405, 103] width 667 height 25
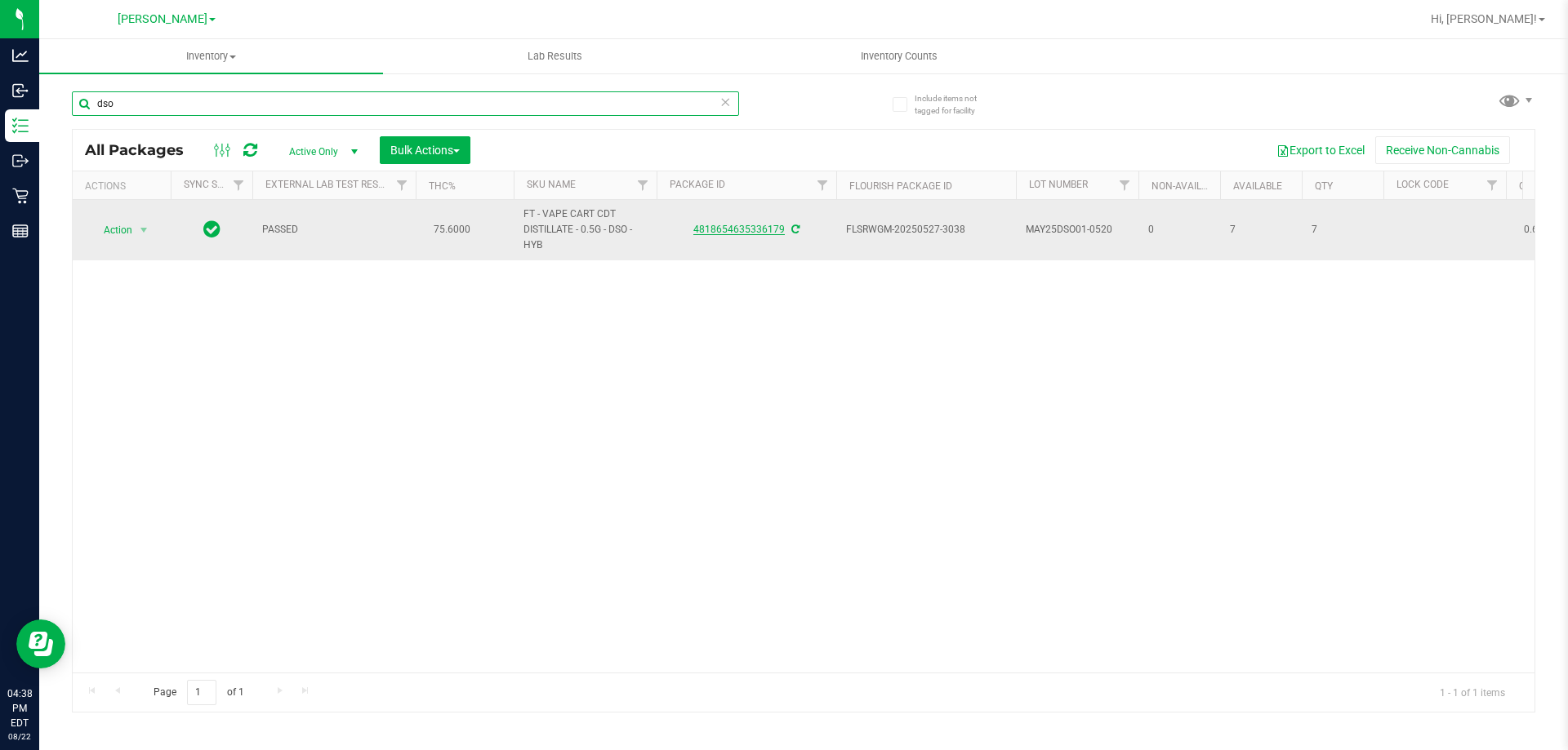
type input "dso"
click at [743, 229] on link "4818654635336179" at bounding box center [738, 229] width 91 height 11
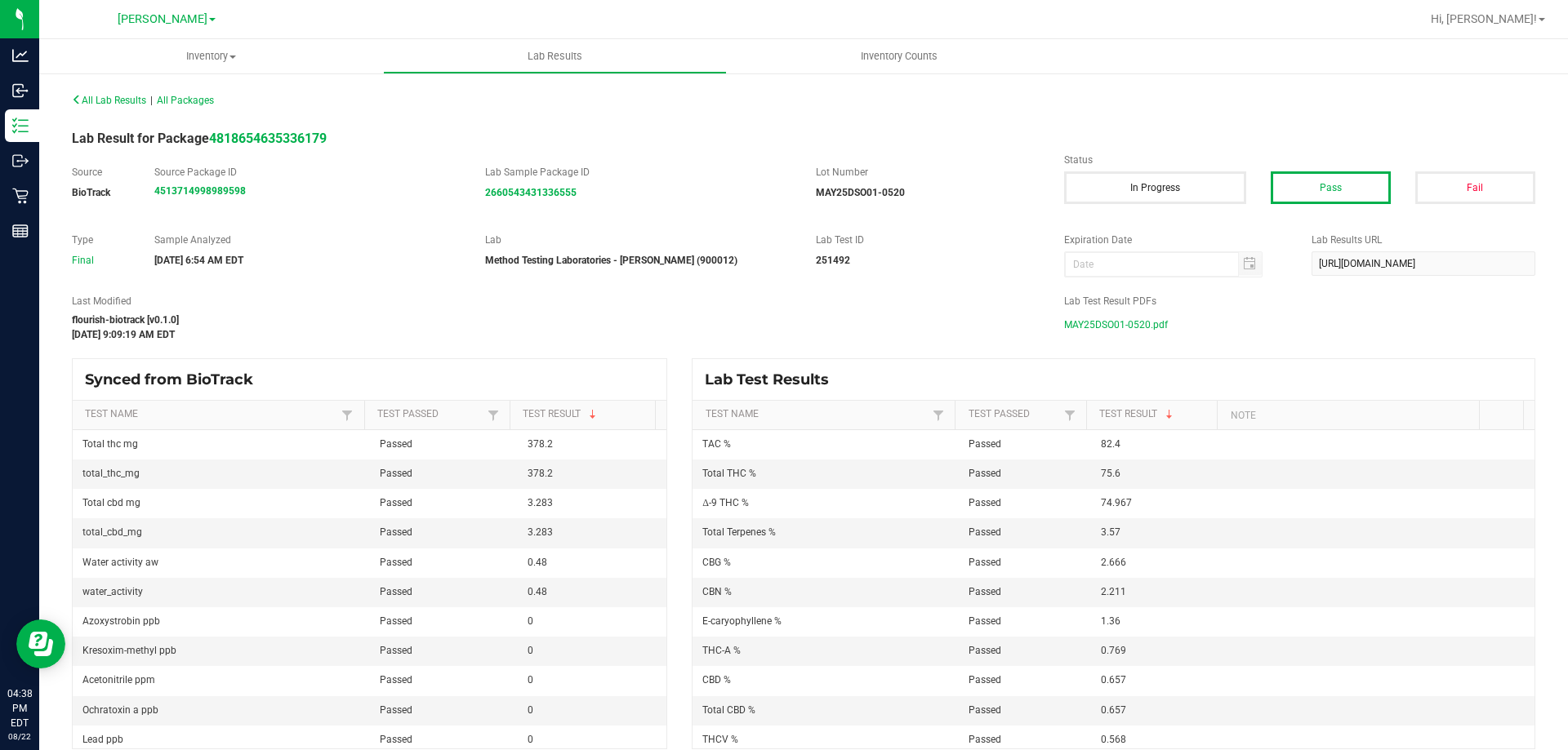
click at [1105, 324] on span "MAY25DSO01-0520.pdf" at bounding box center [1116, 324] width 104 height 25
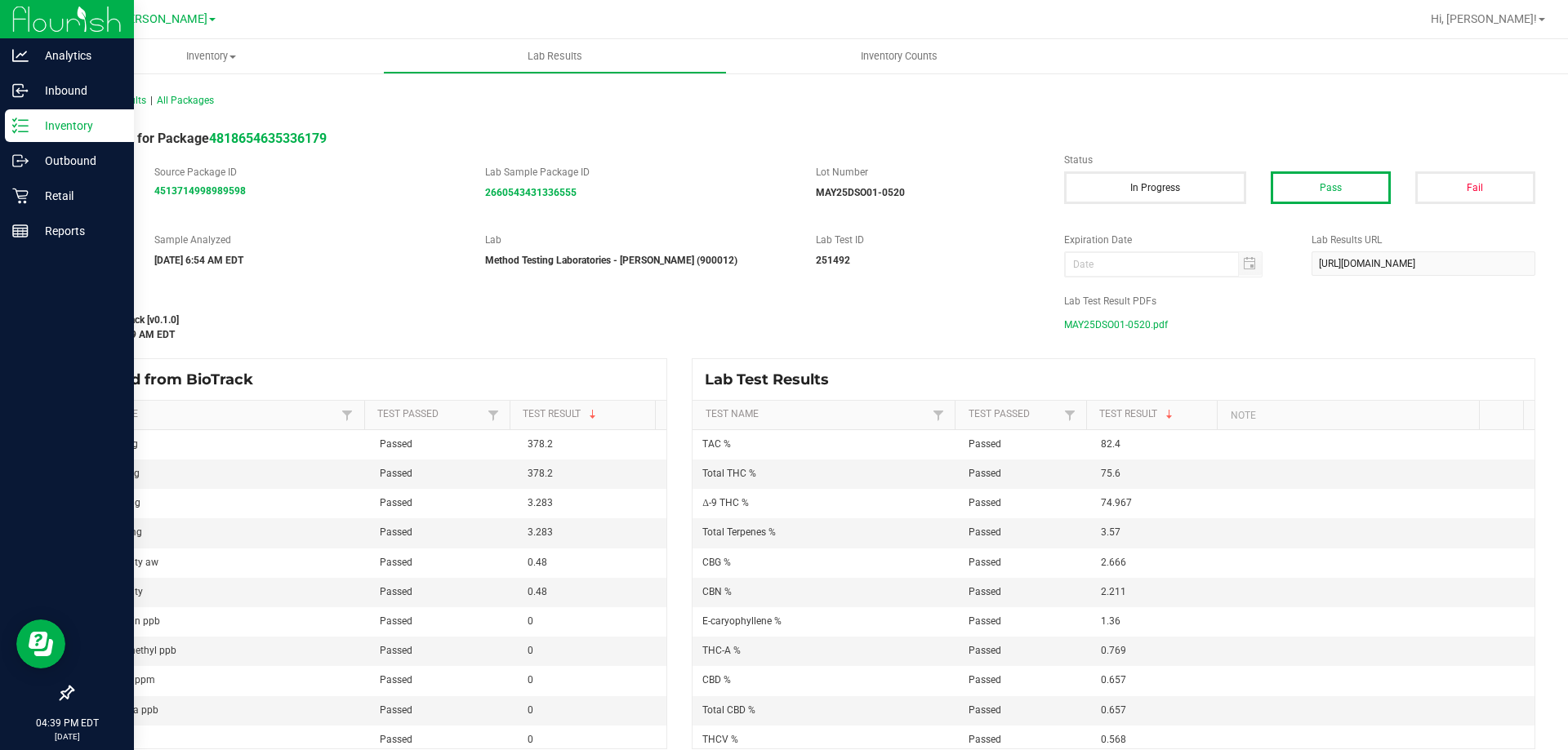
click at [49, 120] on p "Inventory" at bounding box center [77, 125] width 98 height 19
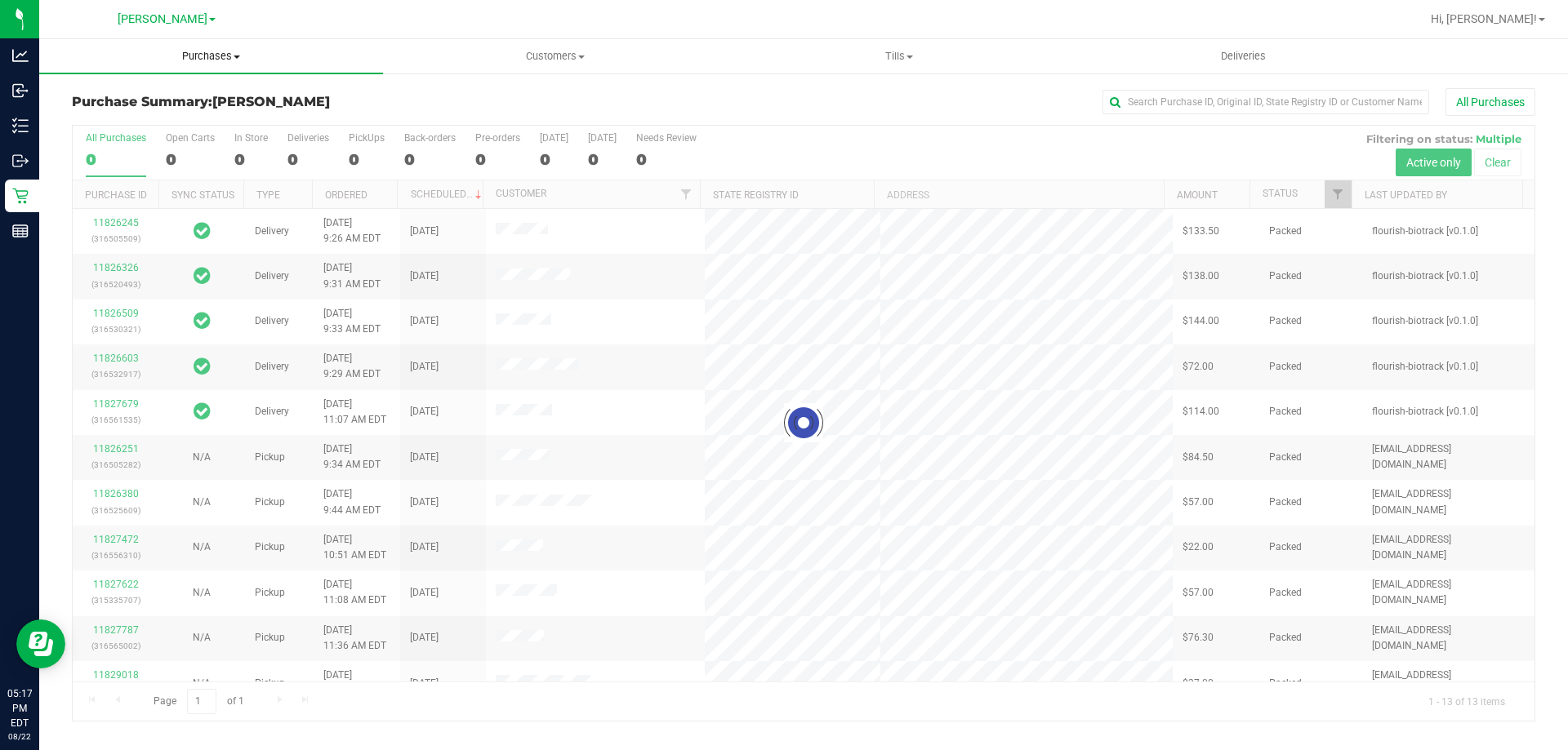
click at [227, 51] on span "Purchases" at bounding box center [212, 56] width 344 height 15
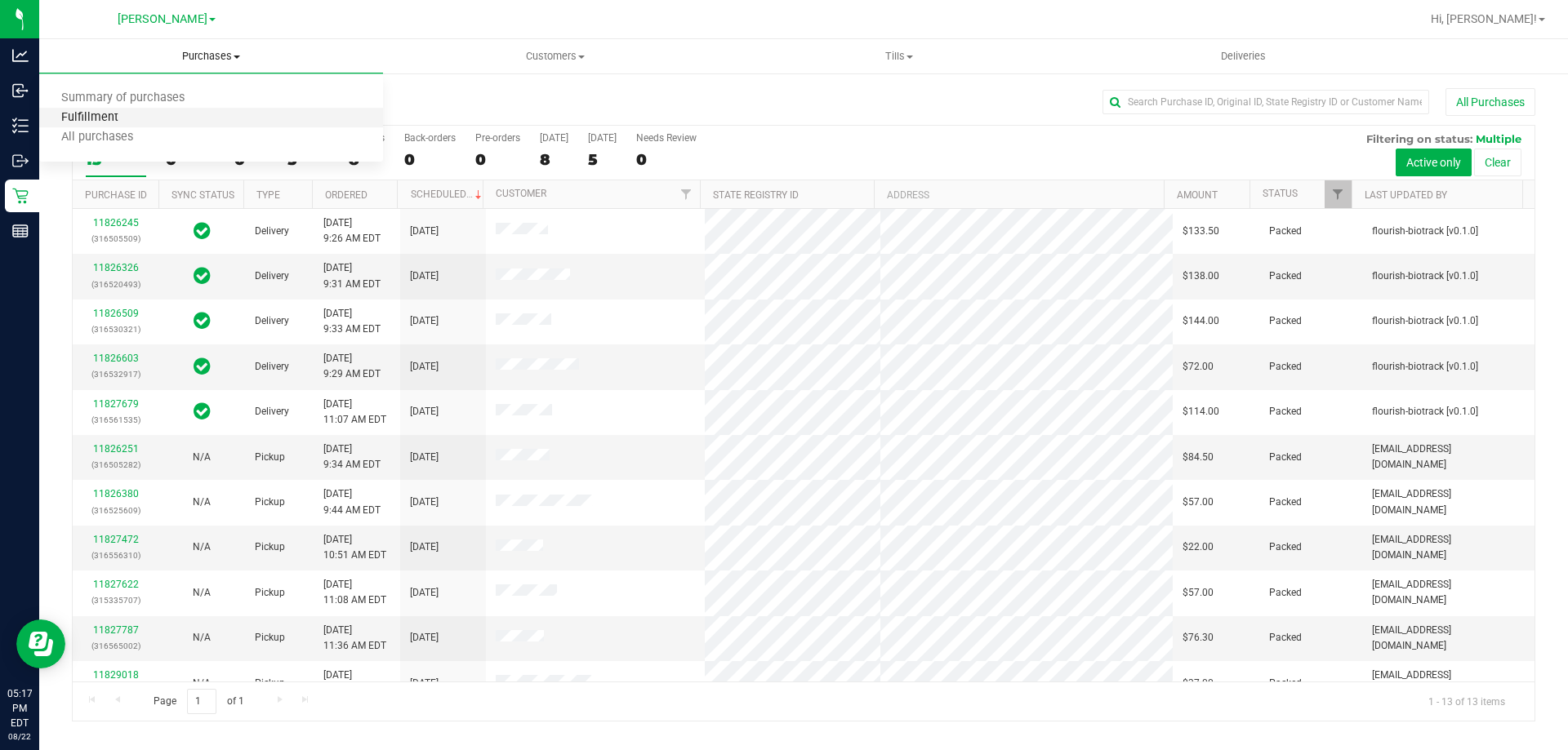
click at [89, 113] on span "Fulfillment" at bounding box center [90, 118] width 101 height 14
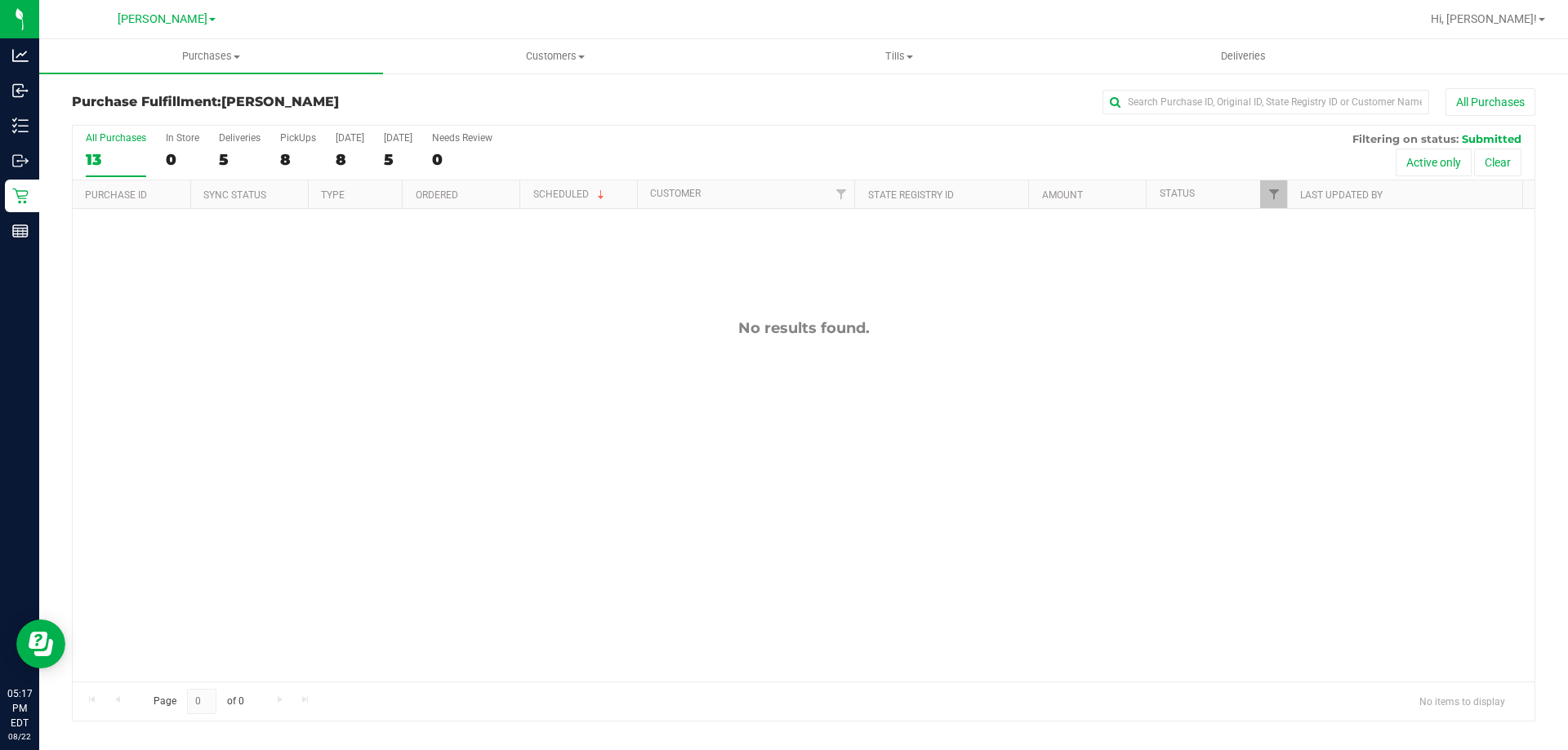
click at [468, 84] on div "Purchase Fulfillment: [PERSON_NAME] All Purchases All Purchases 13 In Store 0 D…" at bounding box center [804, 404] width 1528 height 666
